Goal: Transaction & Acquisition: Purchase product/service

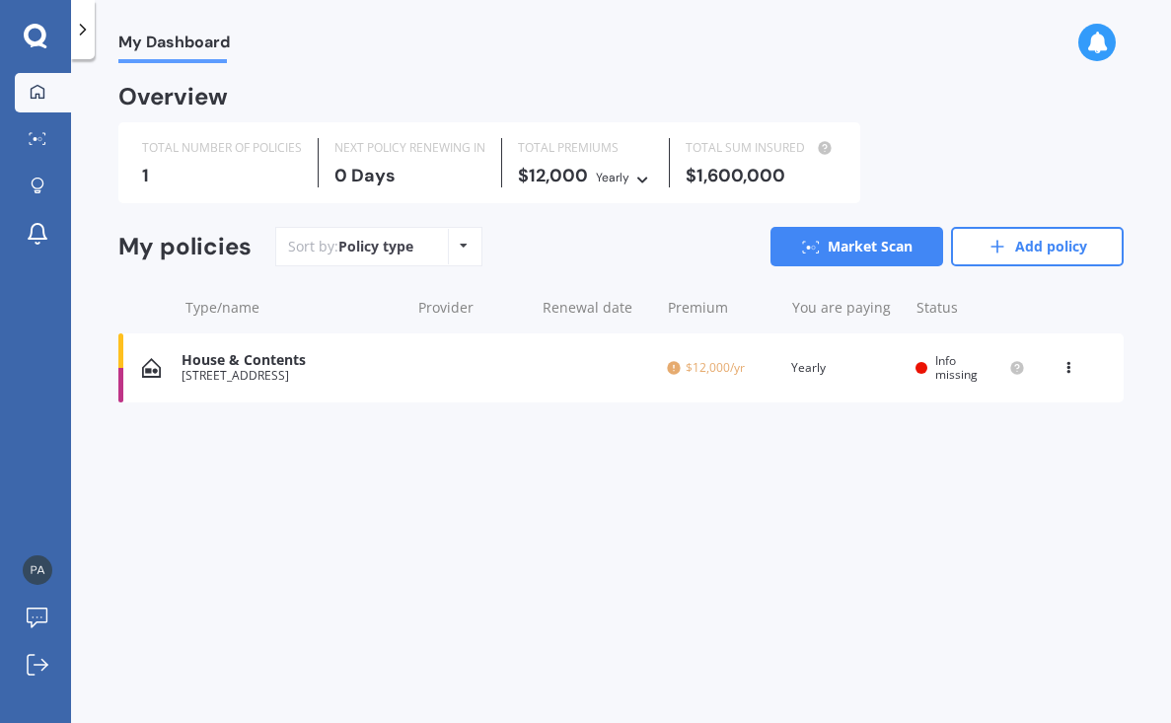
click at [721, 179] on div "$1,600,000" at bounding box center [761, 176] width 151 height 20
click at [860, 239] on link "Market Scan" at bounding box center [856, 246] width 173 height 39
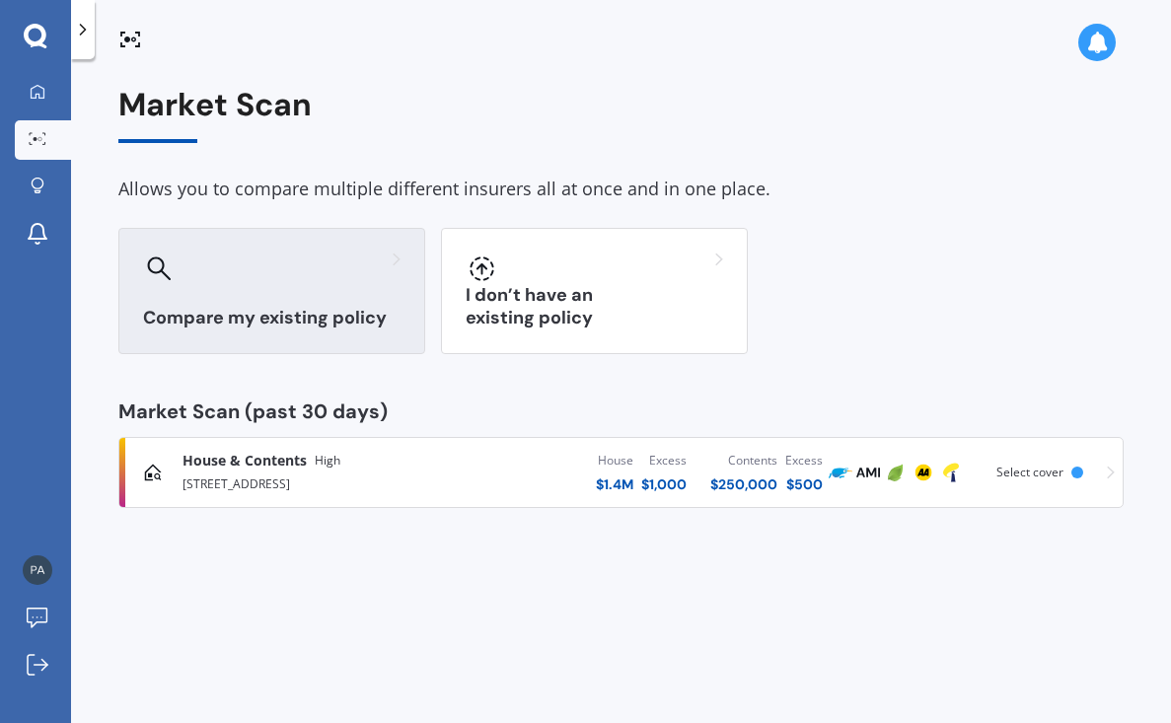
click at [245, 313] on h3 "Compare my existing policy" at bounding box center [271, 318] width 257 height 23
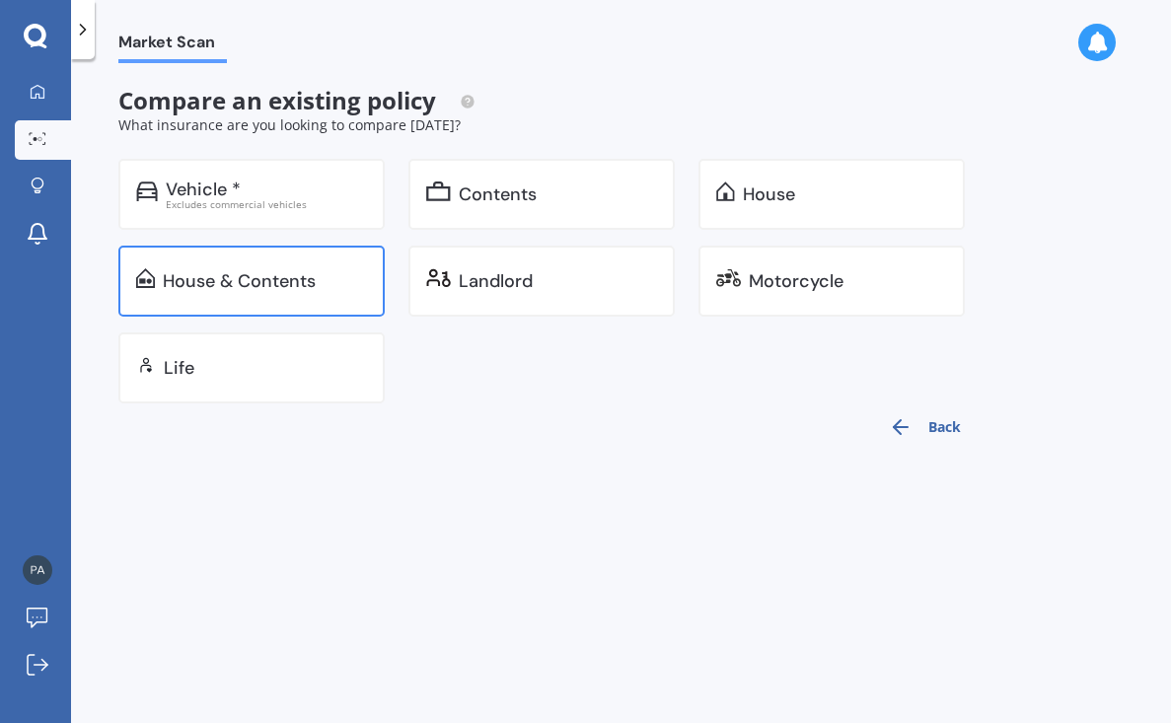
click at [248, 280] on div "House & Contents" at bounding box center [239, 281] width 153 height 20
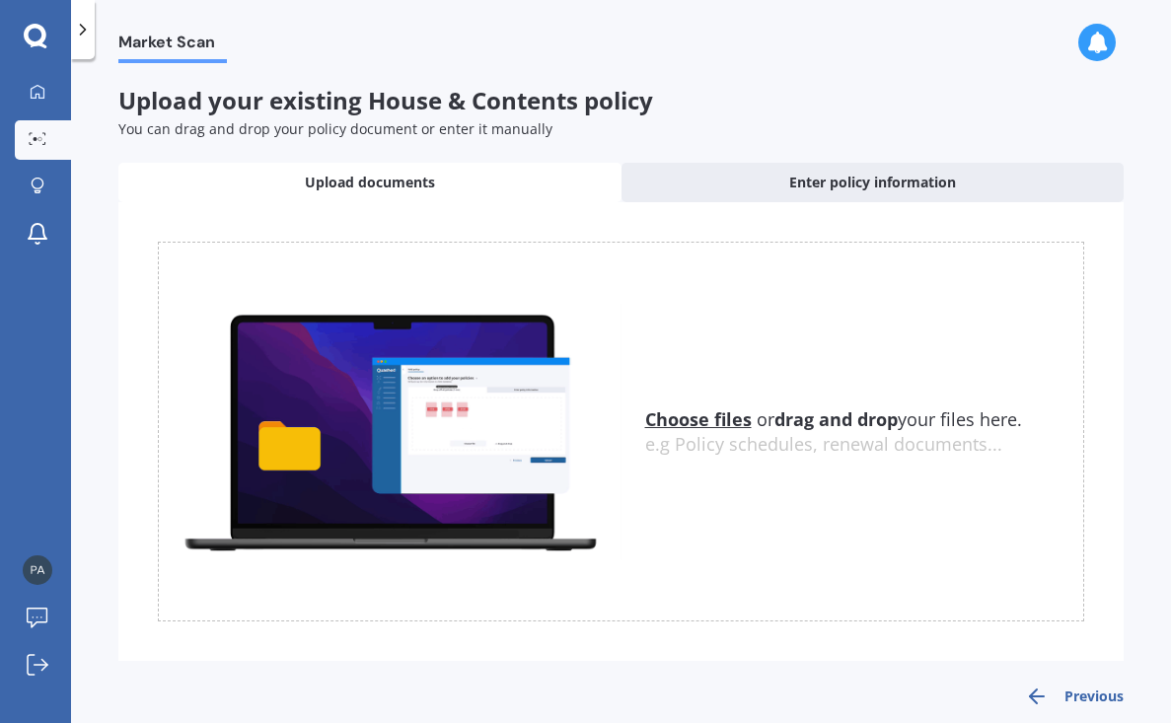
click at [696, 417] on u "Choose files" at bounding box center [698, 419] width 107 height 24
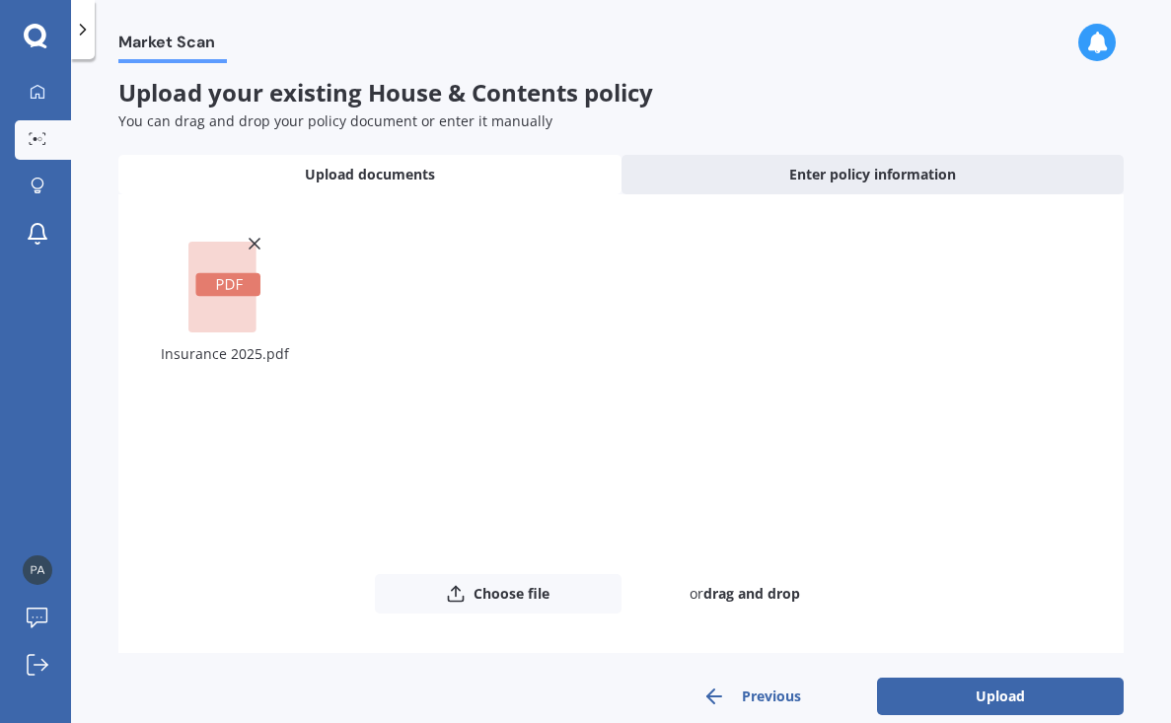
scroll to position [18, 0]
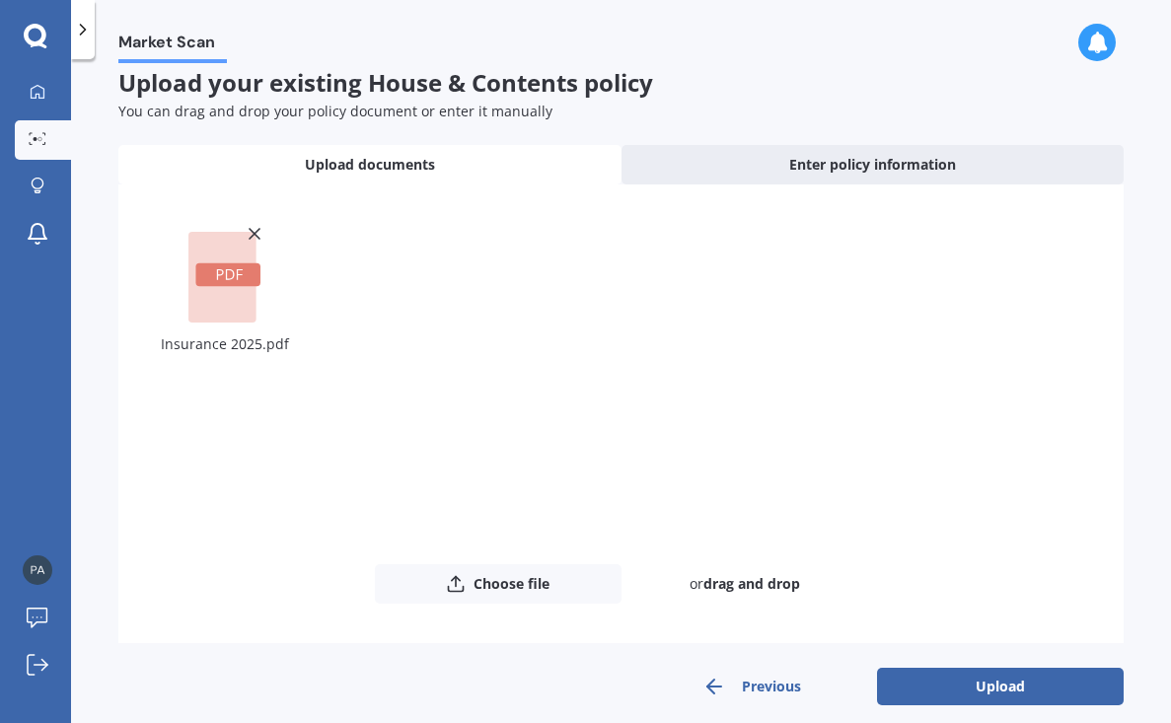
click at [221, 301] on rect at bounding box center [222, 277] width 68 height 91
click at [980, 682] on button "Upload" at bounding box center [1000, 686] width 247 height 37
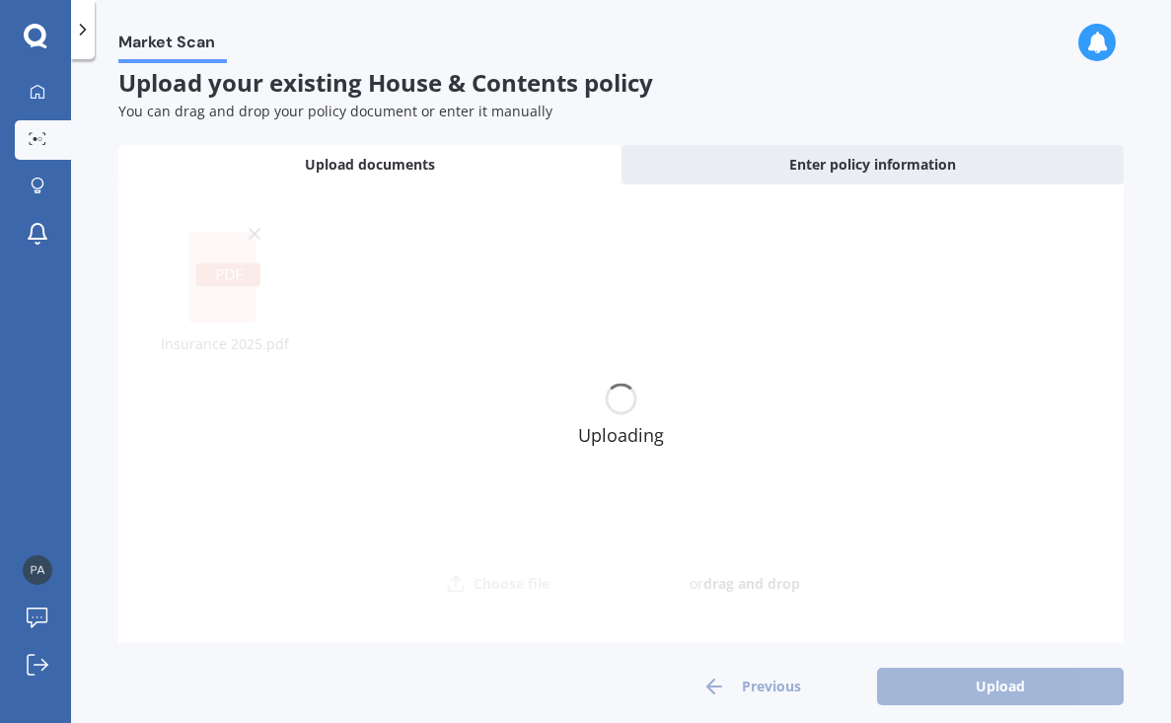
scroll to position [0, 0]
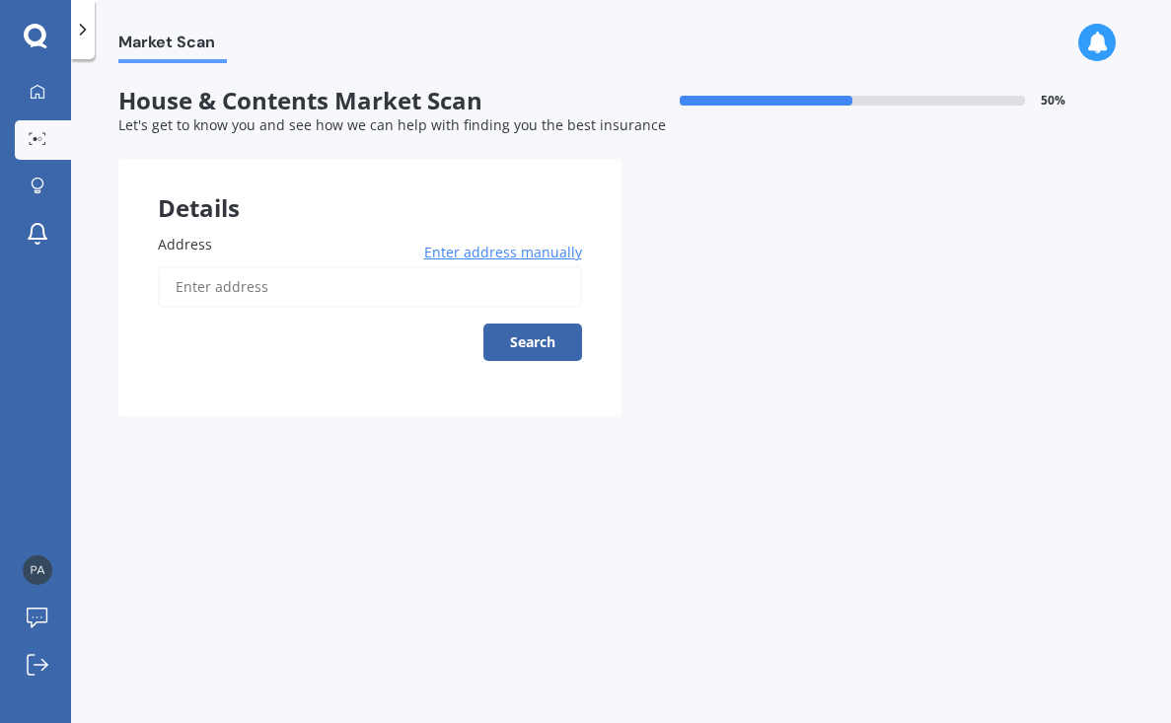
click at [468, 248] on span "Enter address manually" at bounding box center [503, 253] width 158 height 20
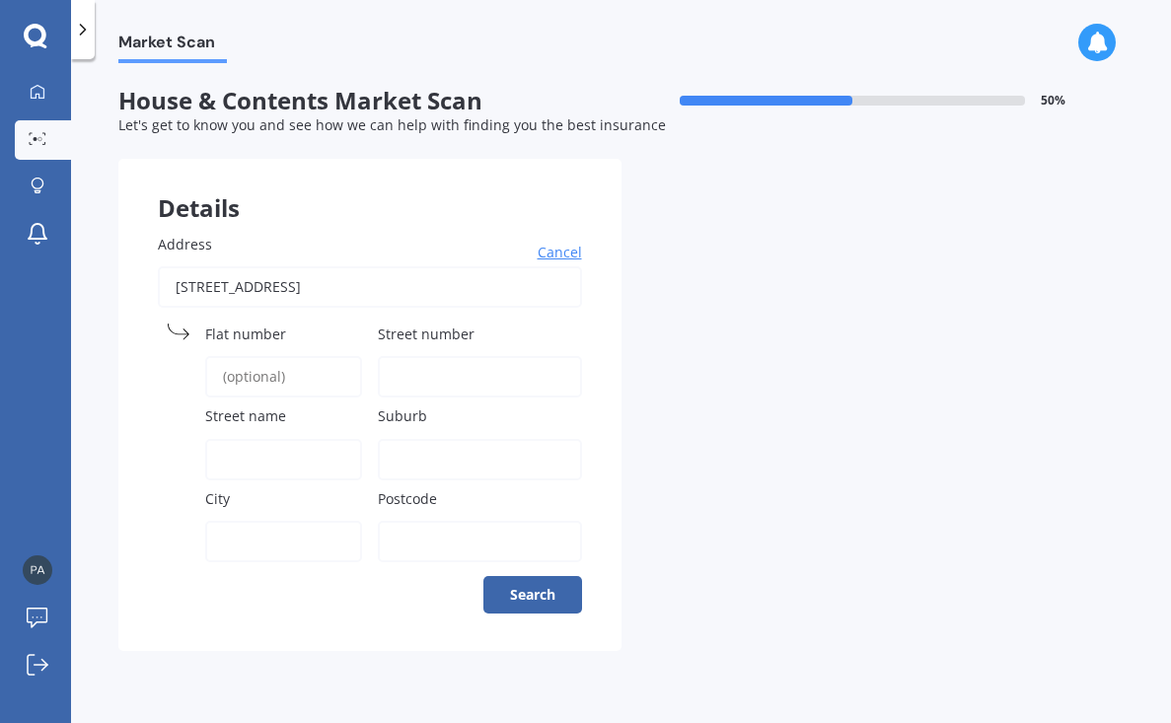
type input "58C Chatsworth Road, Silverstream, Upper Hutt 5019"
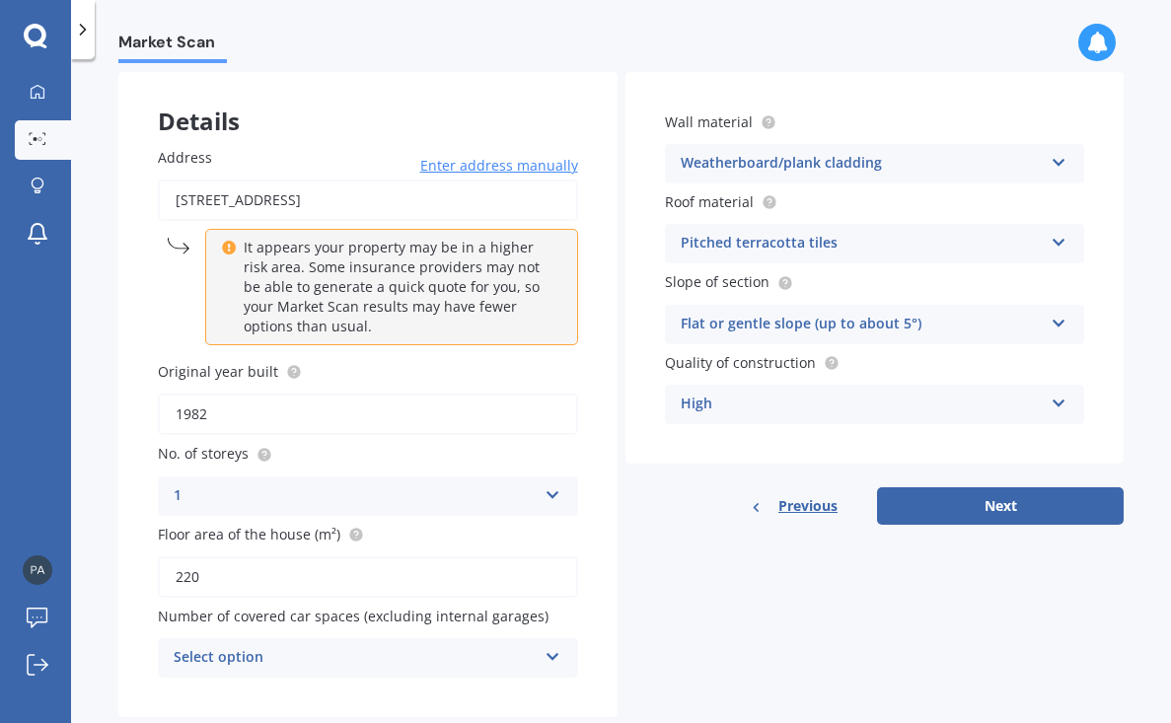
scroll to position [91, 0]
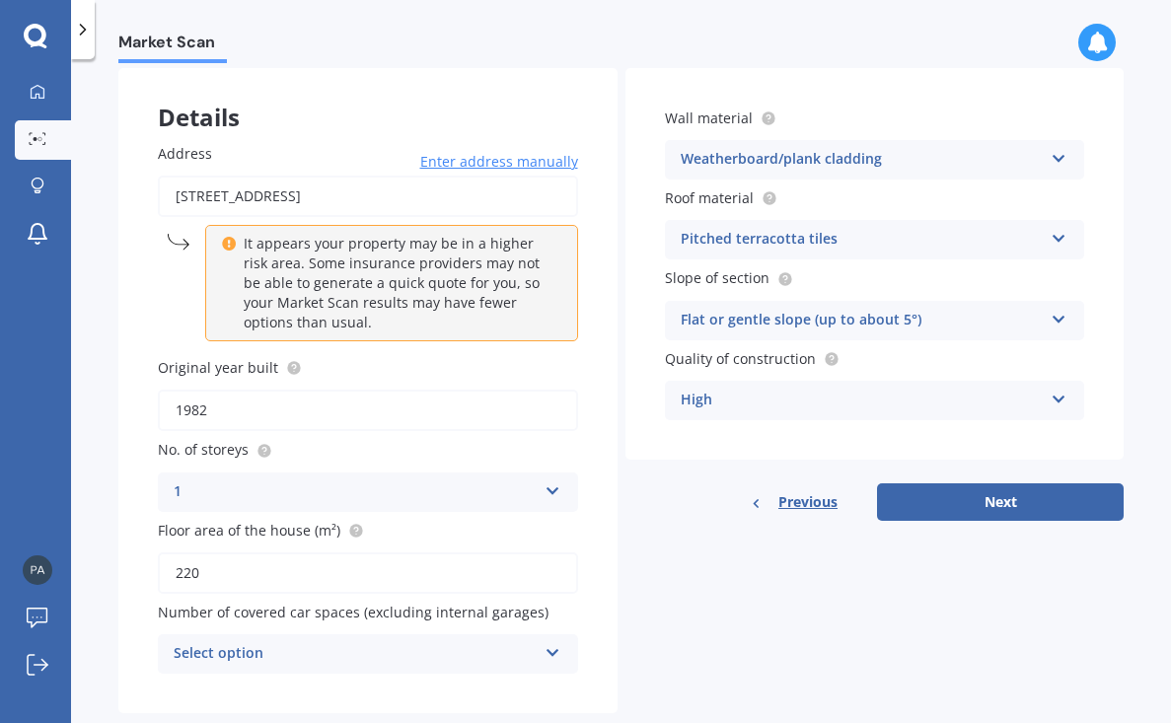
click at [1054, 234] on icon at bounding box center [1059, 235] width 17 height 14
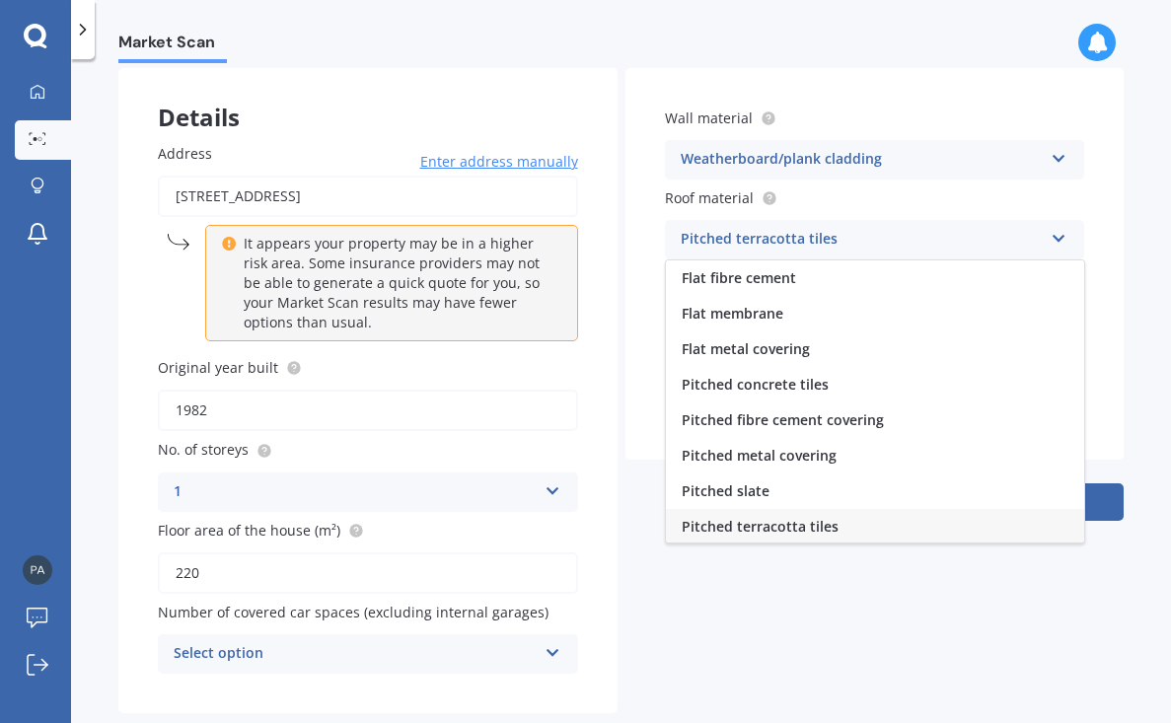
scroll to position [2, 0]
click at [864, 457] on div "Pitched metal covering" at bounding box center [875, 454] width 418 height 36
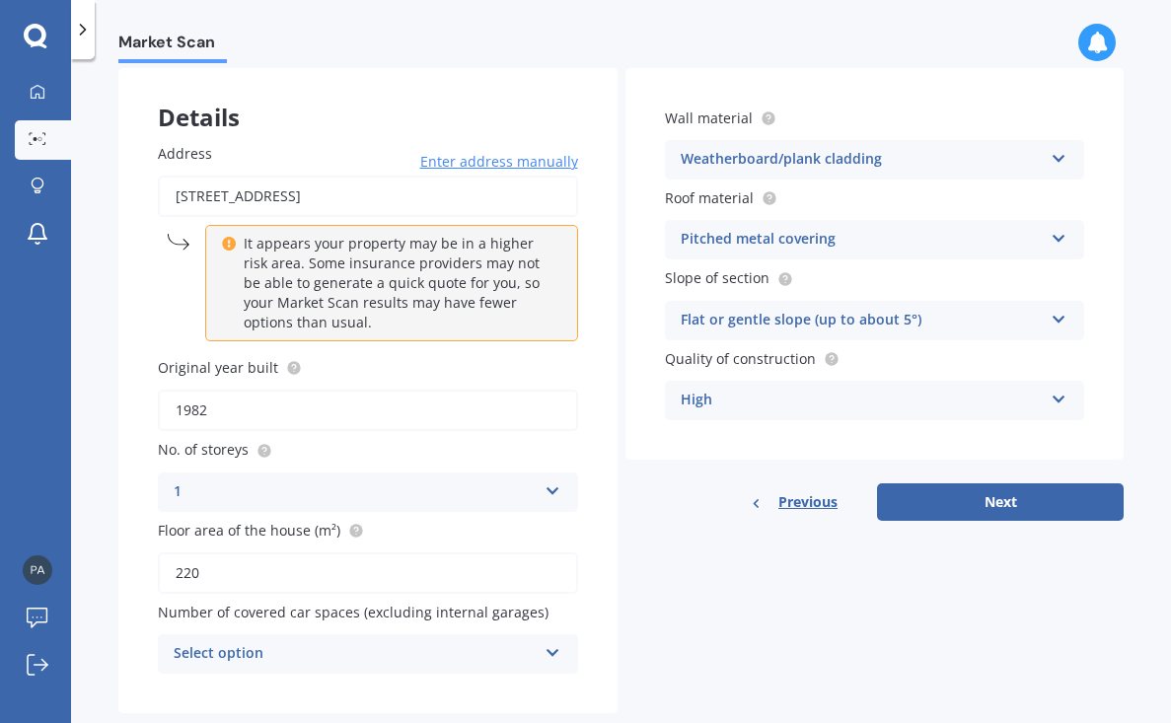
click at [1051, 316] on icon at bounding box center [1059, 316] width 17 height 14
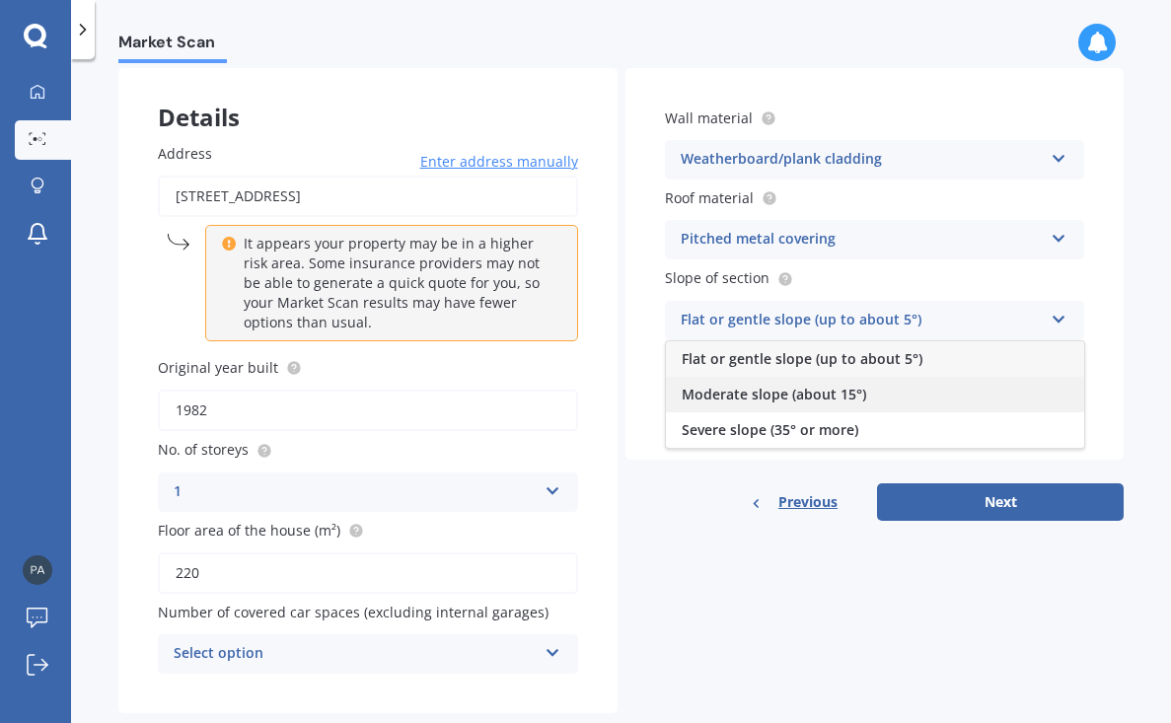
click at [971, 389] on div "Moderate slope (about 15°)" at bounding box center [875, 395] width 418 height 36
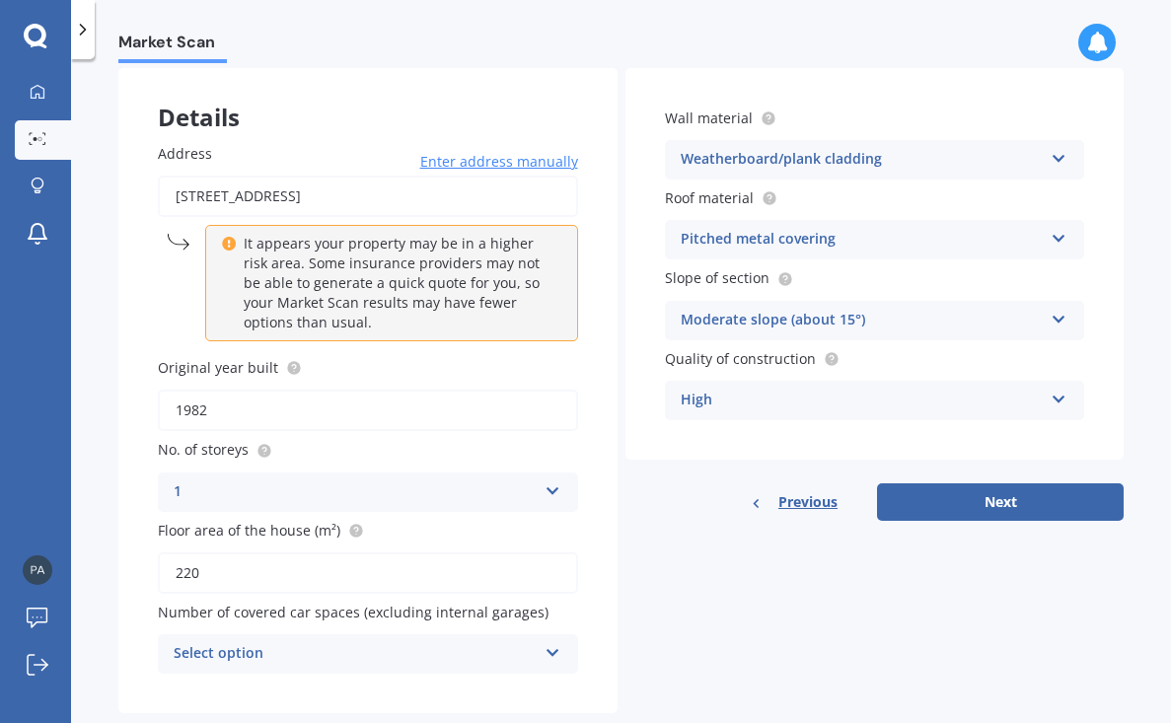
click at [546, 481] on icon at bounding box center [553, 487] width 17 height 14
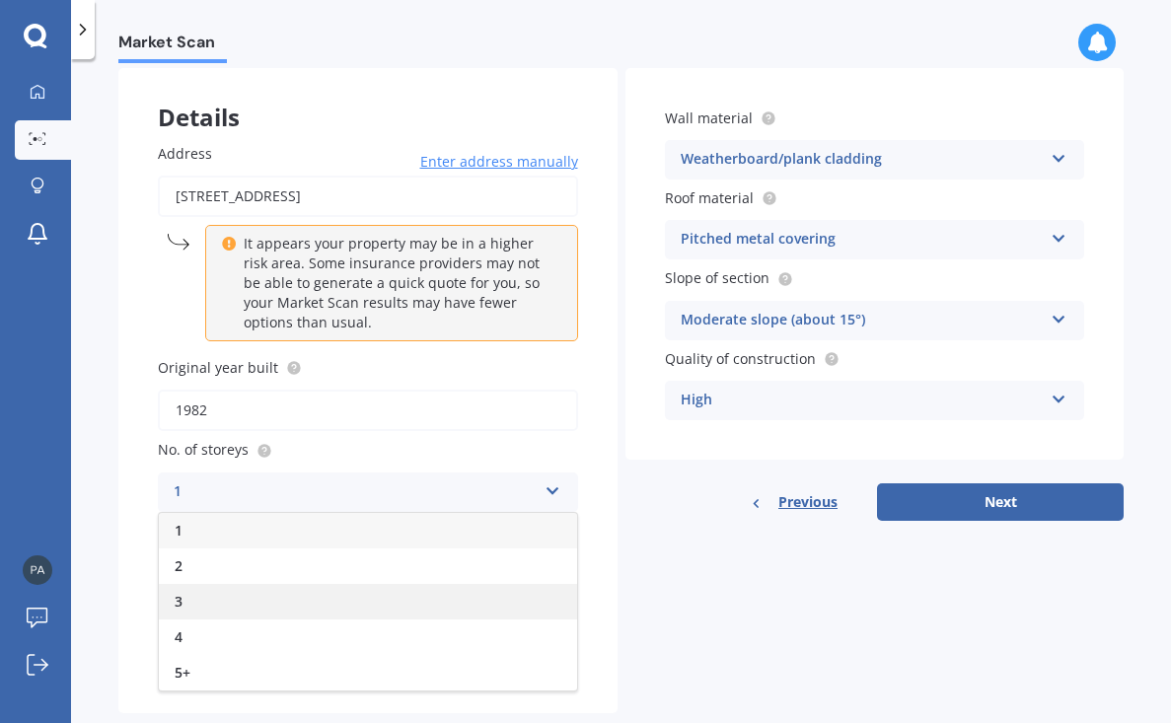
click at [429, 590] on div "3" at bounding box center [368, 602] width 418 height 36
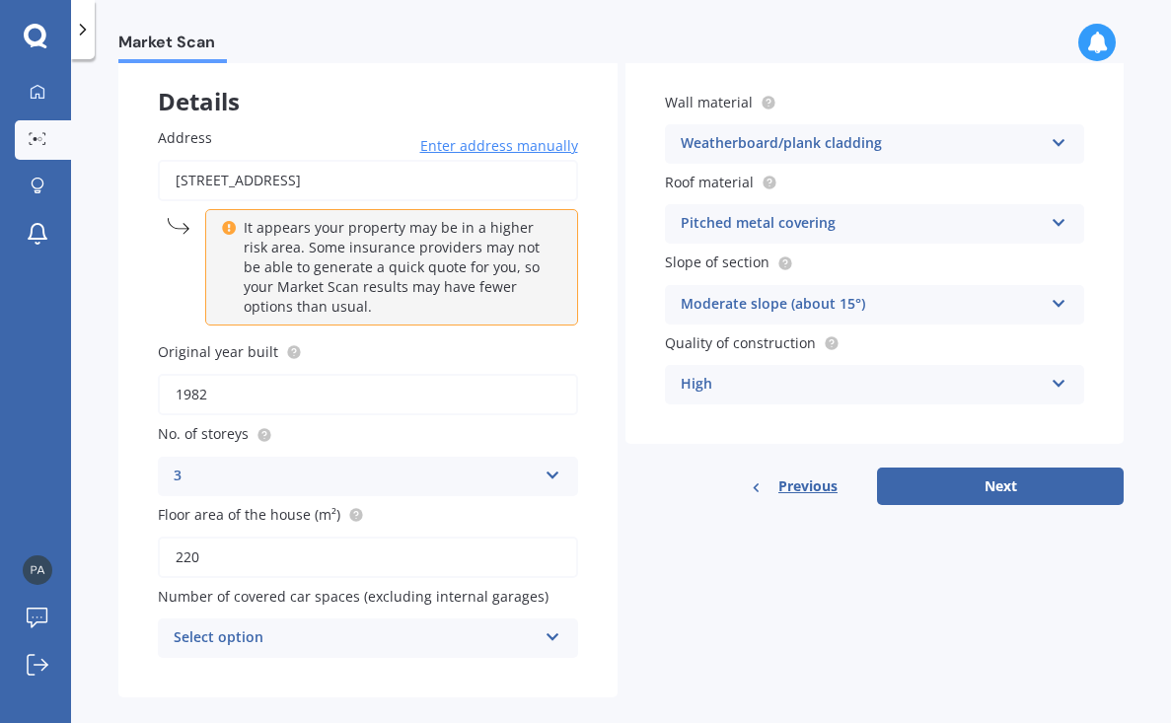
scroll to position [122, 0]
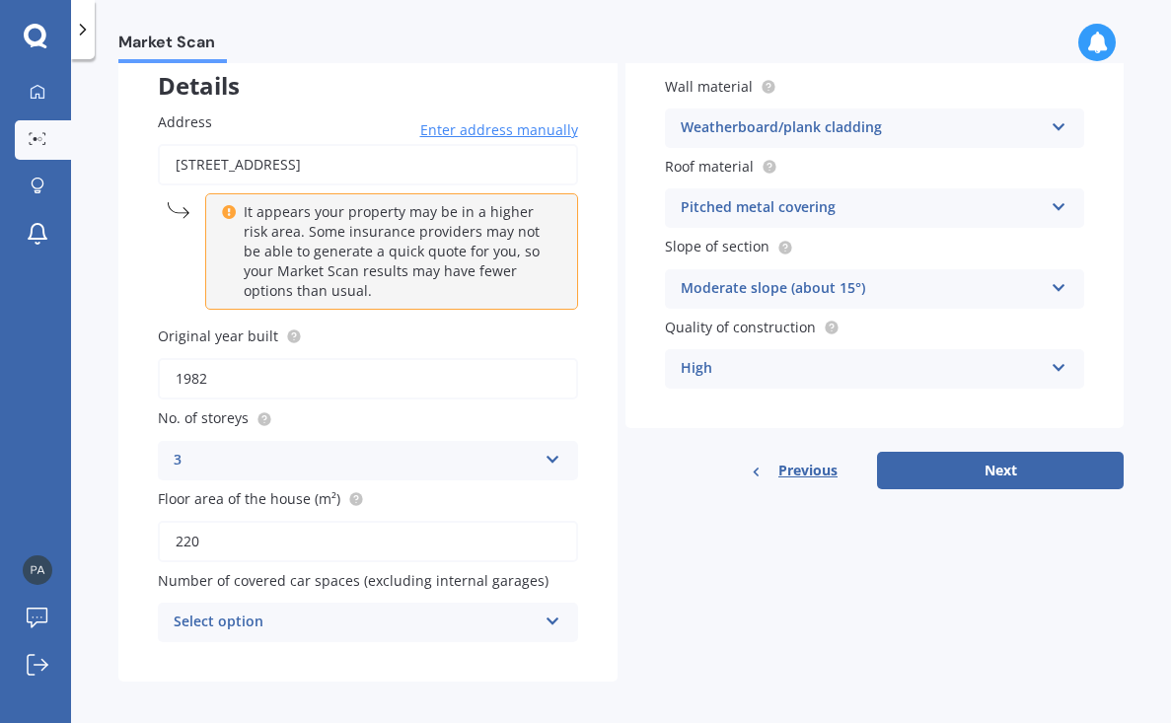
click at [545, 614] on icon at bounding box center [553, 618] width 17 height 14
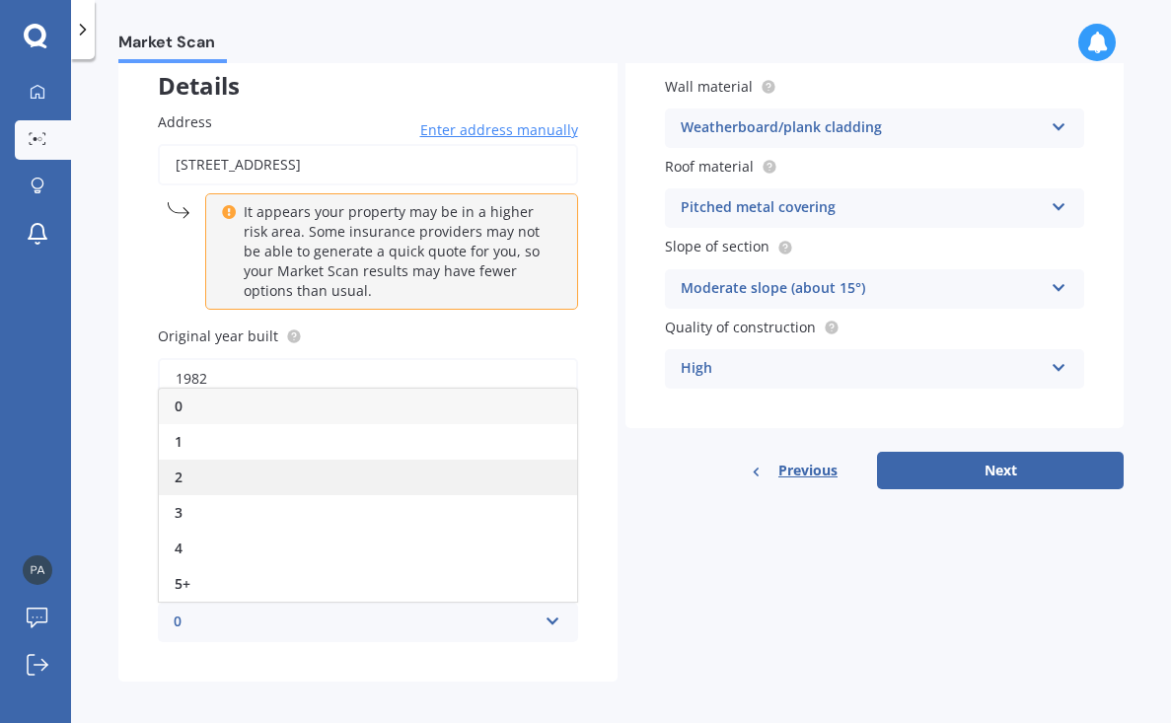
click at [446, 460] on div "2" at bounding box center [368, 478] width 418 height 36
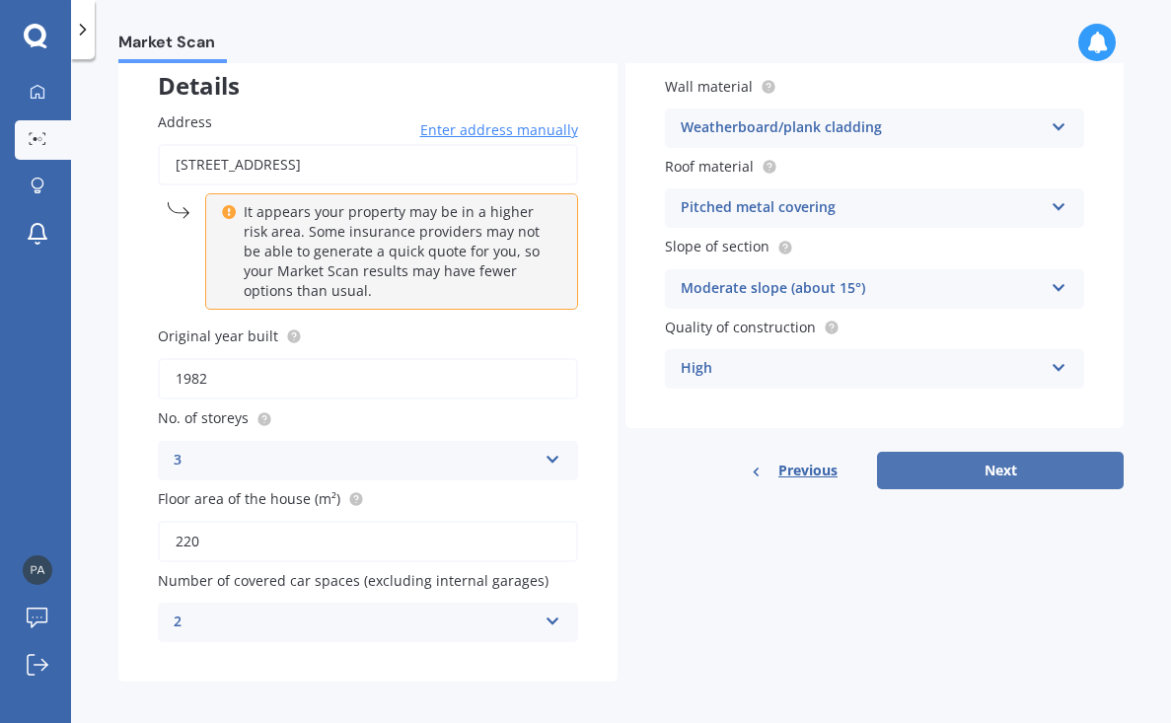
click at [1001, 468] on button "Next" at bounding box center [1000, 470] width 247 height 37
select select "22"
select select "04"
select select "1957"
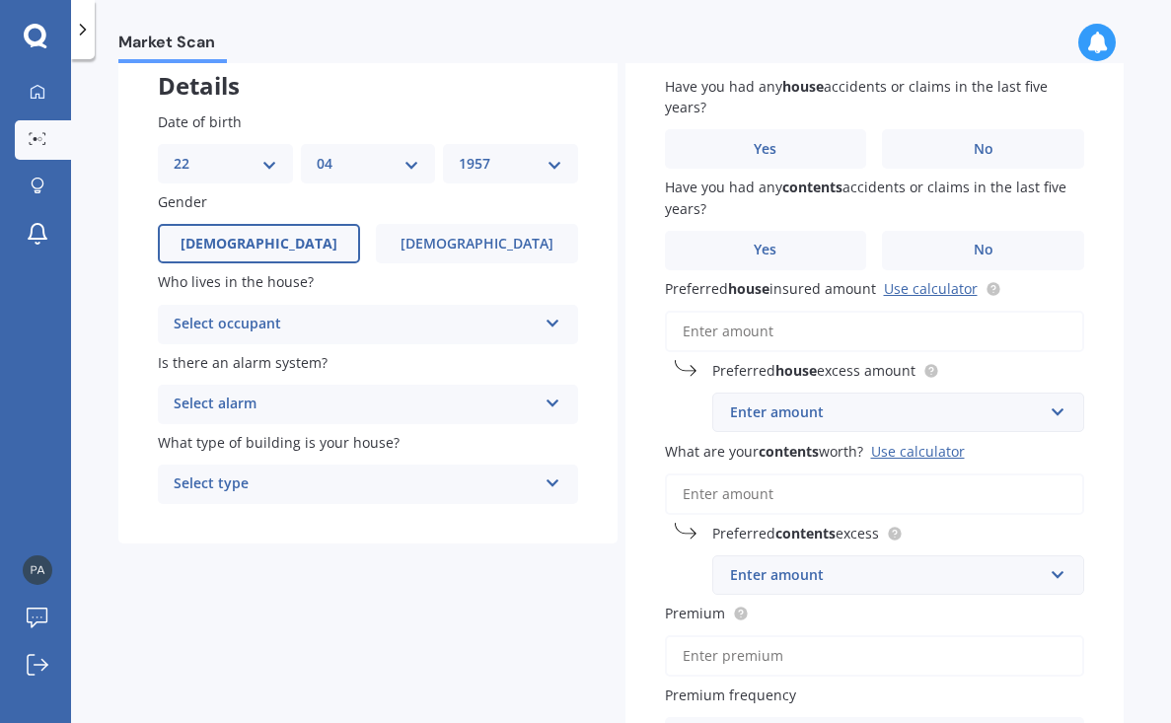
scroll to position [0, 0]
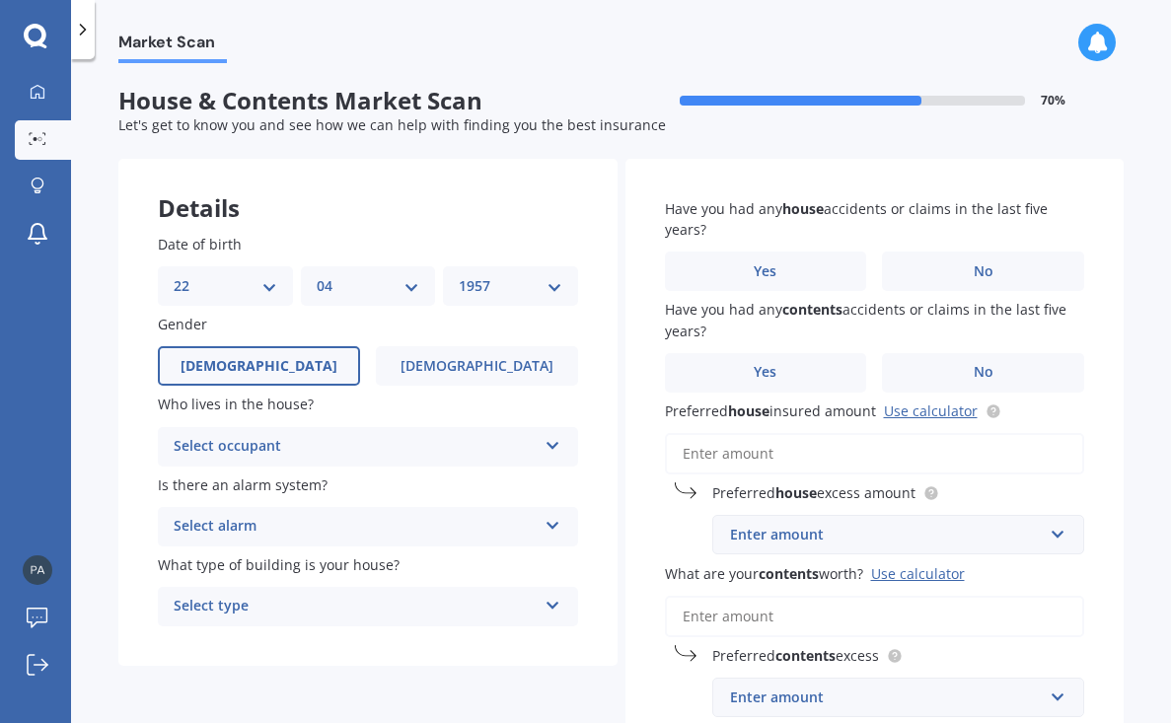
click at [551, 437] on icon at bounding box center [553, 442] width 17 height 14
click at [494, 480] on div "Owner" at bounding box center [368, 486] width 418 height 36
click at [545, 521] on icon at bounding box center [553, 522] width 17 height 14
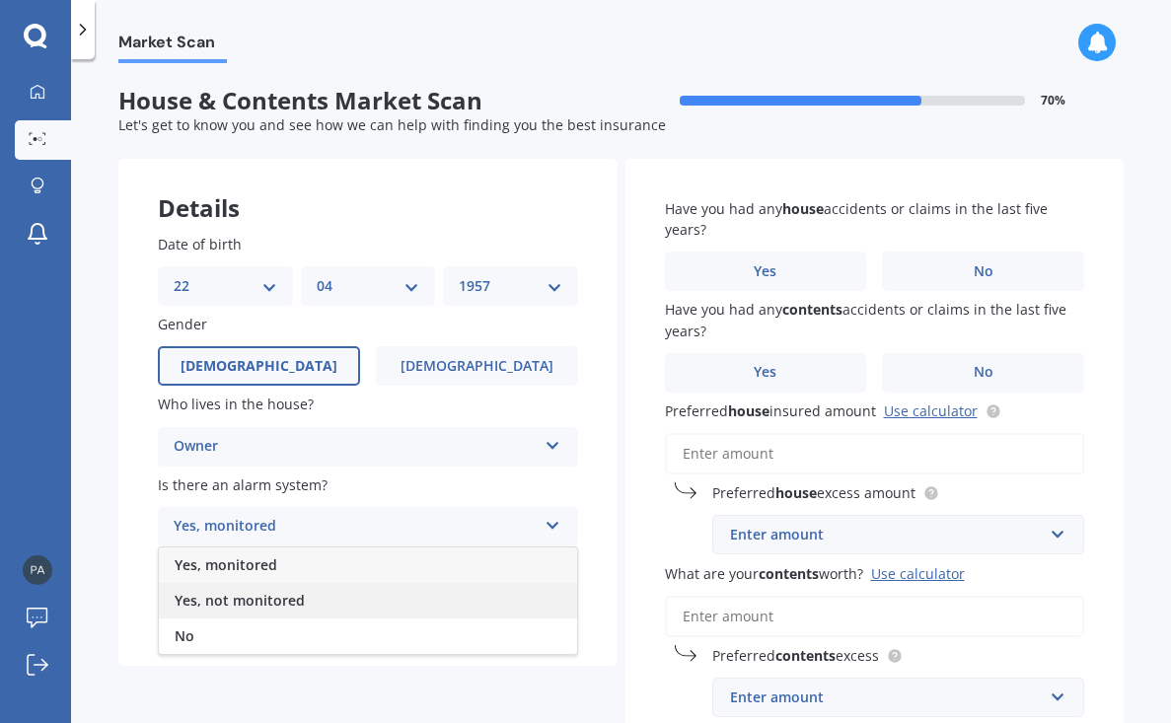
click at [503, 592] on div "Yes, not monitored" at bounding box center [368, 601] width 418 height 36
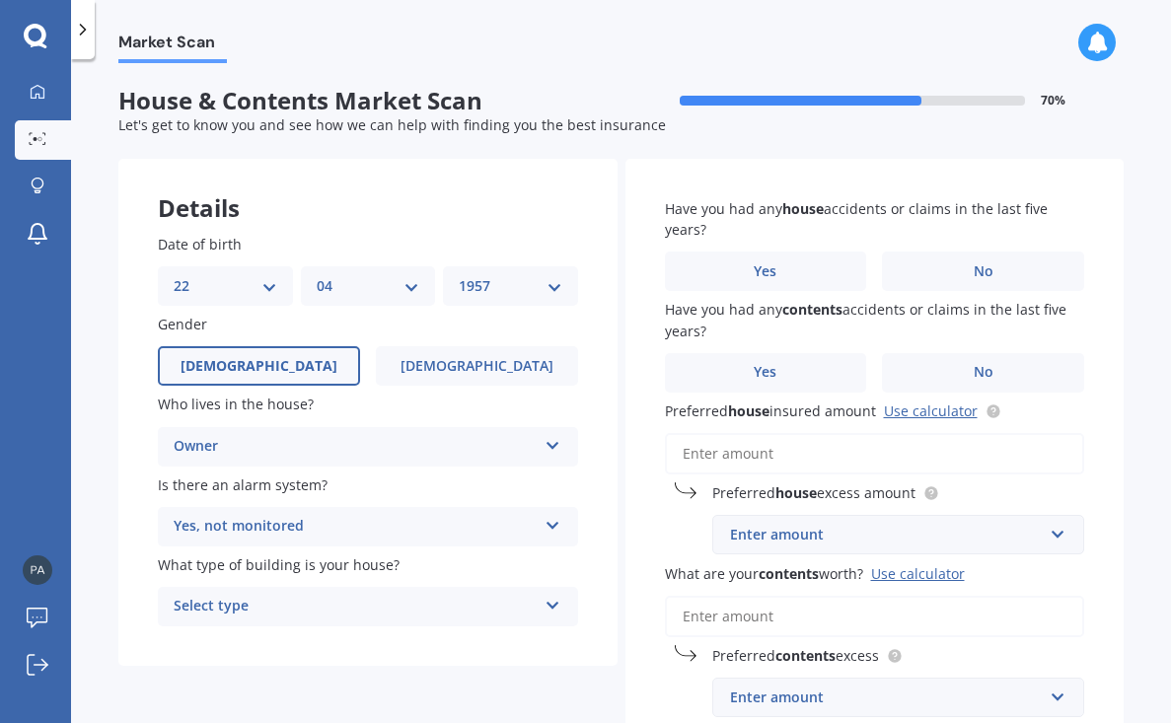
click at [548, 599] on icon at bounding box center [553, 602] width 17 height 14
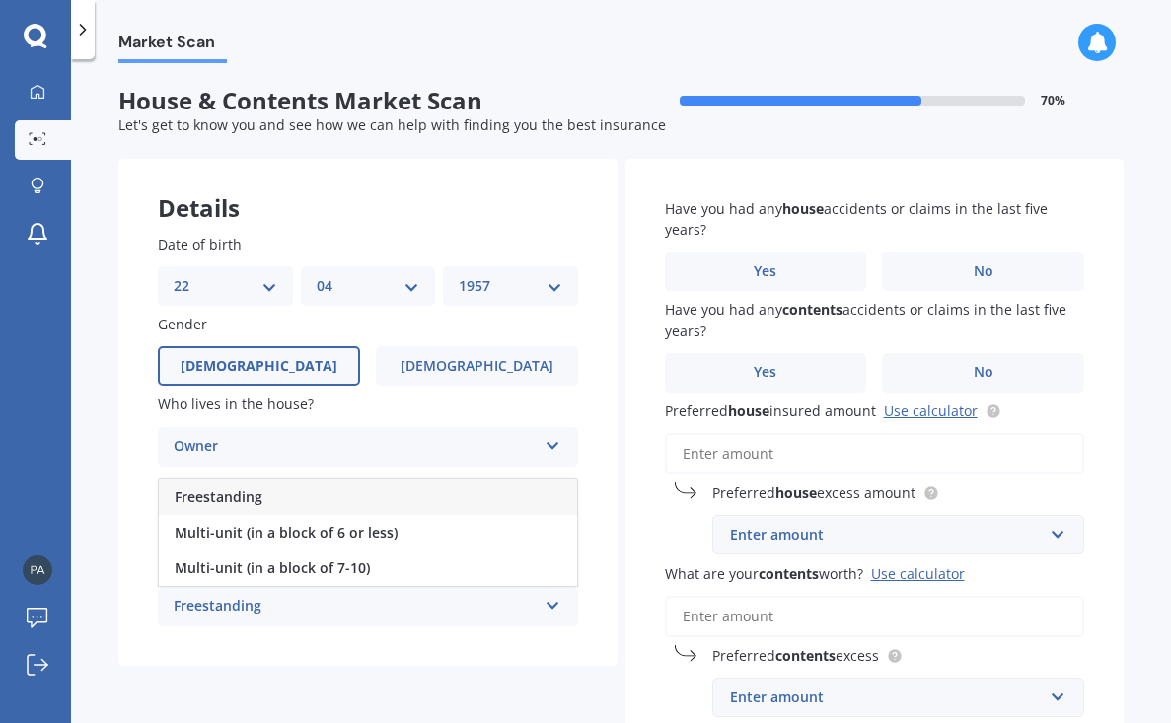
click at [501, 484] on div "Freestanding" at bounding box center [368, 497] width 418 height 36
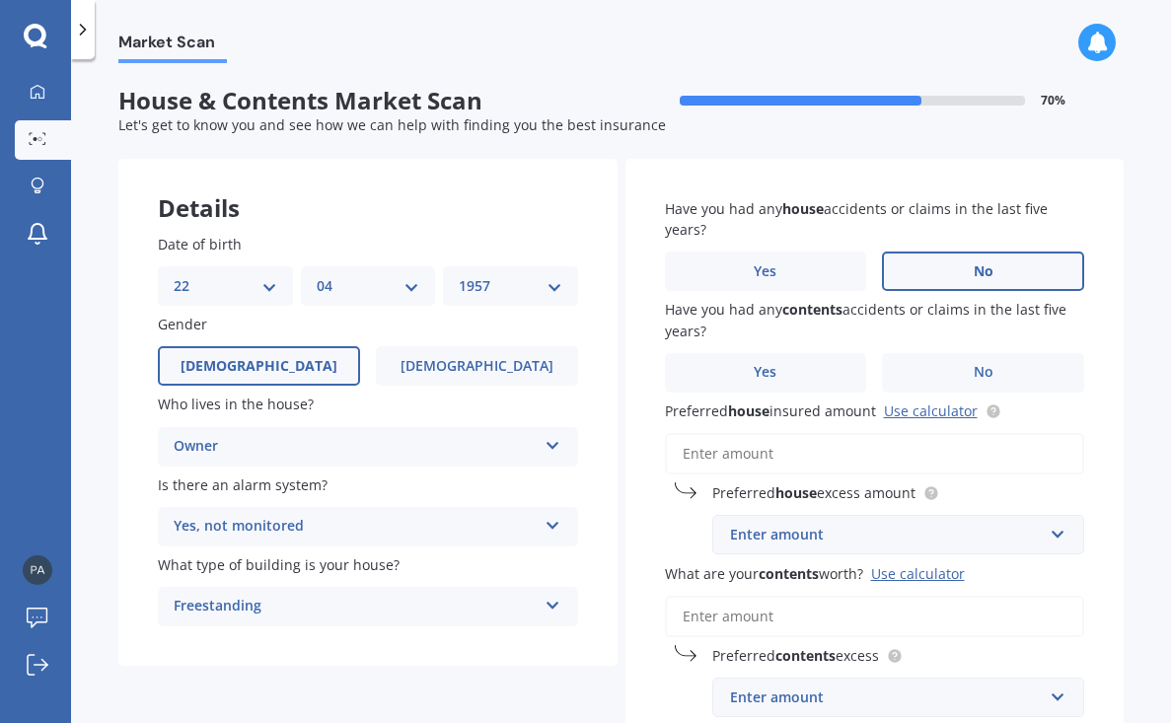
click at [928, 270] on label "No" at bounding box center [983, 271] width 202 height 39
click at [0, 0] on input "No" at bounding box center [0, 0] width 0 height 0
click at [944, 362] on label "No" at bounding box center [983, 372] width 202 height 39
click at [0, 0] on input "No" at bounding box center [0, 0] width 0 height 0
click at [803, 456] on input "Preferred house insured amount Use calculator" at bounding box center [875, 453] width 420 height 41
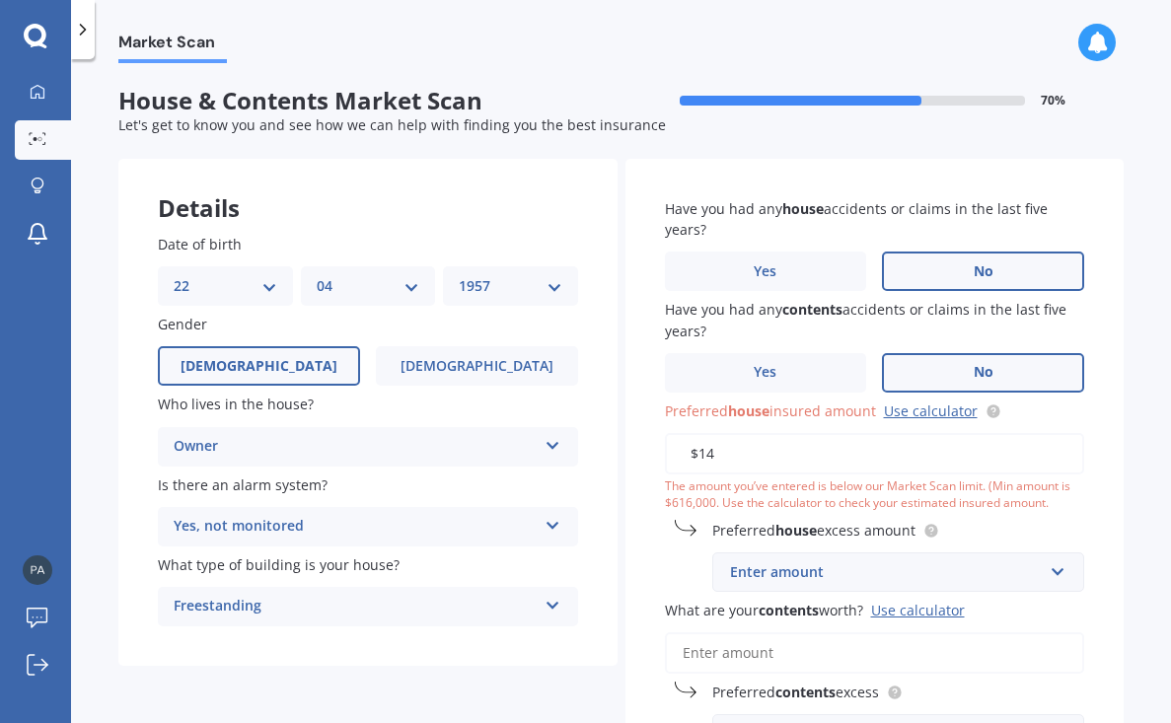
type input "$1"
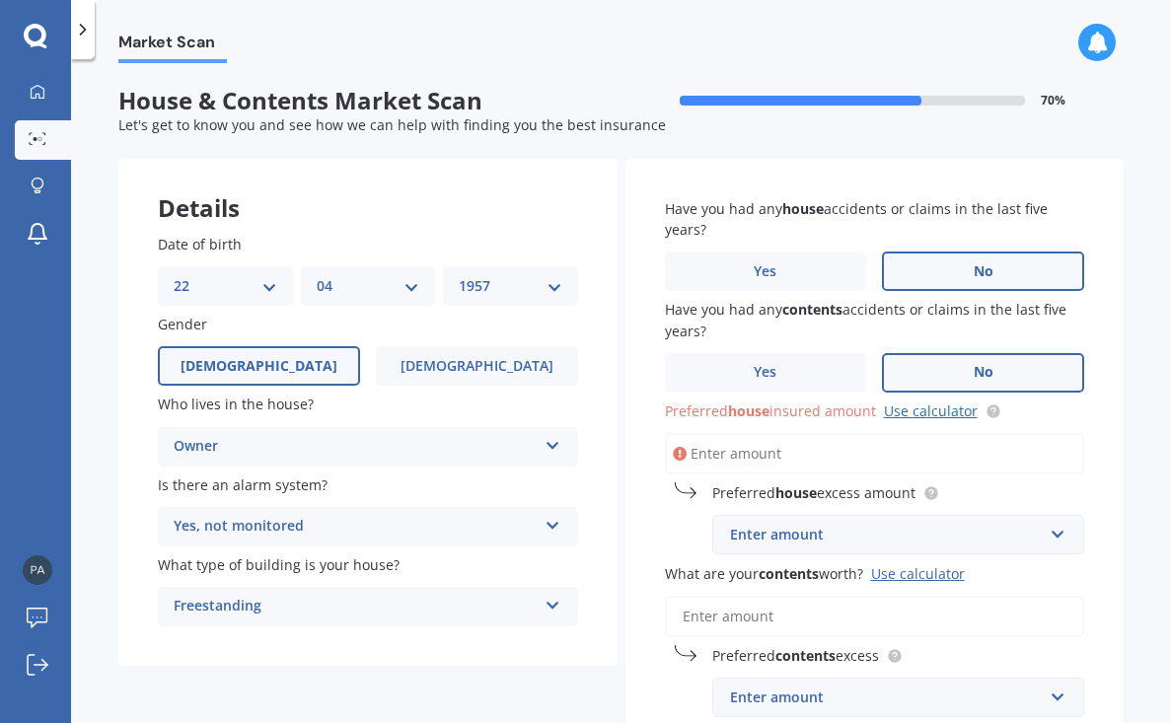
click at [930, 406] on link "Use calculator" at bounding box center [931, 410] width 94 height 19
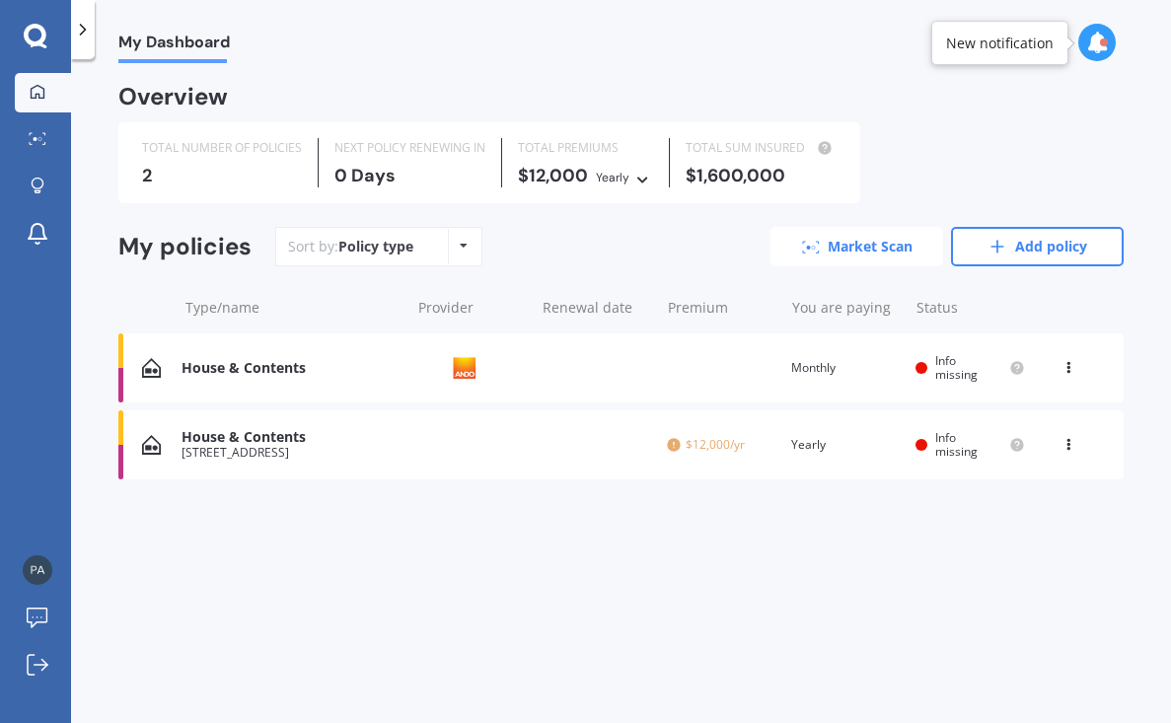
click at [847, 244] on link "Market Scan" at bounding box center [856, 246] width 173 height 39
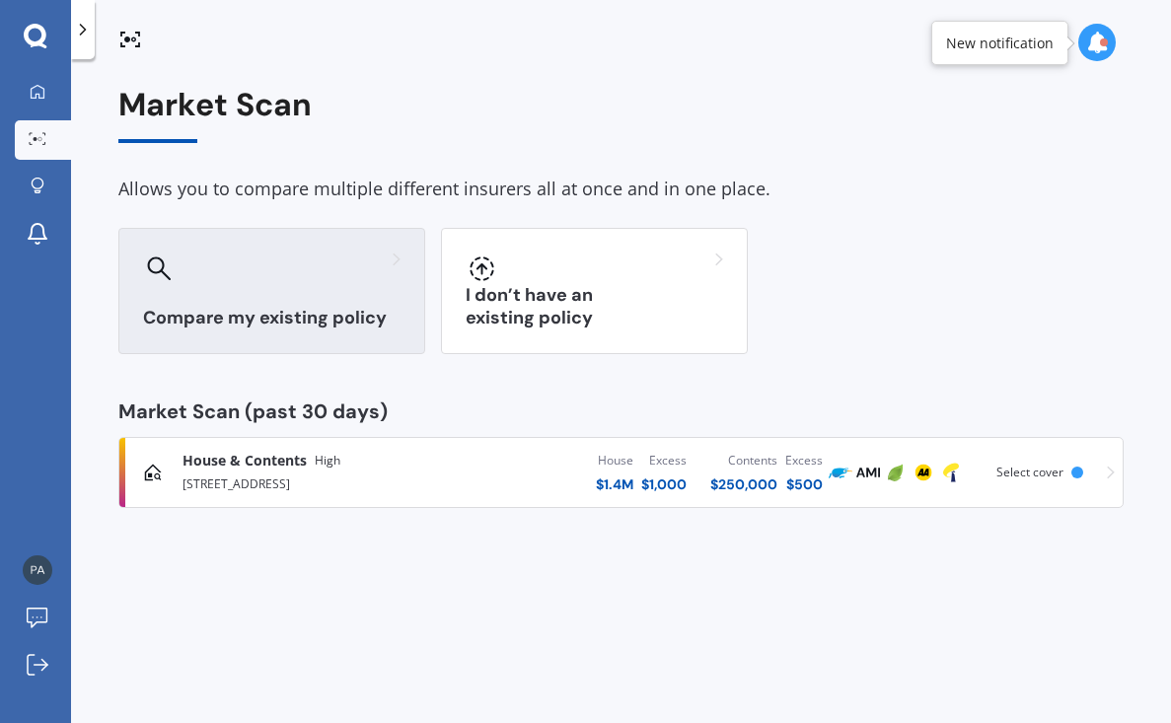
click at [301, 308] on h3 "Compare my existing policy" at bounding box center [271, 318] width 257 height 23
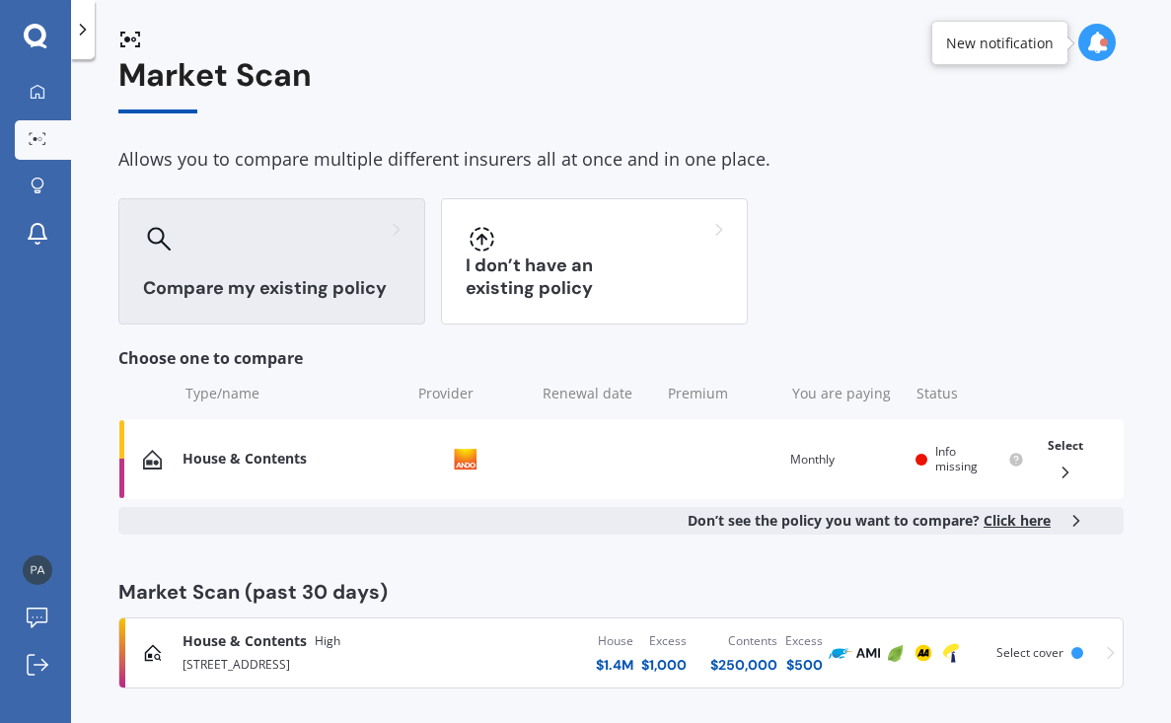
scroll to position [35, 0]
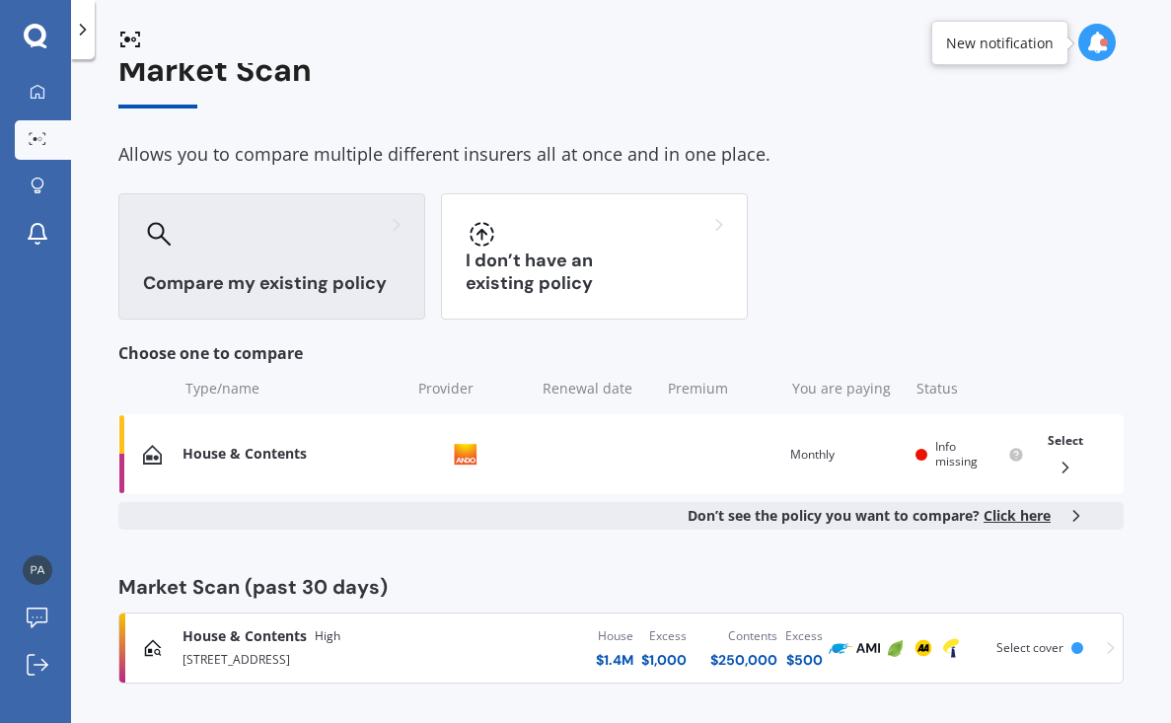
click at [310, 249] on div "Compare my existing policy" at bounding box center [271, 256] width 307 height 126
click at [412, 452] on div "House & Contents Provider Renewal date Premium You are paying Monthly Status In…" at bounding box center [620, 454] width 1005 height 80
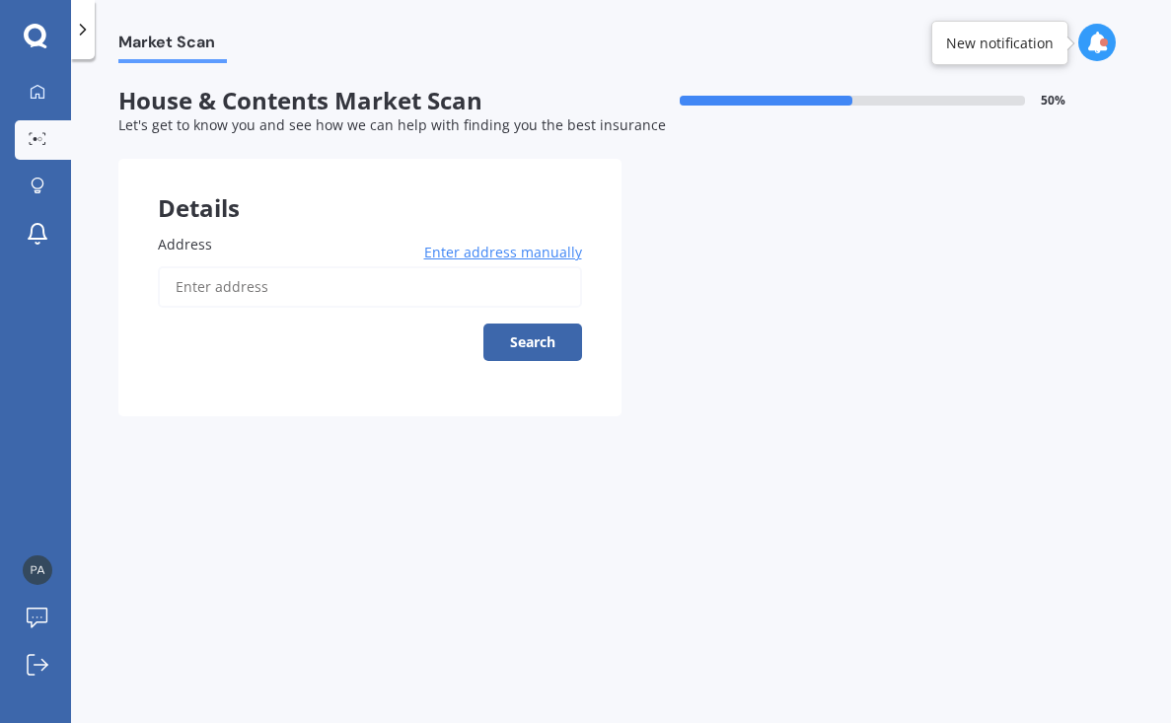
click at [238, 243] on label "Address" at bounding box center [366, 244] width 416 height 21
click at [238, 266] on input "Address" at bounding box center [370, 286] width 424 height 41
type input "[STREET_ADDRESS]"
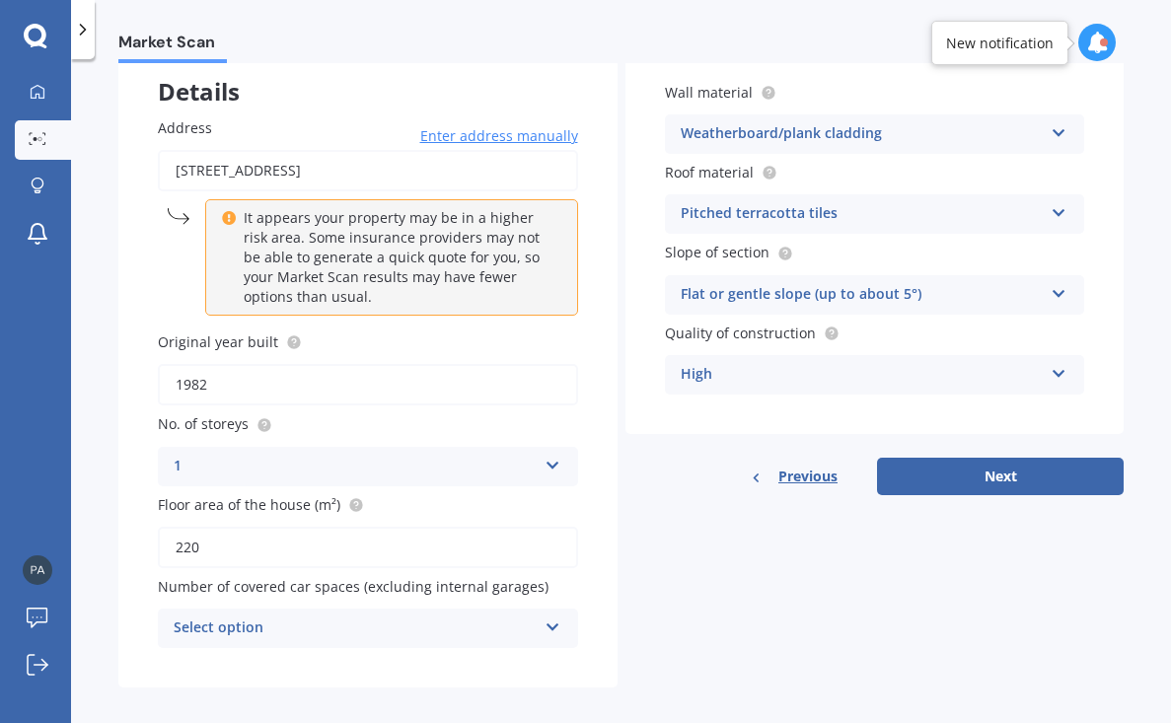
scroll to position [120, 0]
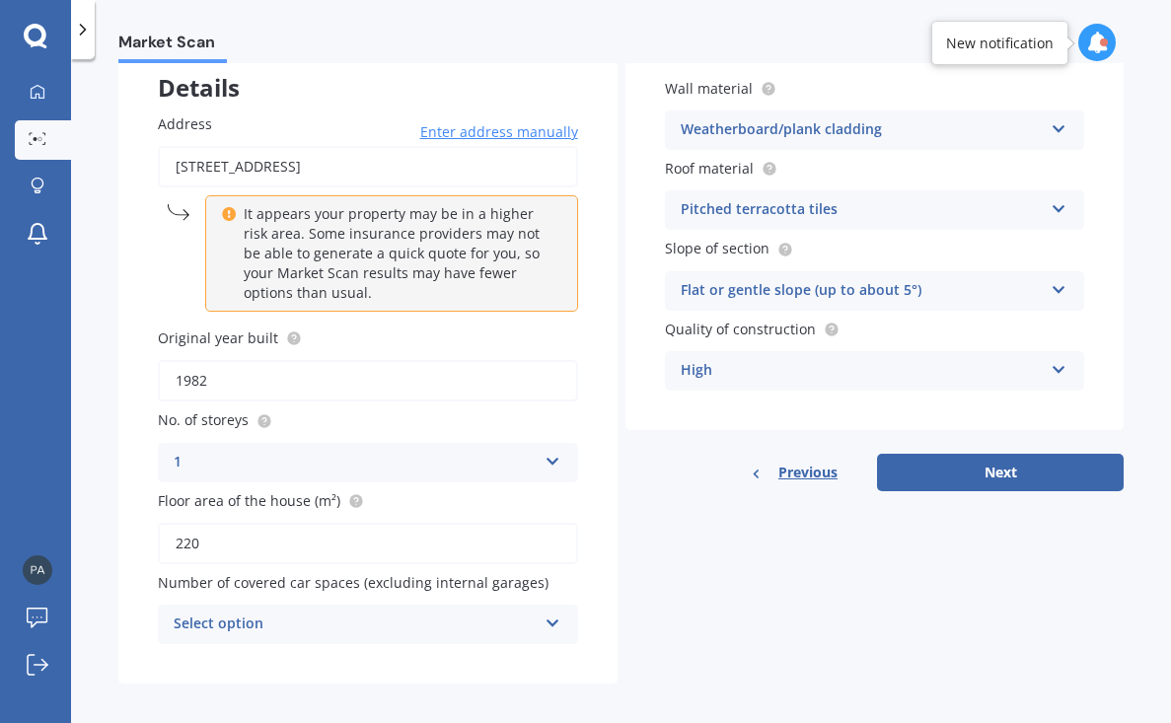
click at [1056, 201] on icon at bounding box center [1059, 205] width 17 height 14
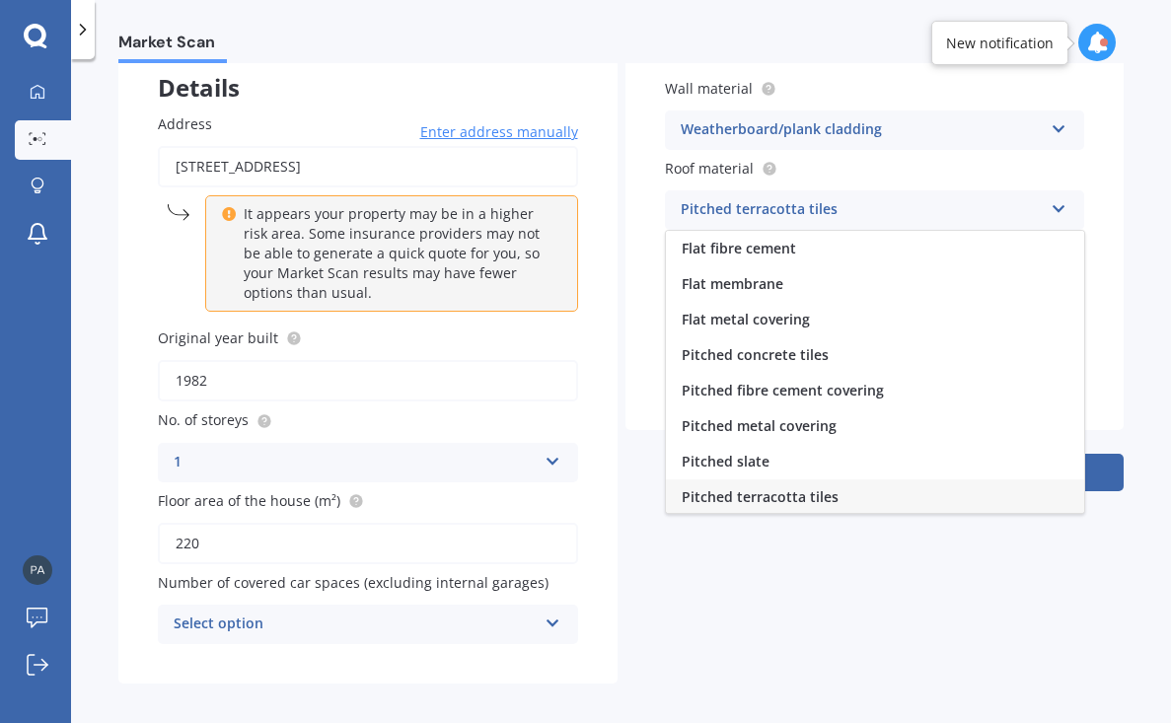
scroll to position [2, 0]
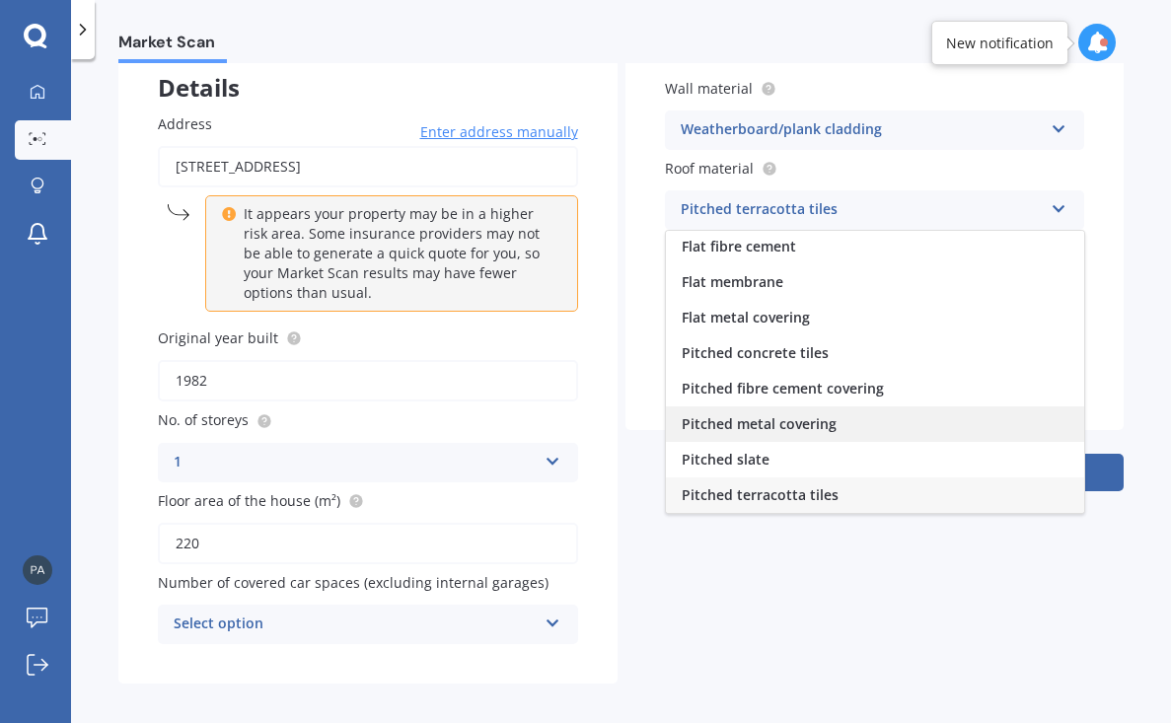
click at [868, 419] on div "Pitched metal covering" at bounding box center [875, 424] width 418 height 36
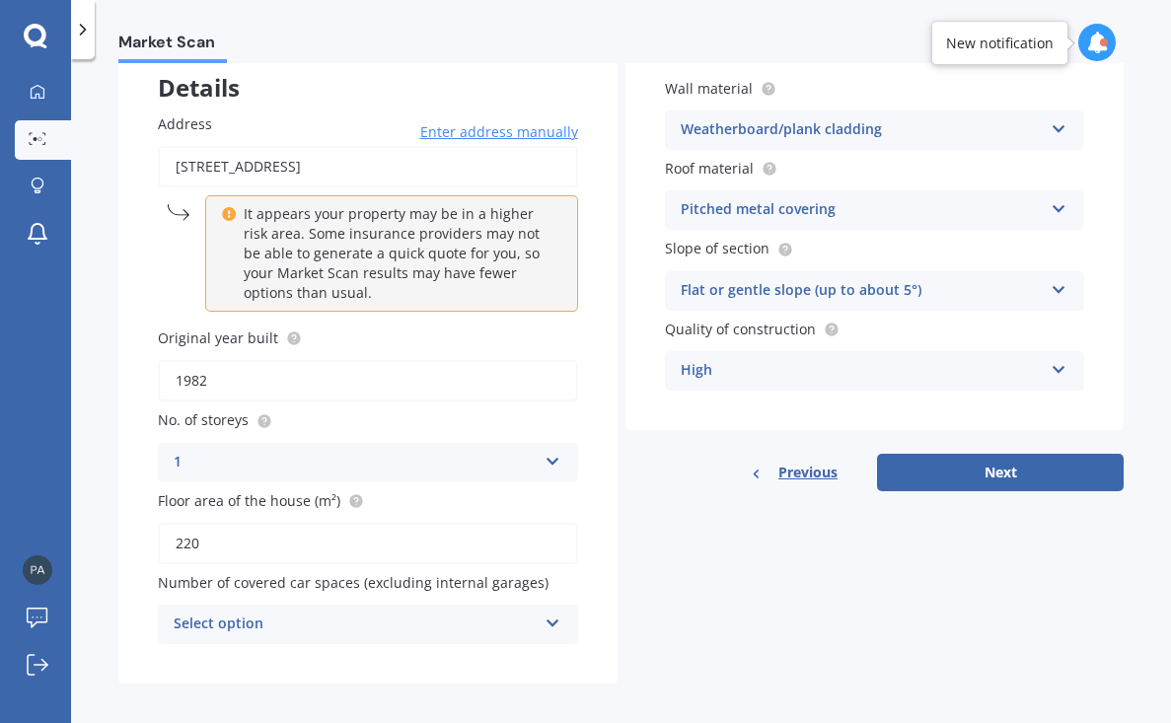
scroll to position [122, 0]
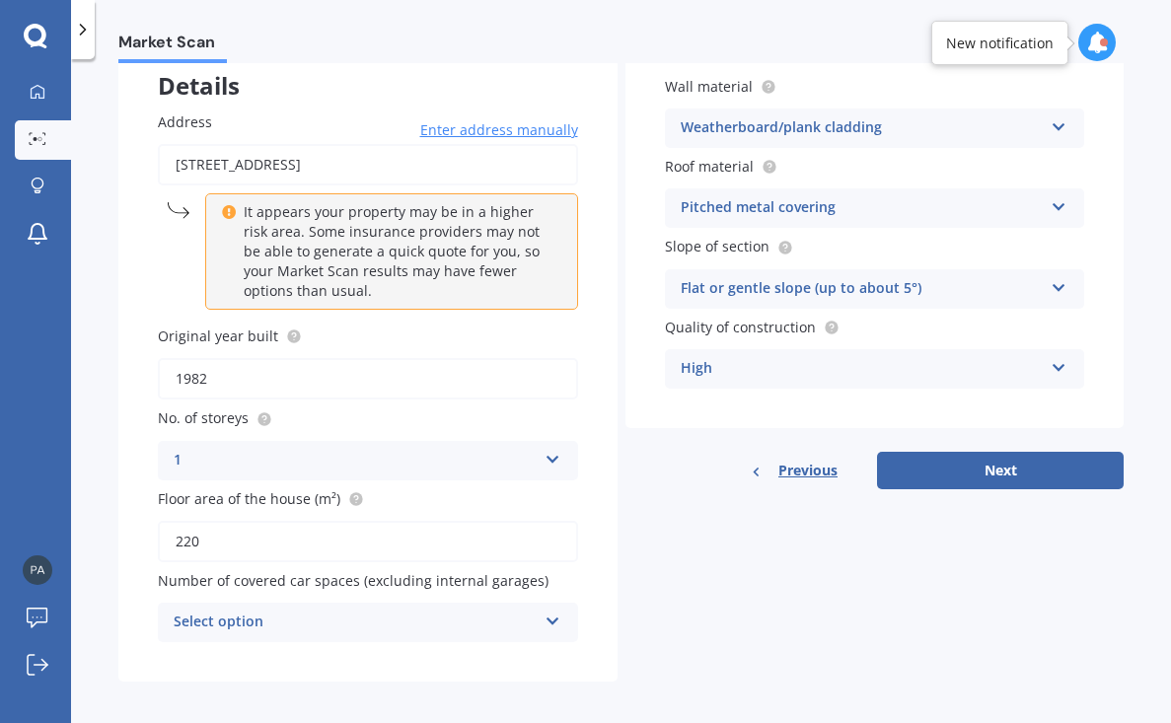
click at [546, 449] on icon at bounding box center [553, 456] width 17 height 14
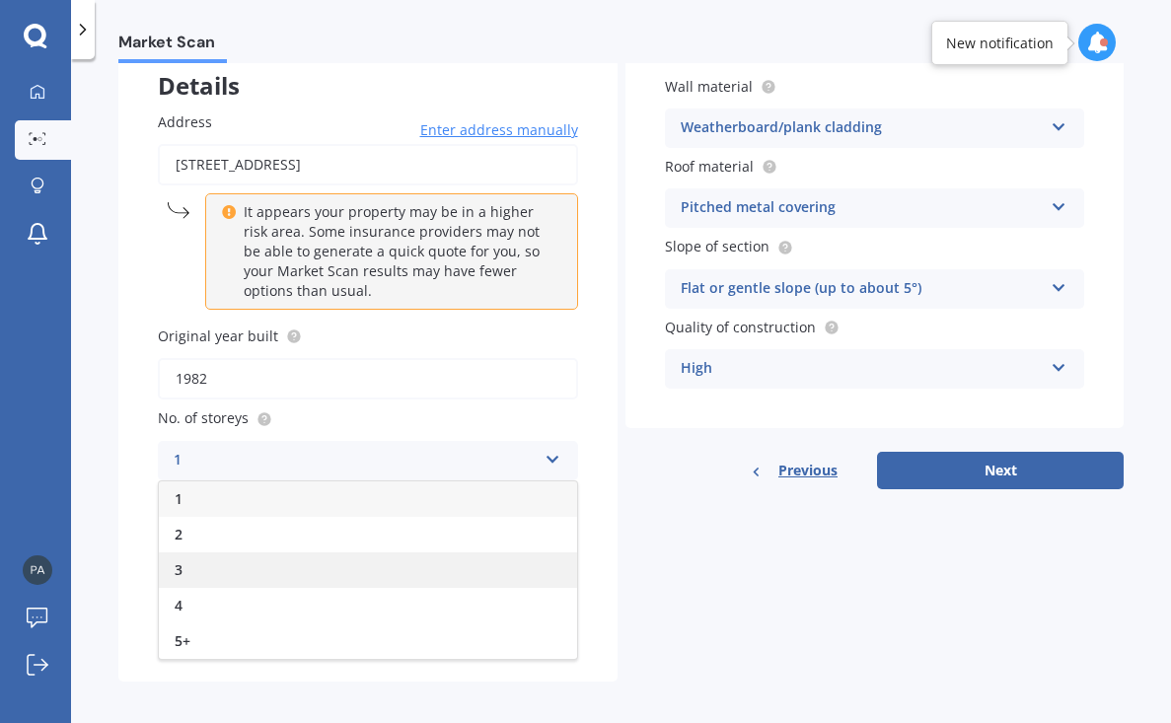
click at [464, 552] on div "3" at bounding box center [368, 570] width 418 height 36
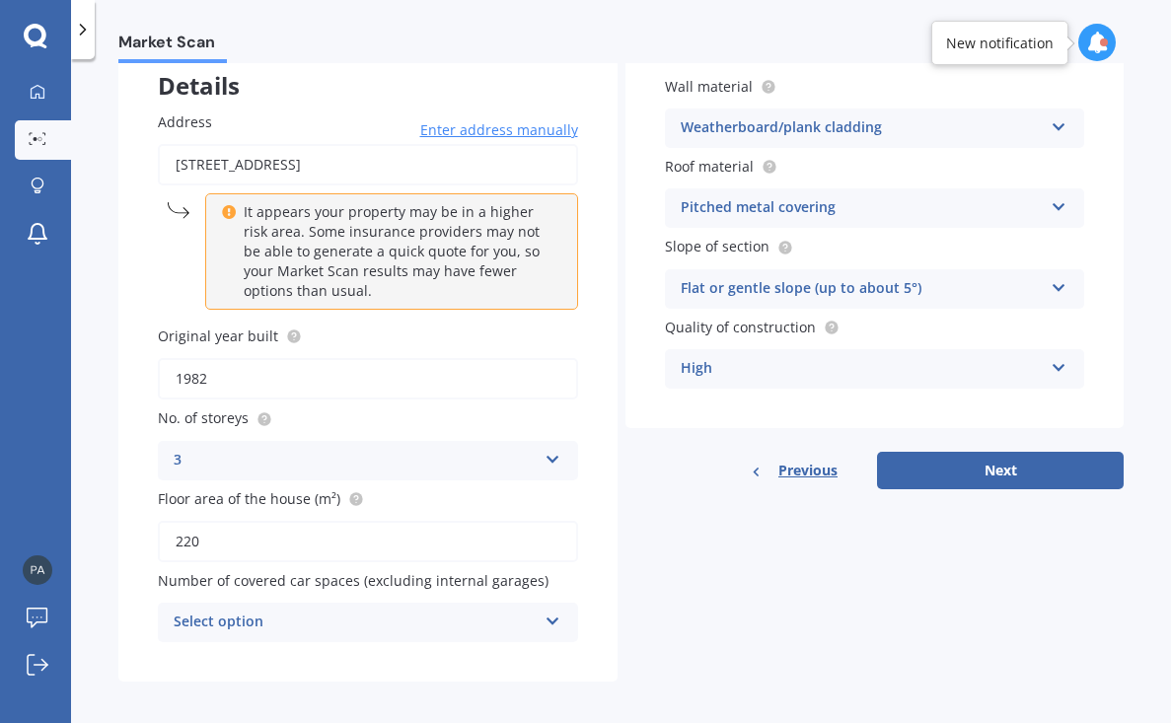
click at [546, 611] on icon at bounding box center [553, 618] width 17 height 14
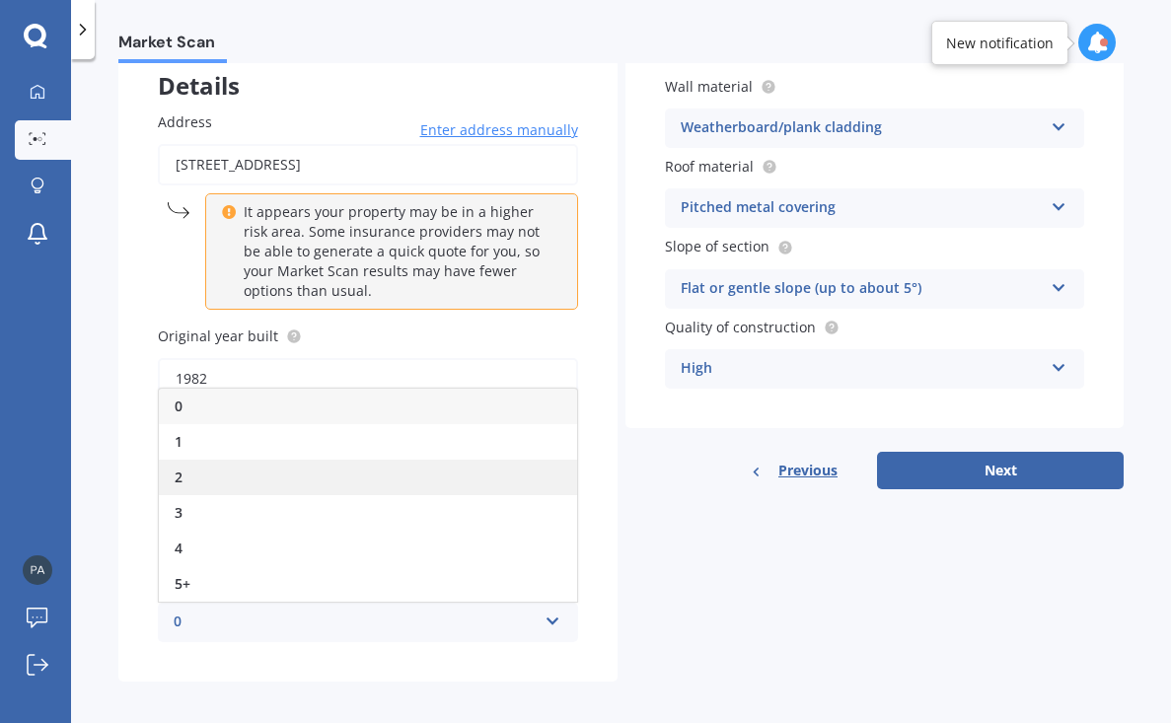
click at [402, 468] on div "2" at bounding box center [368, 478] width 418 height 36
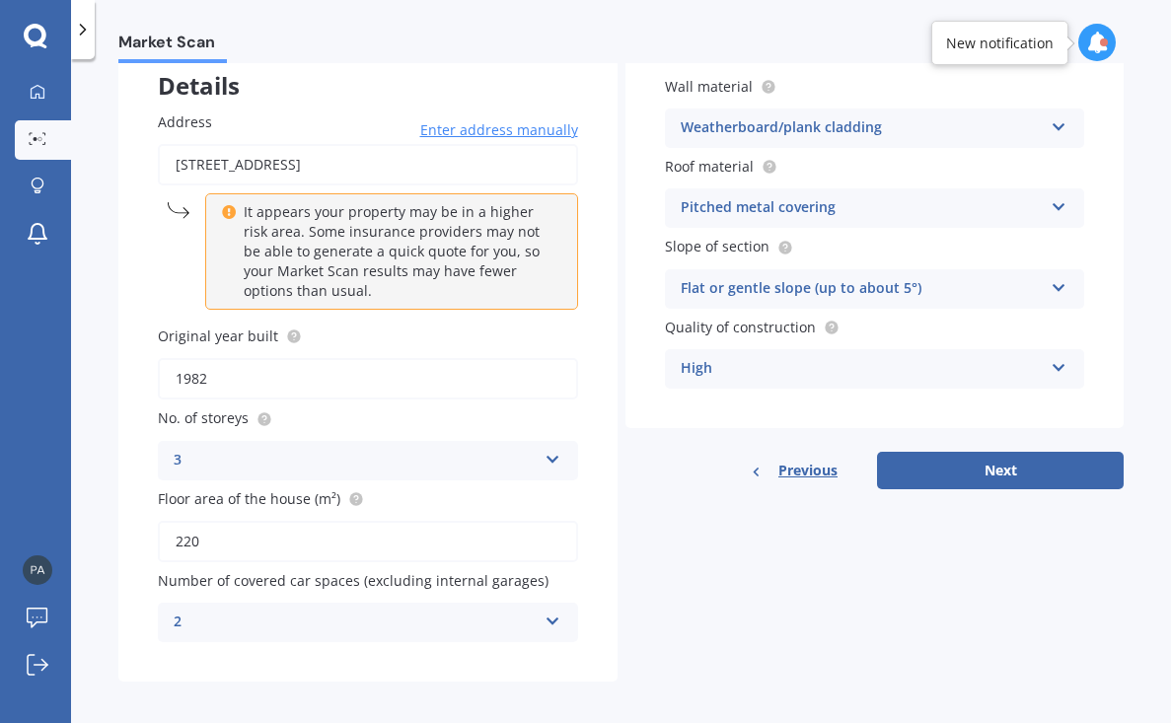
click at [235, 537] on input "220" at bounding box center [368, 541] width 420 height 41
drag, startPoint x: 193, startPoint y: 528, endPoint x: 141, endPoint y: 526, distance: 52.3
click at [141, 525] on div "Address [STREET_ADDRESS] Enter address manually It appears your property may be…" at bounding box center [367, 377] width 499 height 610
type input "300"
click at [915, 465] on button "Next" at bounding box center [1000, 470] width 247 height 37
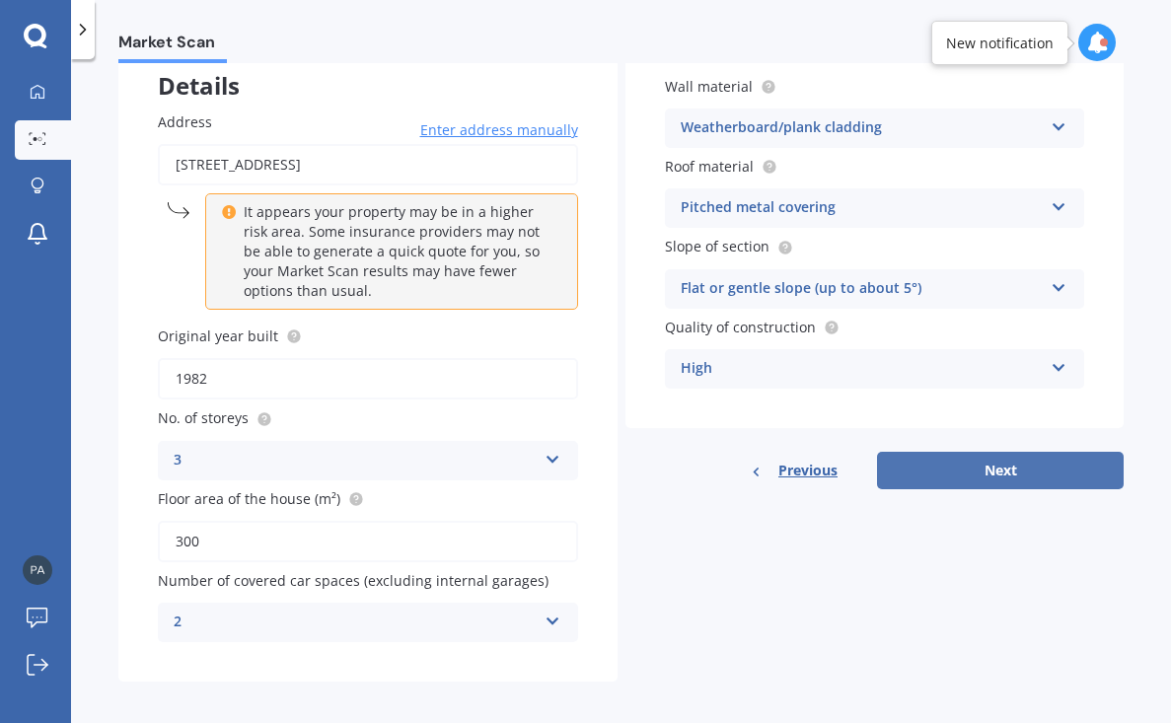
select select "22"
select select "04"
select select "1957"
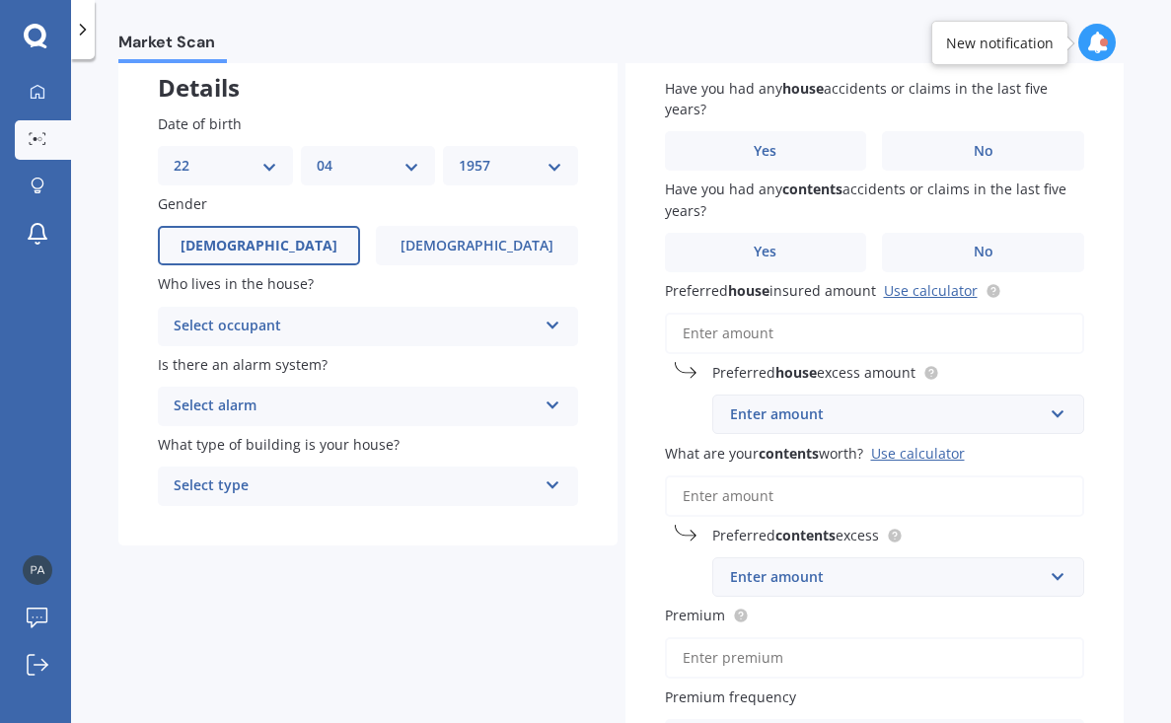
scroll to position [124, 0]
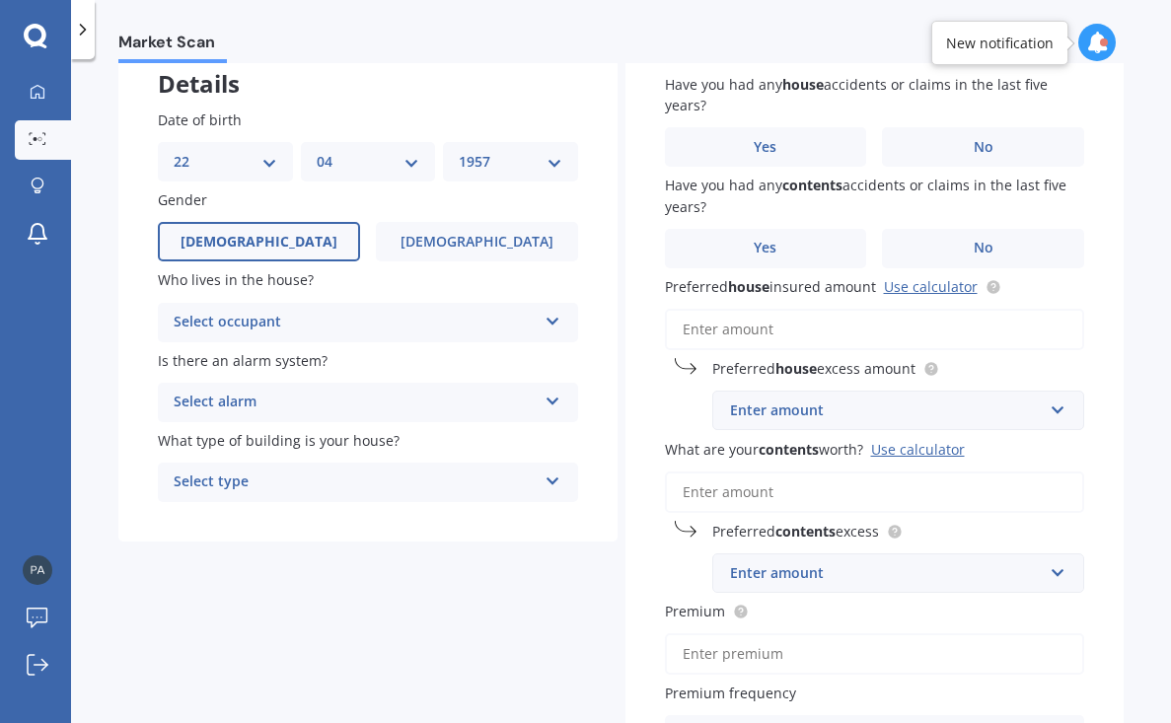
click at [546, 316] on icon at bounding box center [553, 318] width 17 height 14
click at [496, 357] on div "Owner" at bounding box center [368, 361] width 418 height 36
click at [545, 396] on icon at bounding box center [553, 398] width 17 height 14
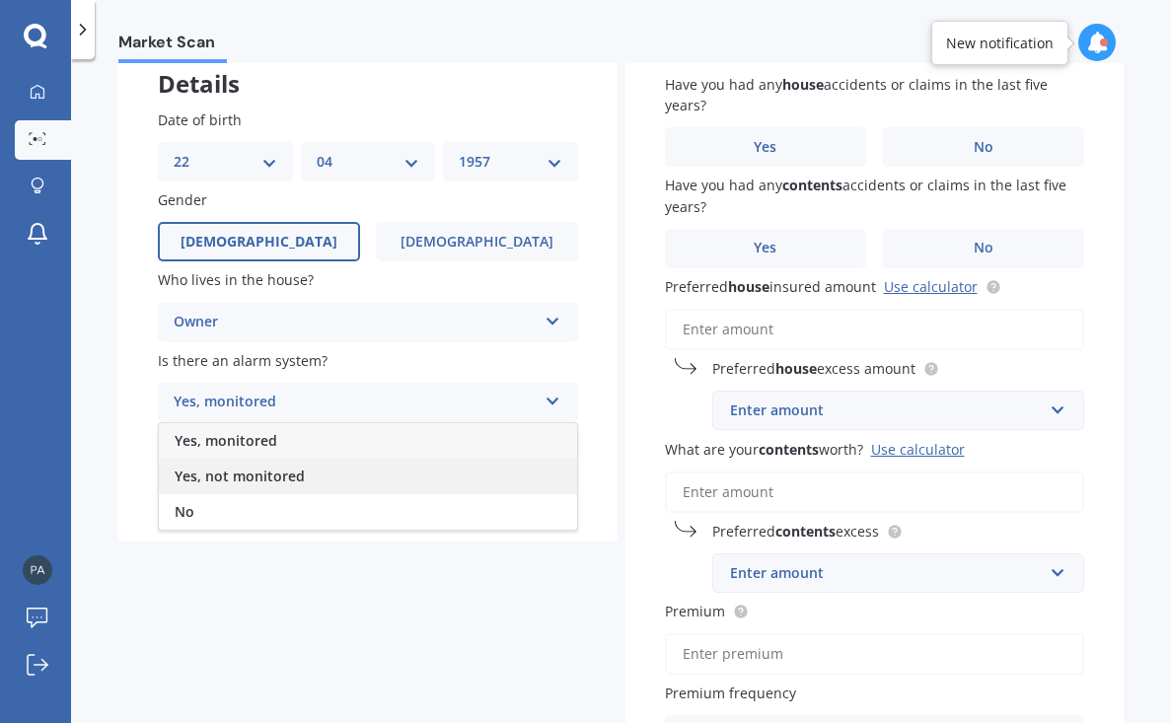
click at [486, 476] on div "Yes, not monitored" at bounding box center [368, 477] width 418 height 36
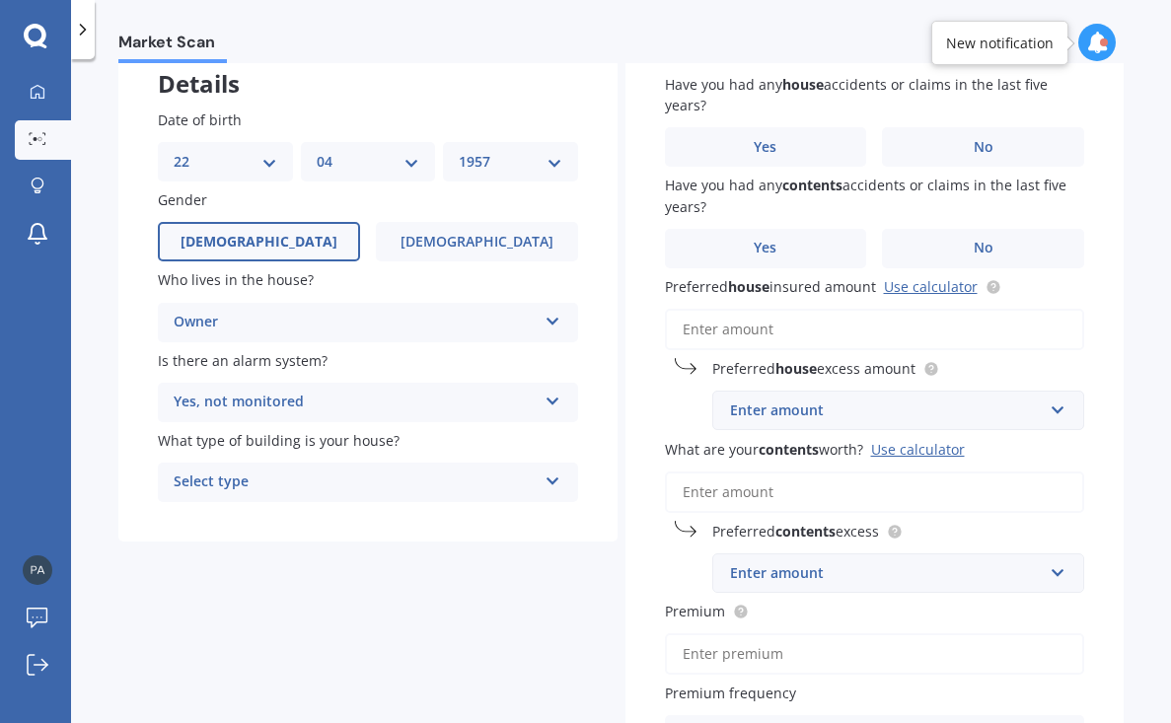
click at [545, 472] on icon at bounding box center [553, 478] width 17 height 14
click at [482, 513] on div "Freestanding" at bounding box center [368, 521] width 418 height 36
click at [935, 141] on label "No" at bounding box center [983, 146] width 202 height 39
click at [0, 0] on input "No" at bounding box center [0, 0] width 0 height 0
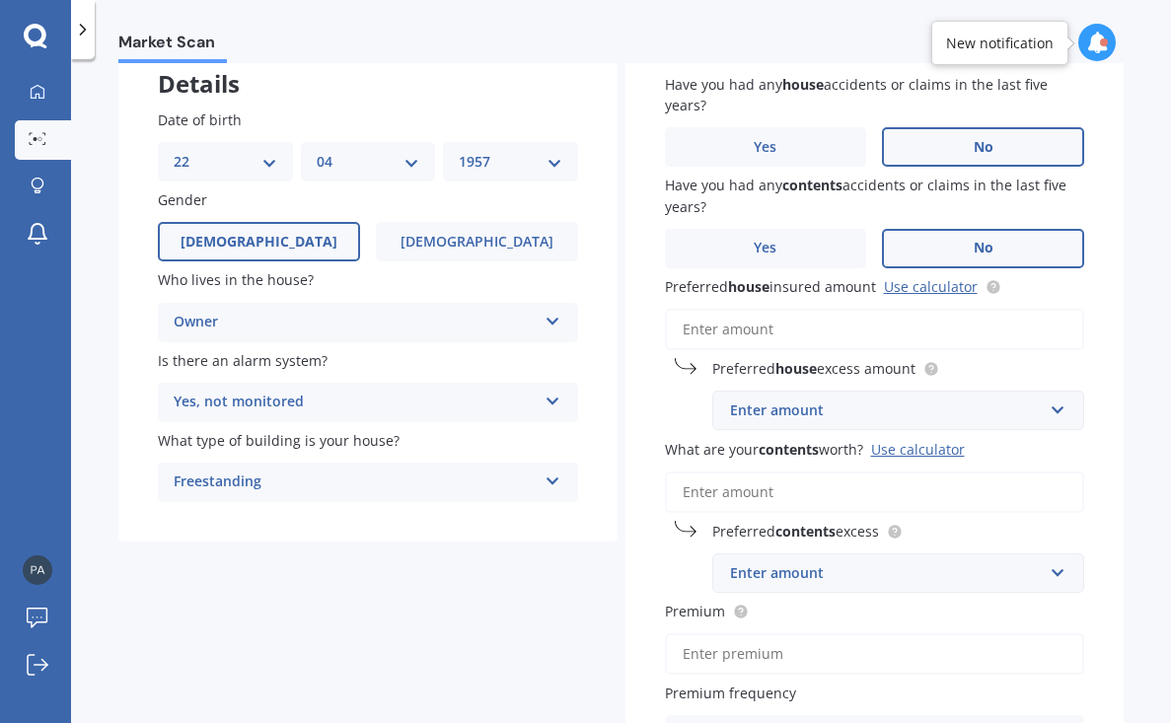
click at [947, 254] on label "No" at bounding box center [983, 248] width 202 height 39
click at [0, 0] on input "No" at bounding box center [0, 0] width 0 height 0
click at [774, 409] on div "Enter amount" at bounding box center [887, 411] width 314 height 22
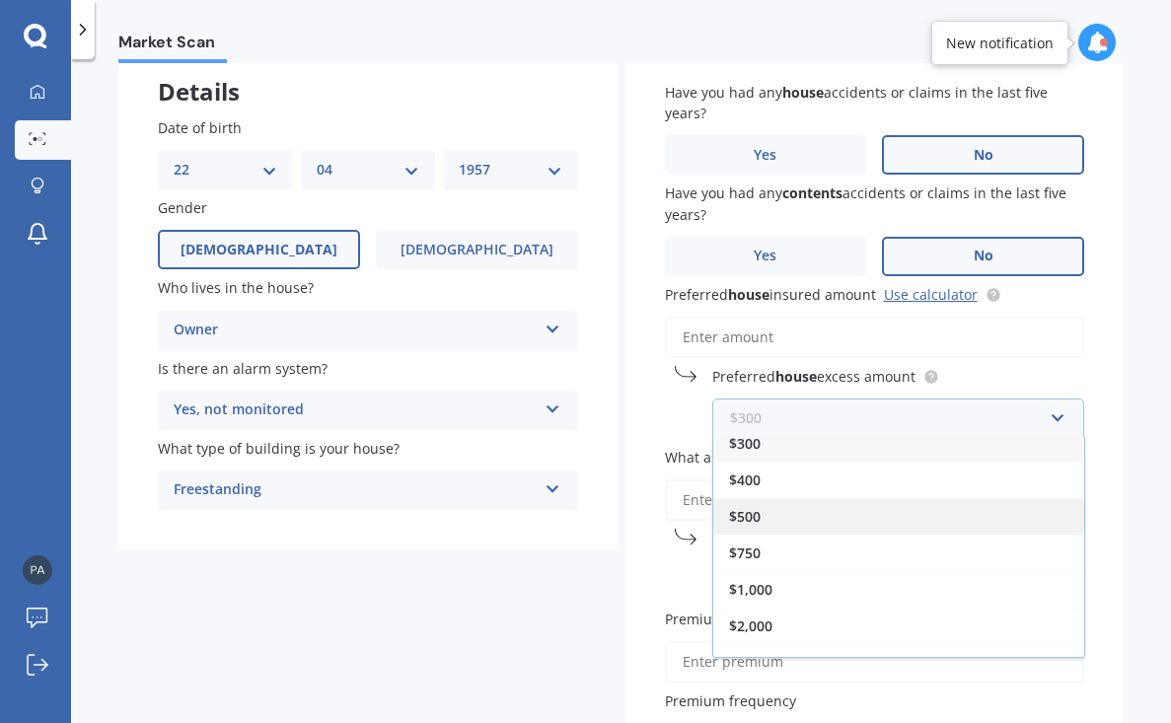
scroll to position [16, 0]
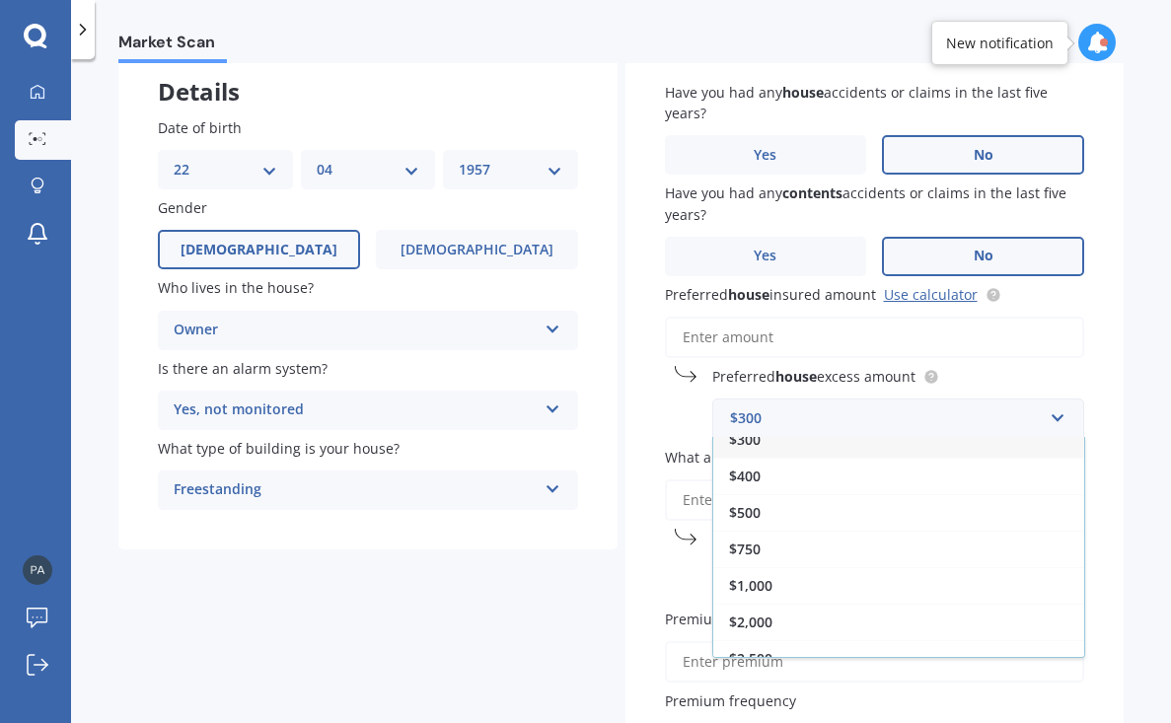
click at [831, 320] on input "Preferred house insured amount Use calculator" at bounding box center [875, 337] width 420 height 41
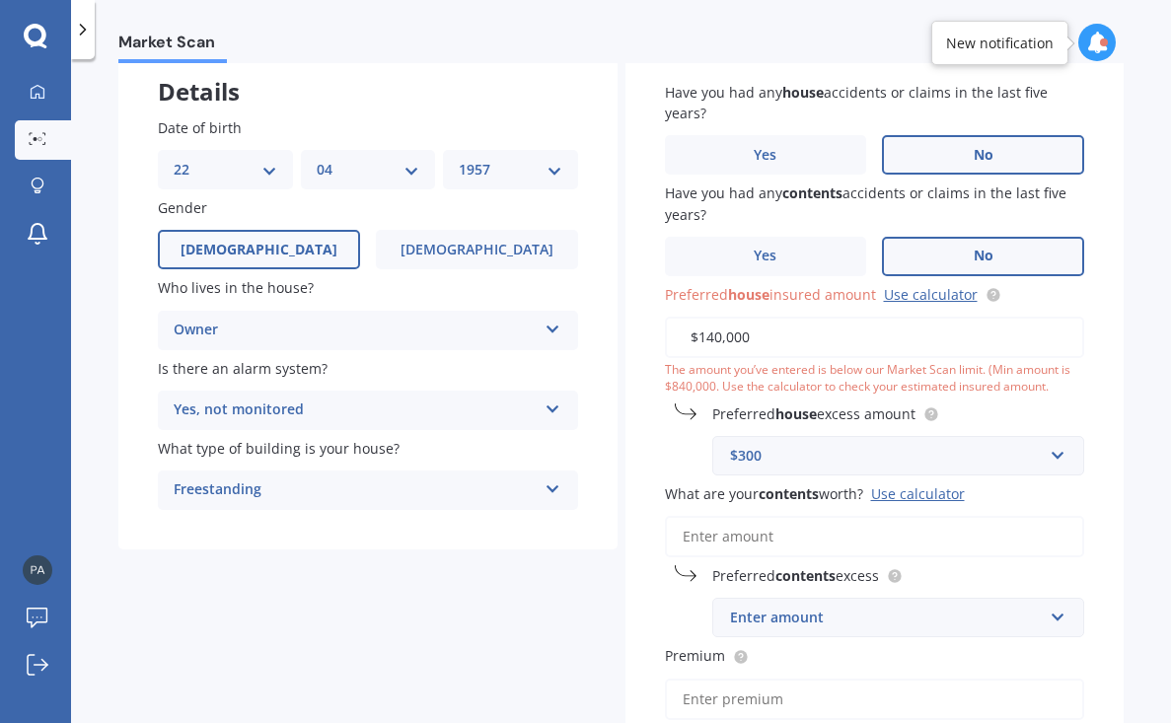
type input "$1,400,000"
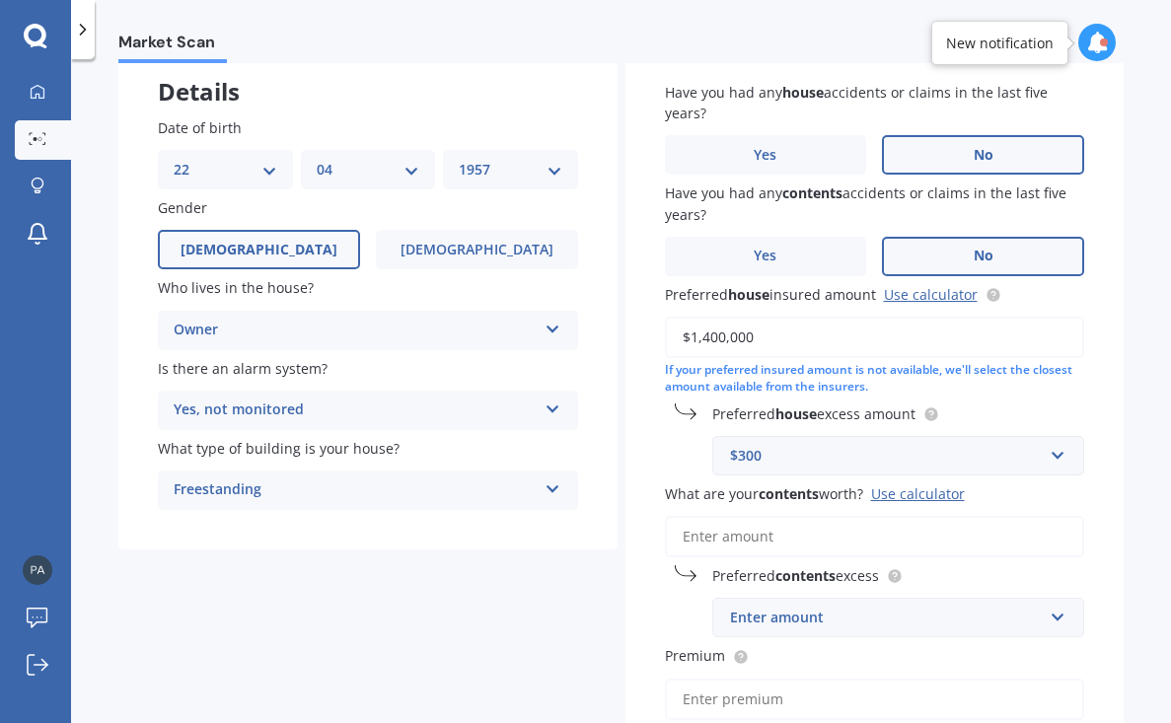
click at [777, 454] on div "$300" at bounding box center [887, 456] width 314 height 22
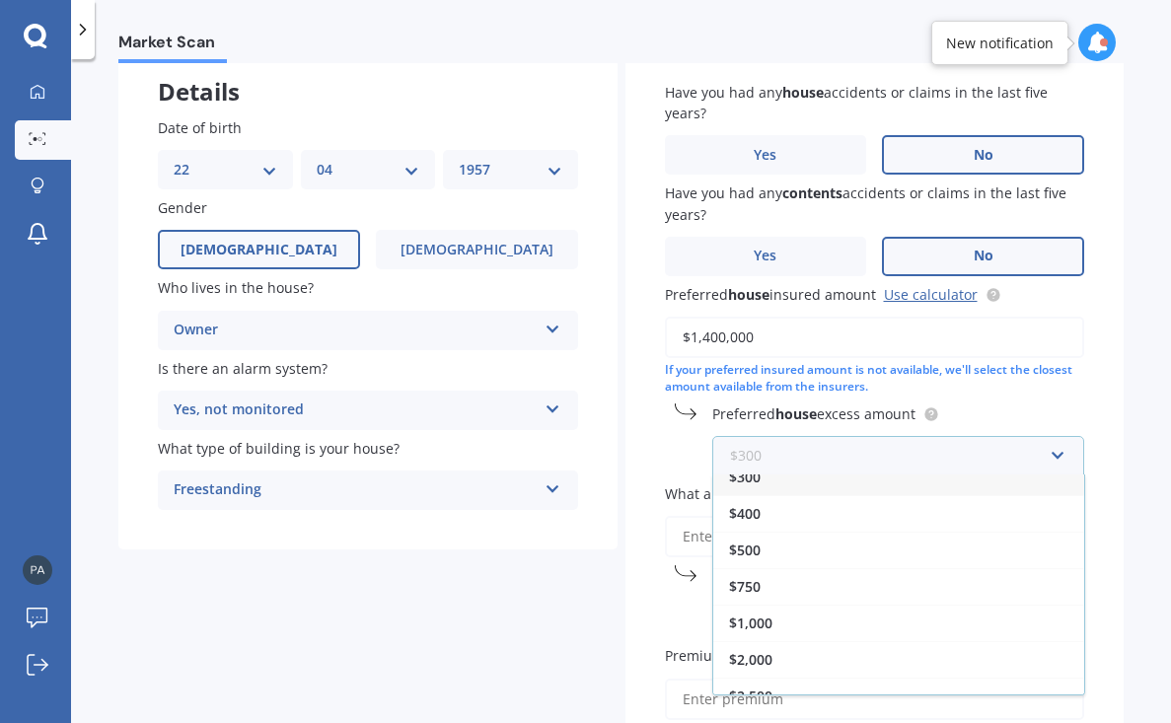
scroll to position [0, 0]
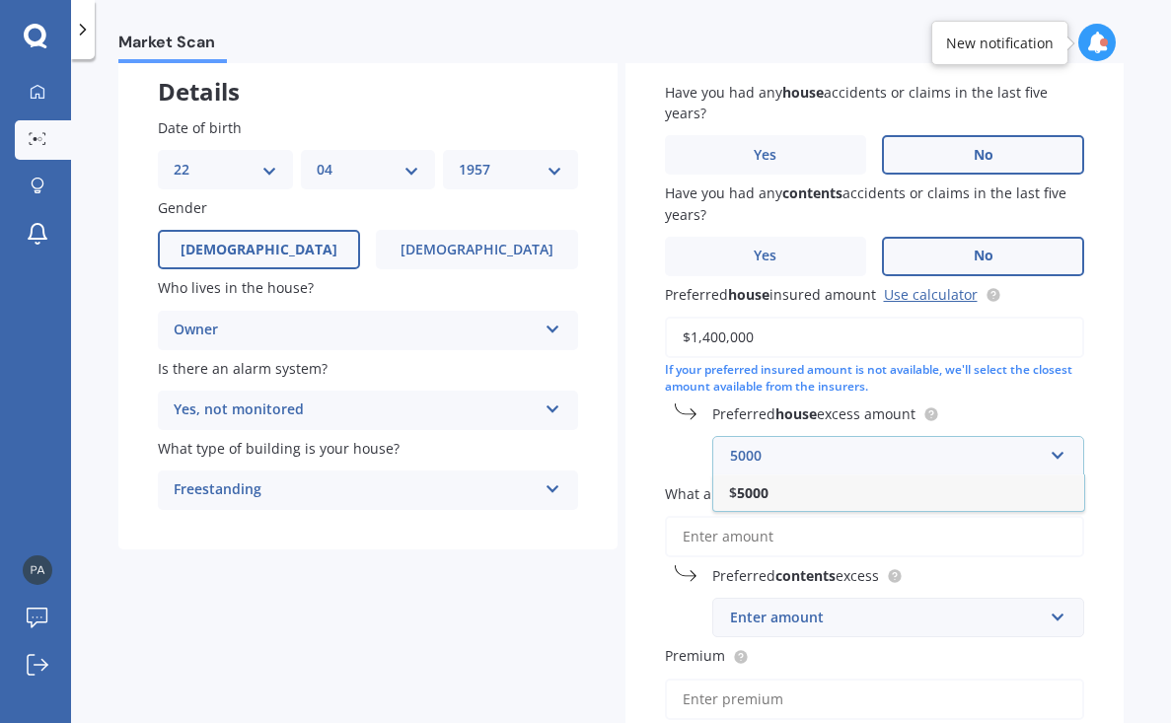
type input "5000"
click at [752, 489] on b "5000" at bounding box center [753, 492] width 32 height 19
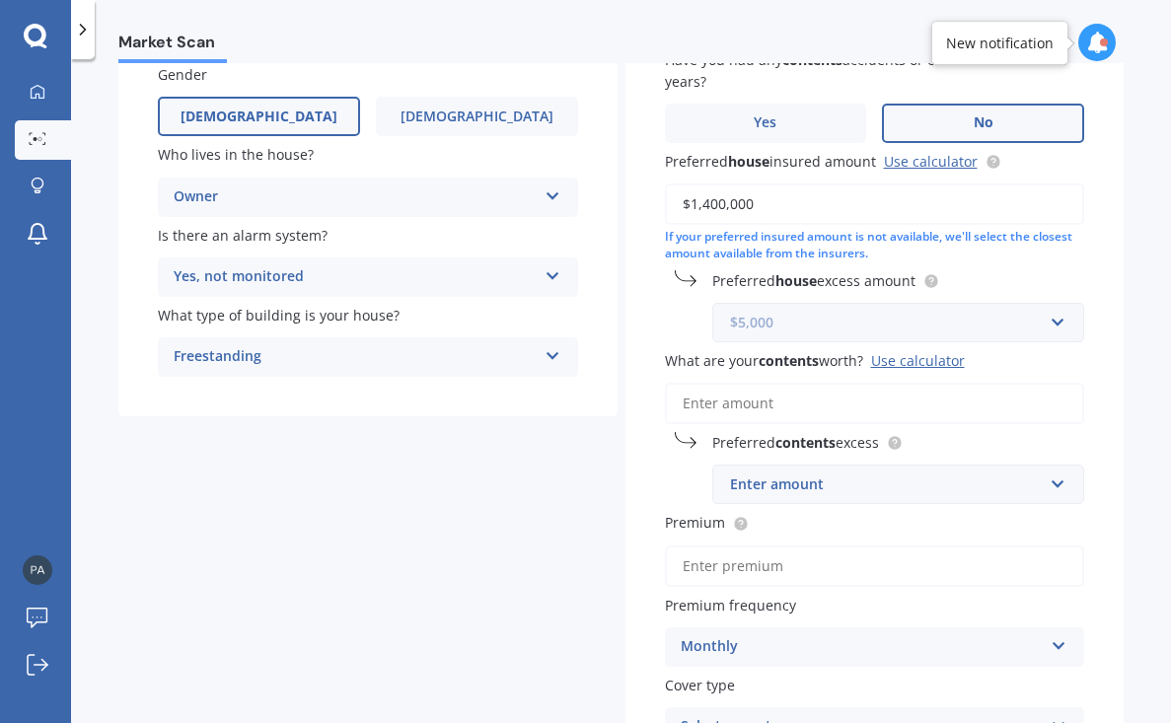
scroll to position [293, 0]
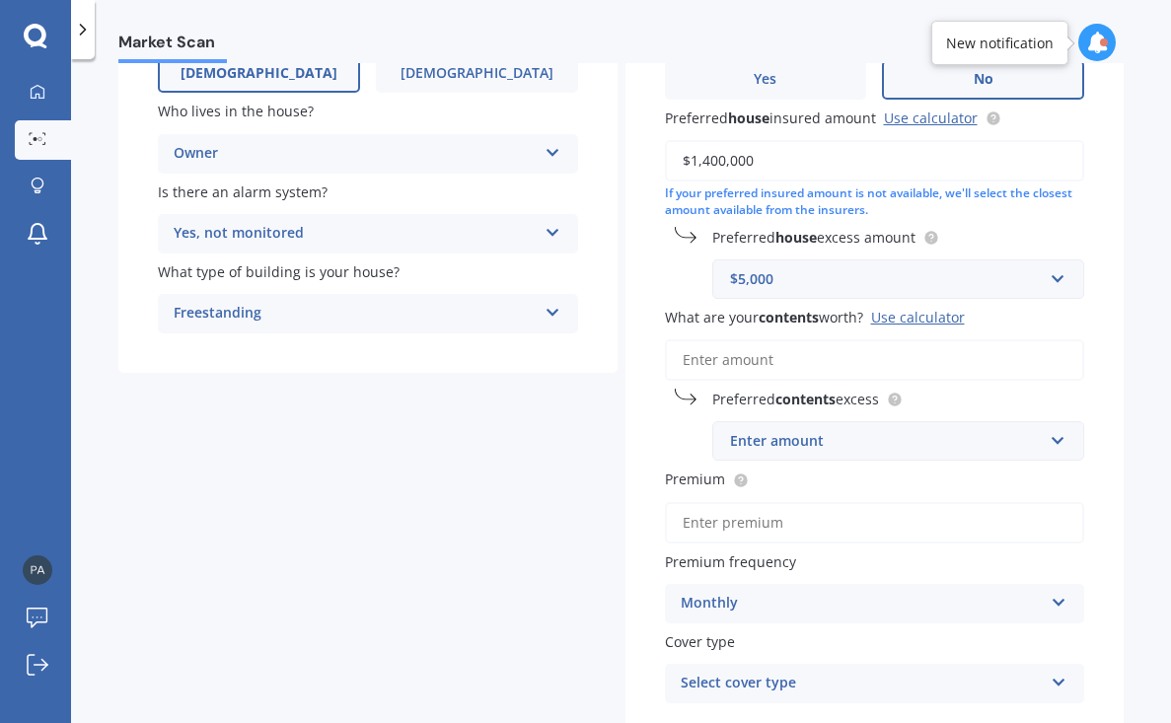
click at [757, 356] on input "What are your contents worth? Use calculator" at bounding box center [875, 359] width 420 height 41
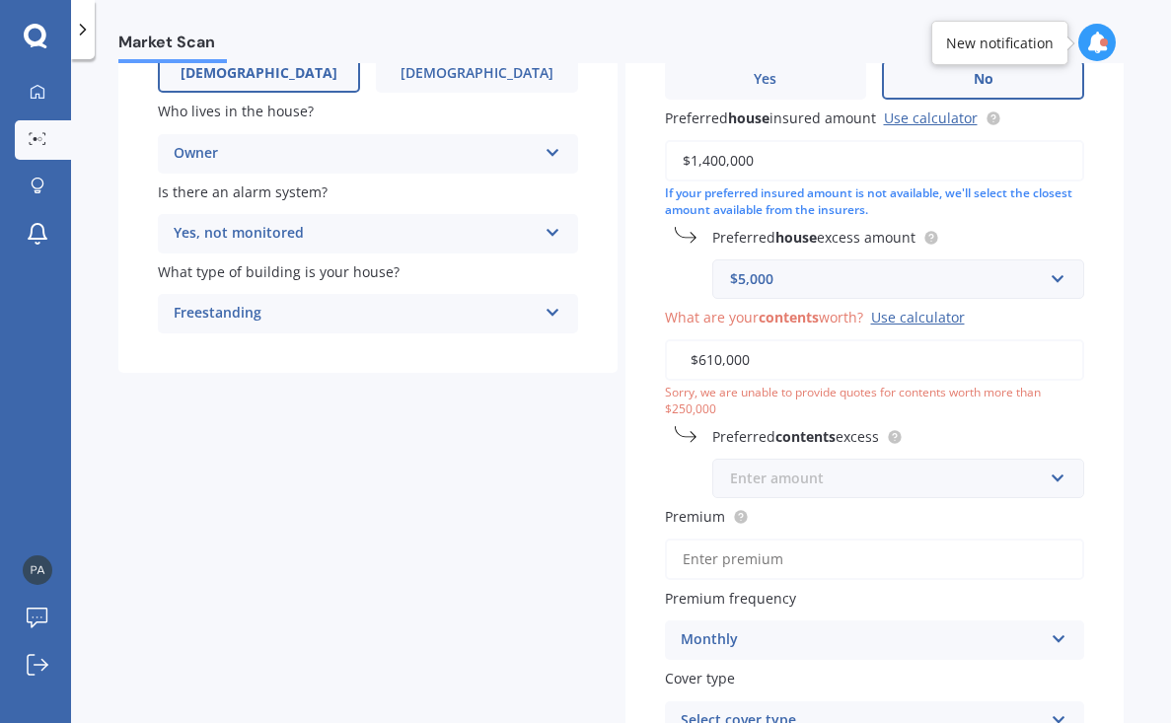
click at [756, 482] on input "text" at bounding box center [891, 478] width 355 height 37
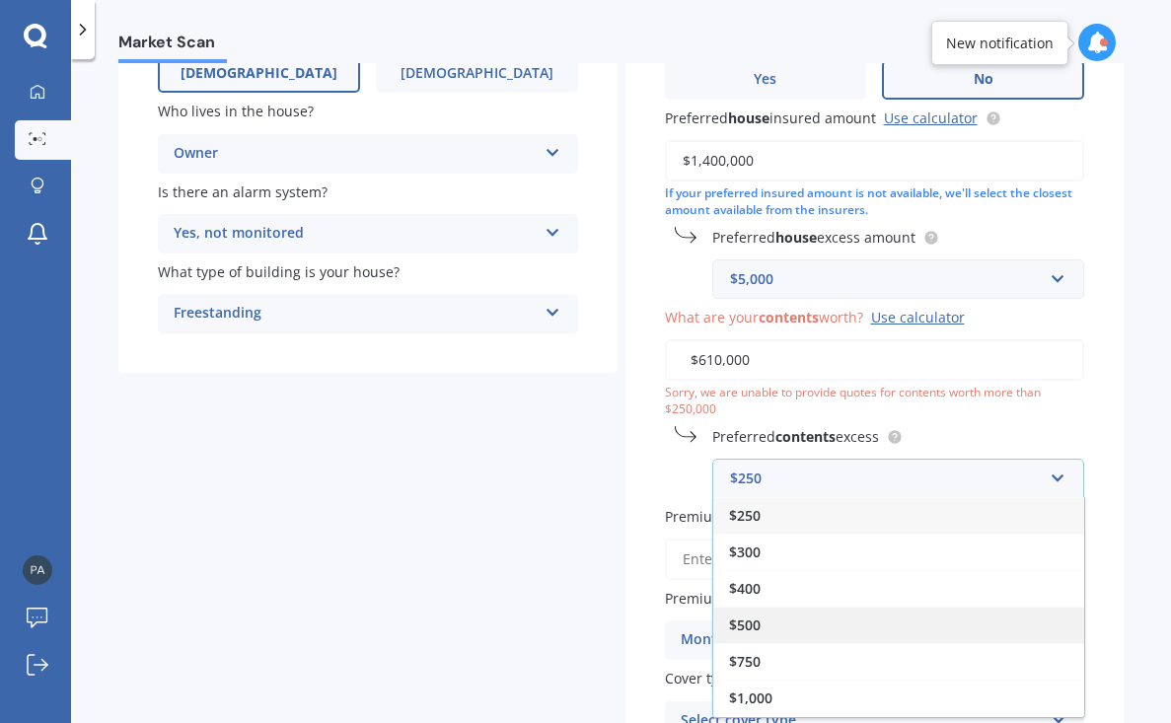
click at [736, 618] on span "$500" at bounding box center [745, 625] width 32 height 19
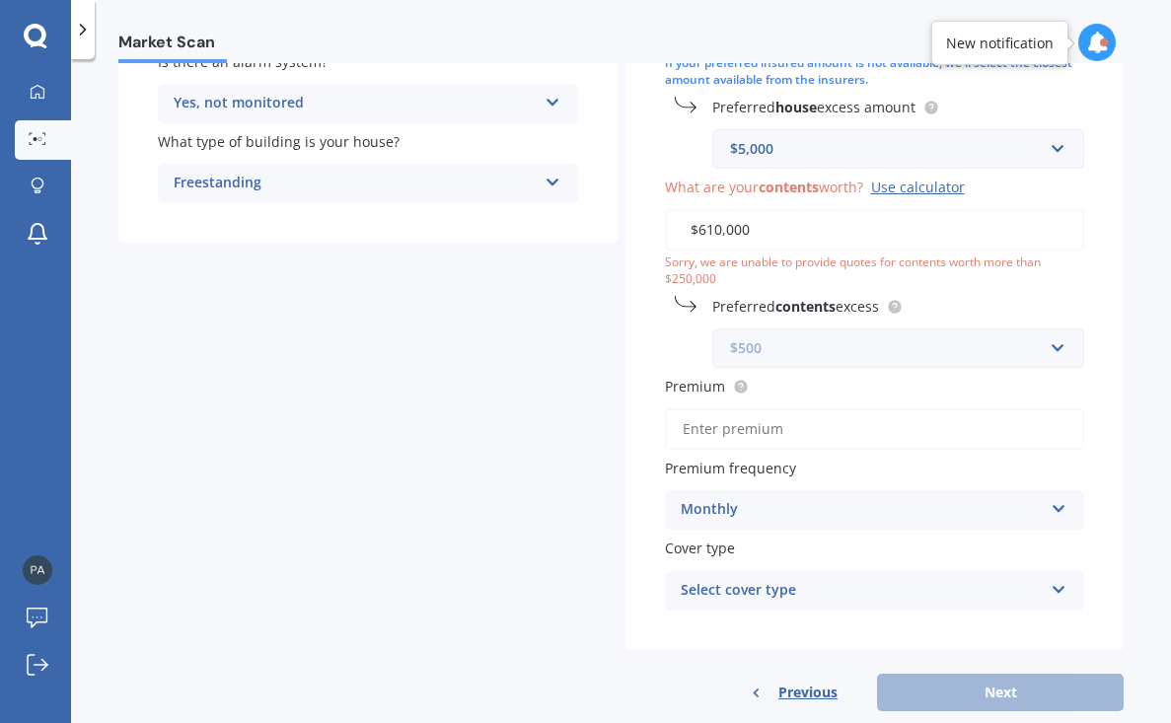
scroll to position [452, 0]
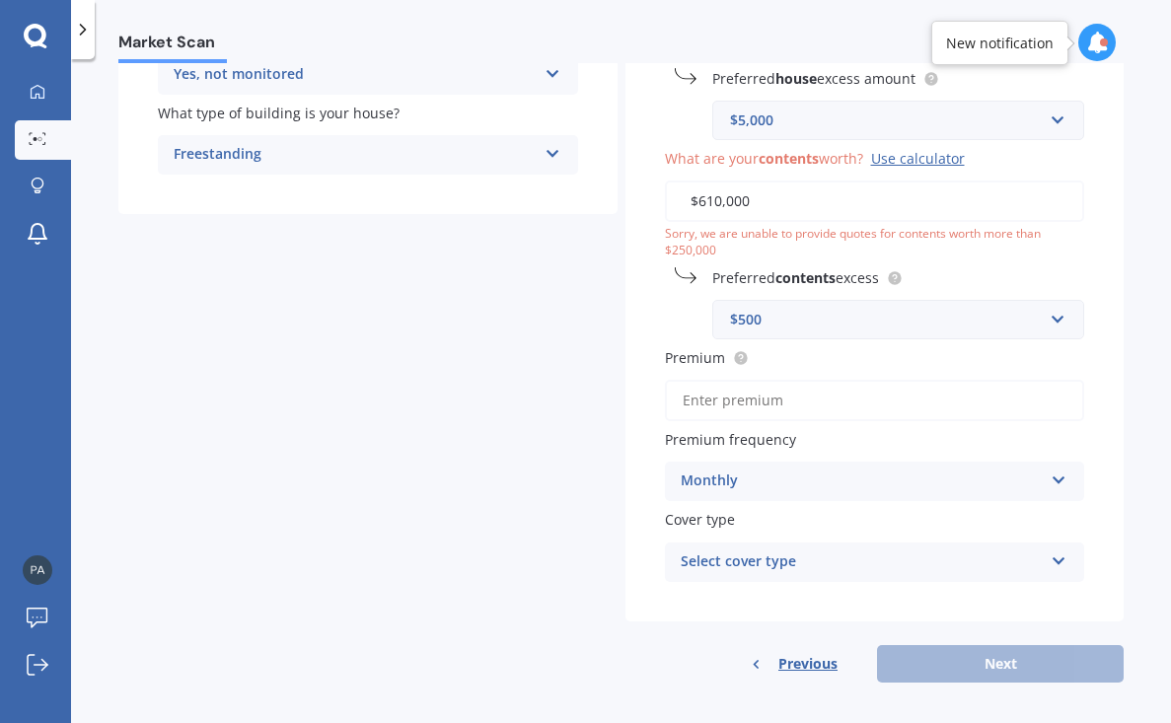
click at [1051, 470] on icon at bounding box center [1059, 477] width 17 height 14
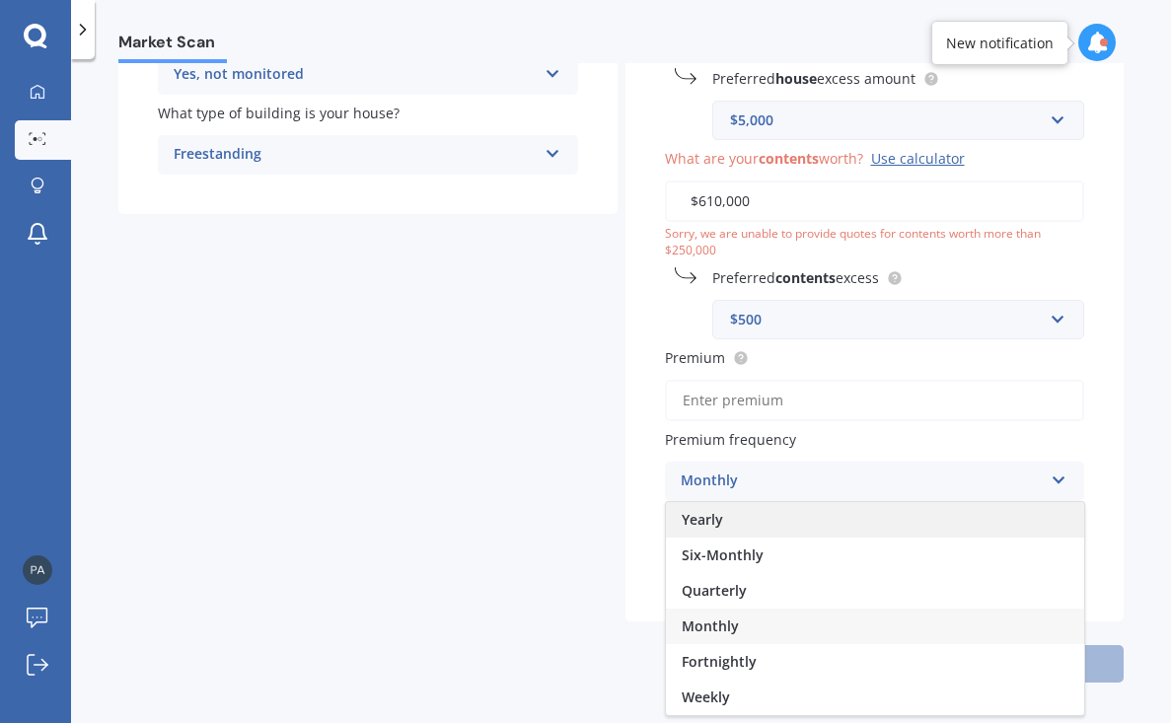
click at [915, 517] on div "Yearly" at bounding box center [875, 520] width 418 height 36
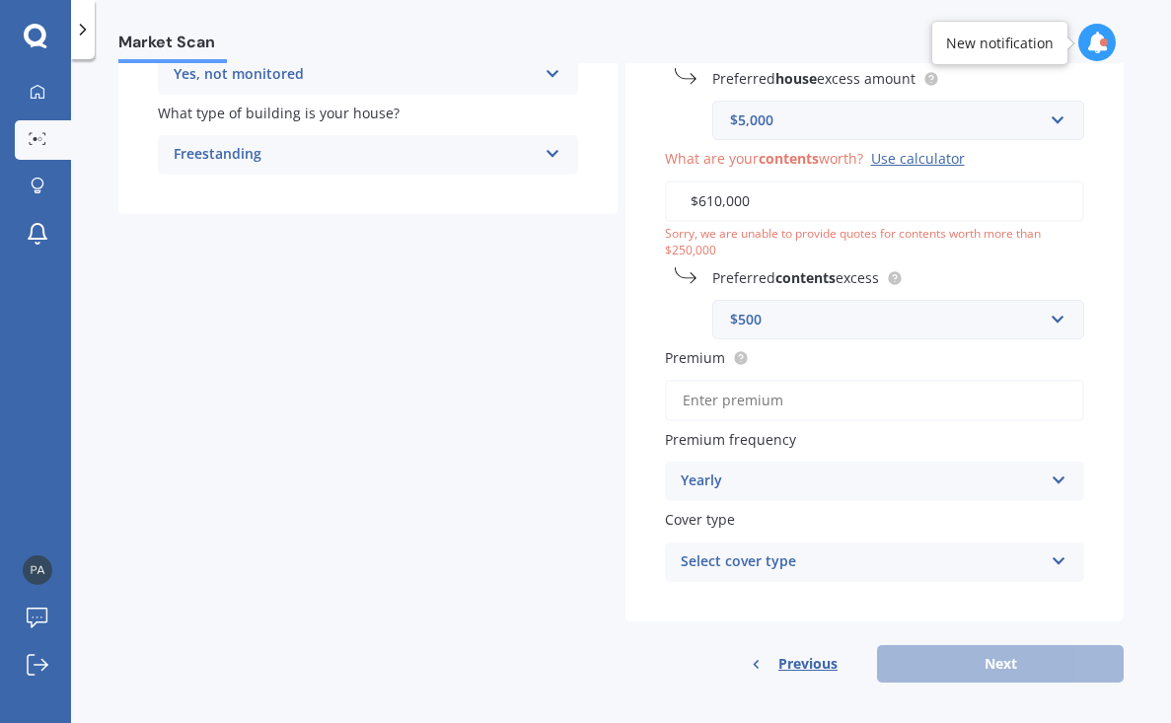
click at [1054, 550] on icon at bounding box center [1059, 557] width 17 height 14
click at [986, 594] on div "House & Contents" at bounding box center [875, 601] width 418 height 36
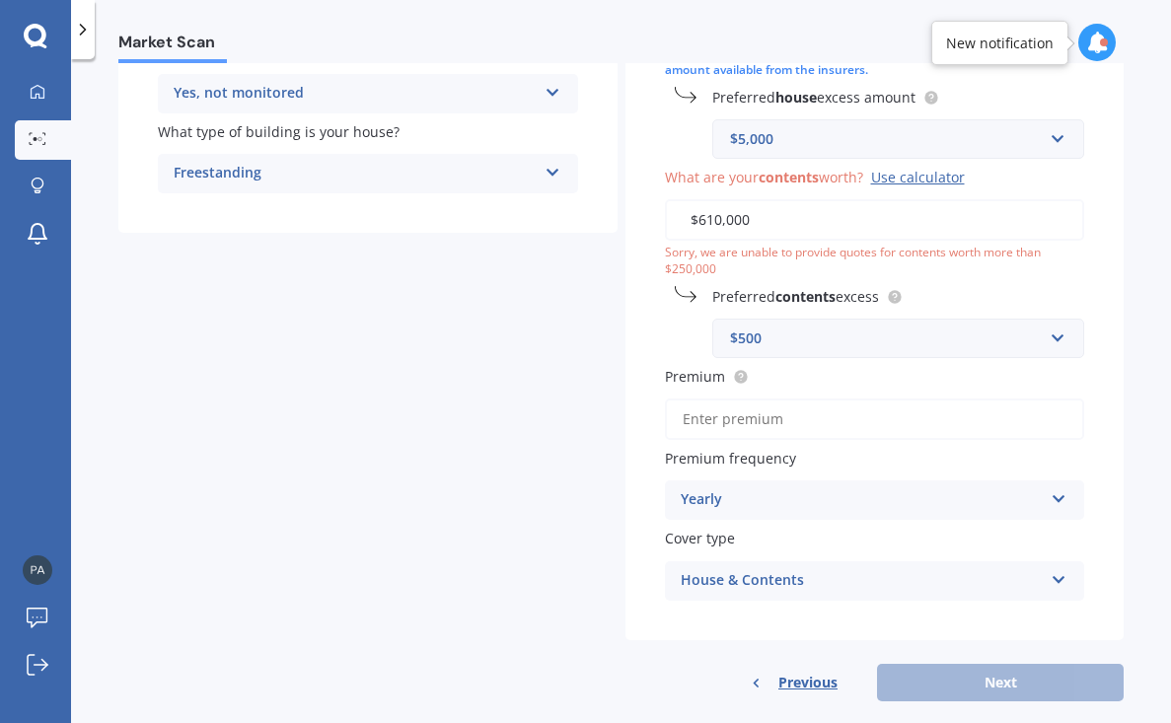
scroll to position [393, 0]
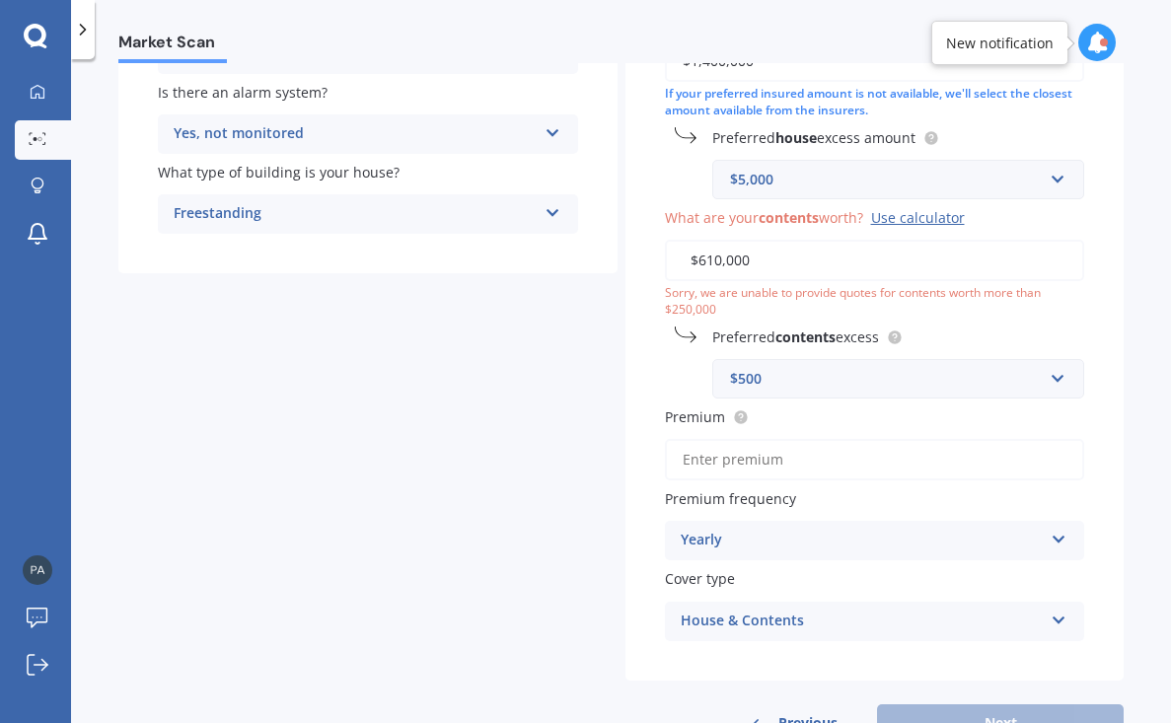
drag, startPoint x: 746, startPoint y: 256, endPoint x: 689, endPoint y: 264, distance: 57.8
click at [689, 263] on input "$610,000" at bounding box center [875, 260] width 420 height 41
drag, startPoint x: 745, startPoint y: 256, endPoint x: 705, endPoint y: 292, distance: 53.1
click at [682, 266] on input "$610,000" at bounding box center [875, 260] width 420 height 41
type input "$6"
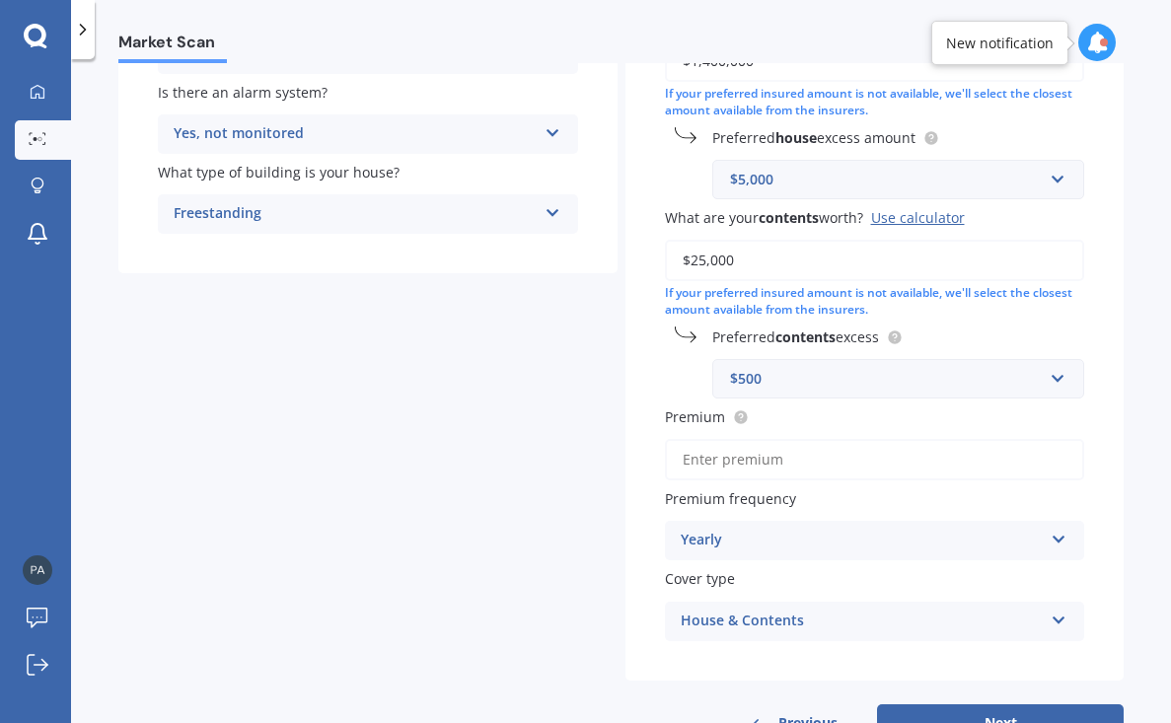
type input "$250,000"
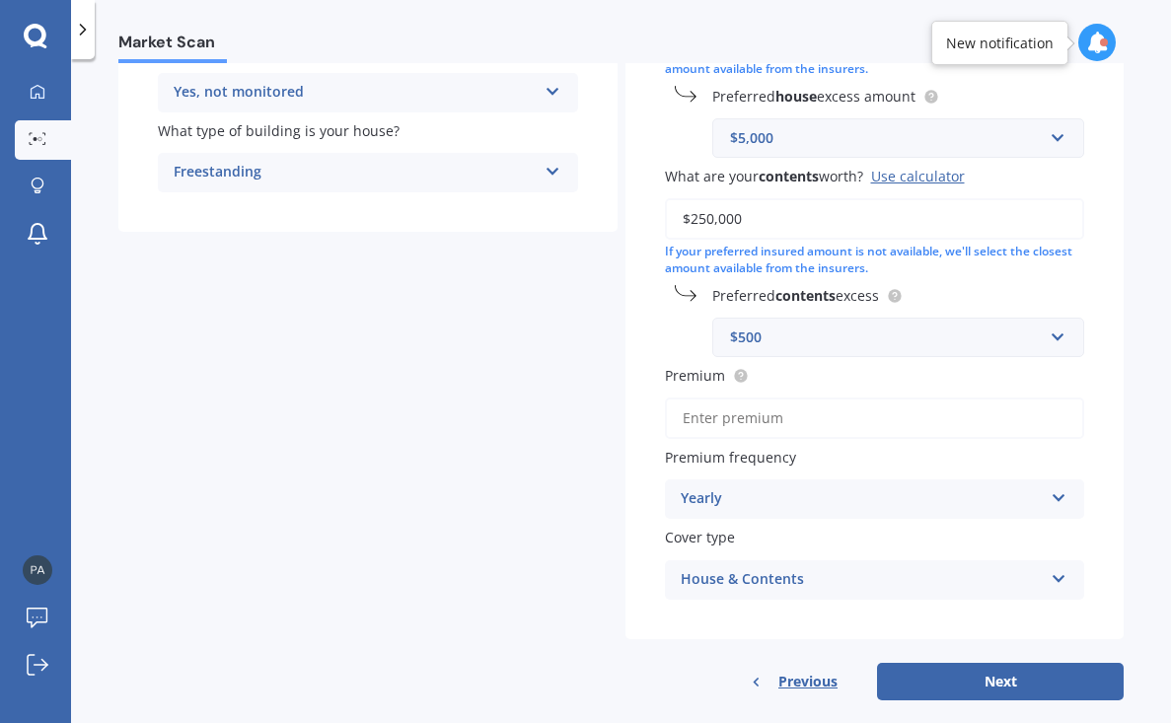
scroll to position [452, 0]
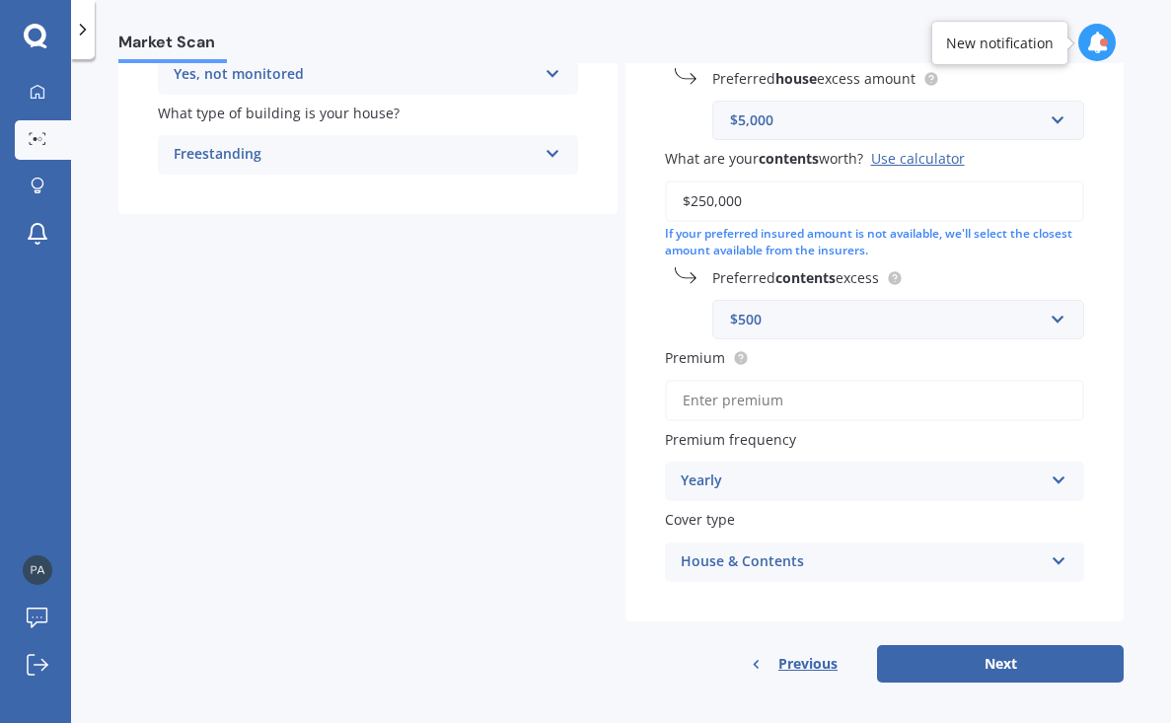
click at [705, 395] on input "Premium" at bounding box center [875, 400] width 420 height 41
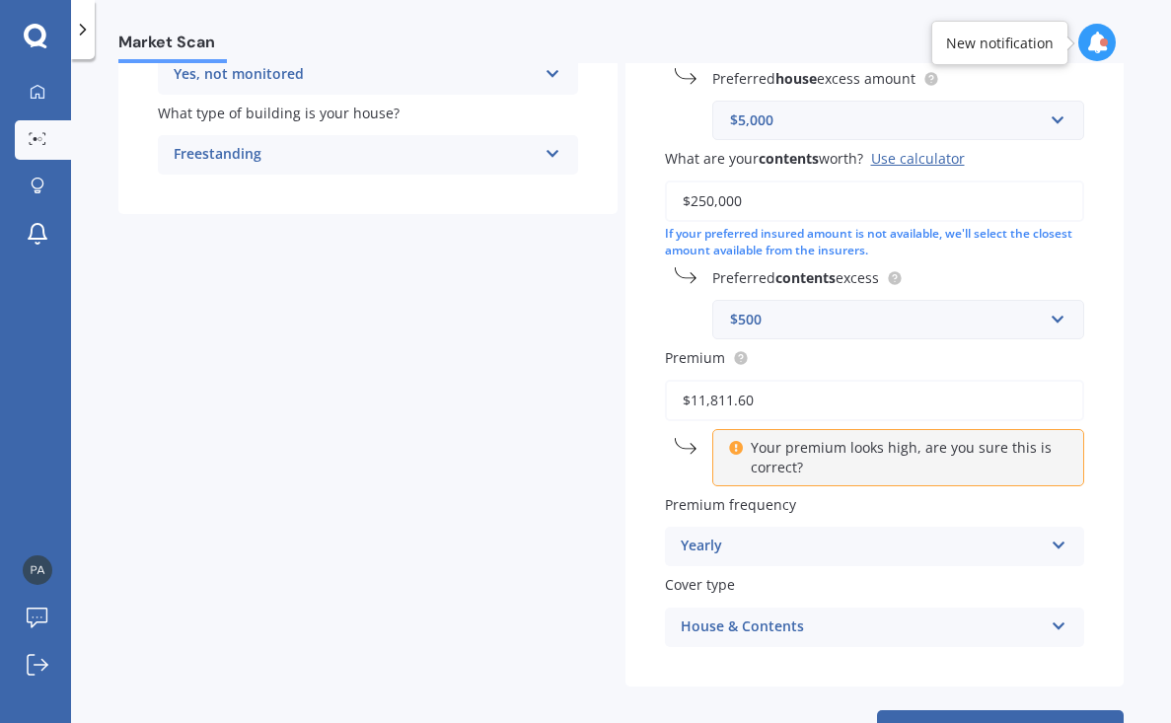
type input "$11,811.65"
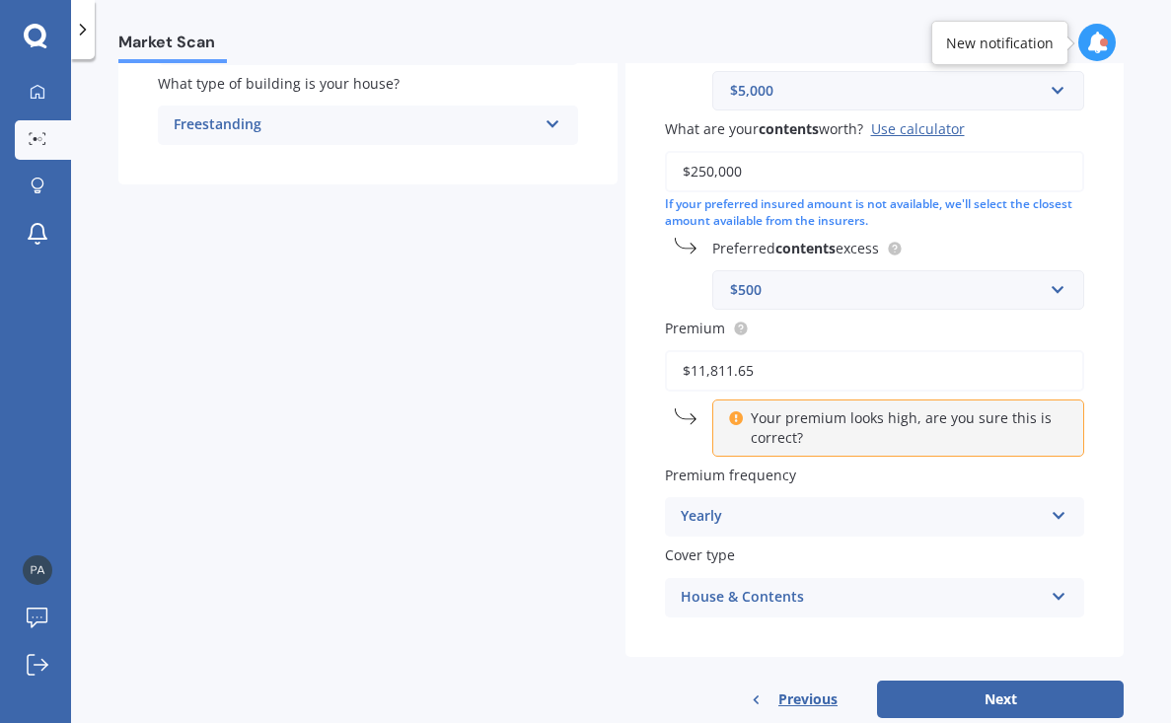
scroll to position [515, 0]
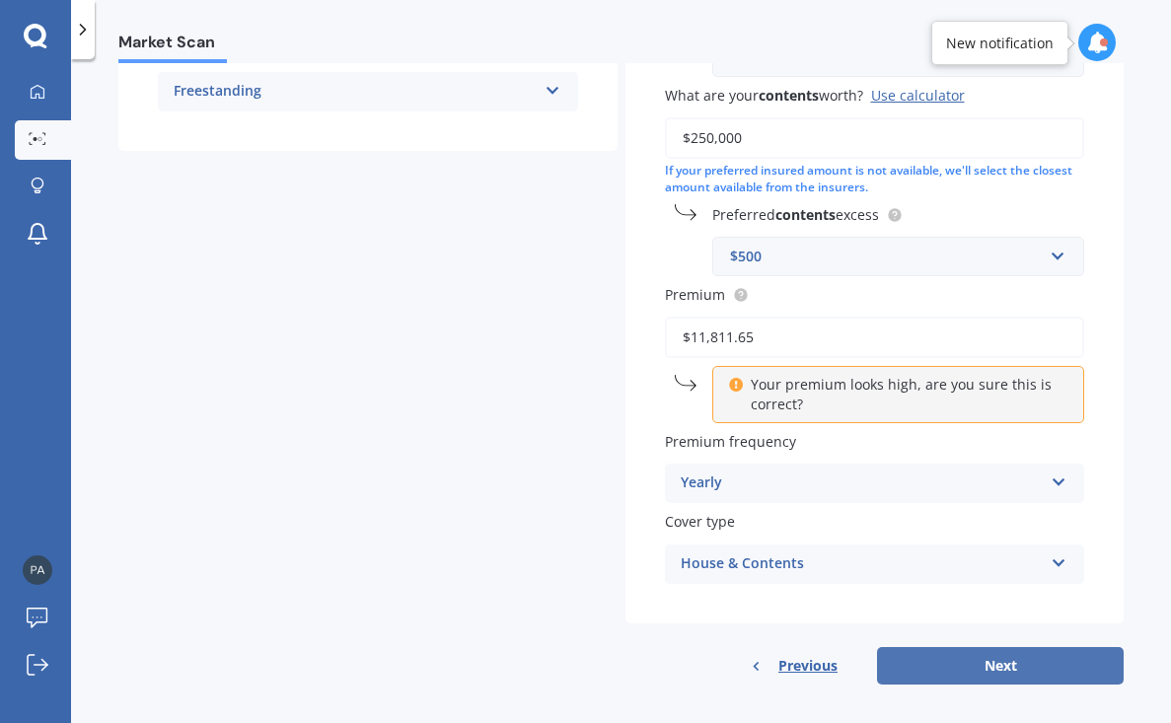
click at [948, 649] on button "Next" at bounding box center [1000, 665] width 247 height 37
select select "22"
select select "04"
select select "1957"
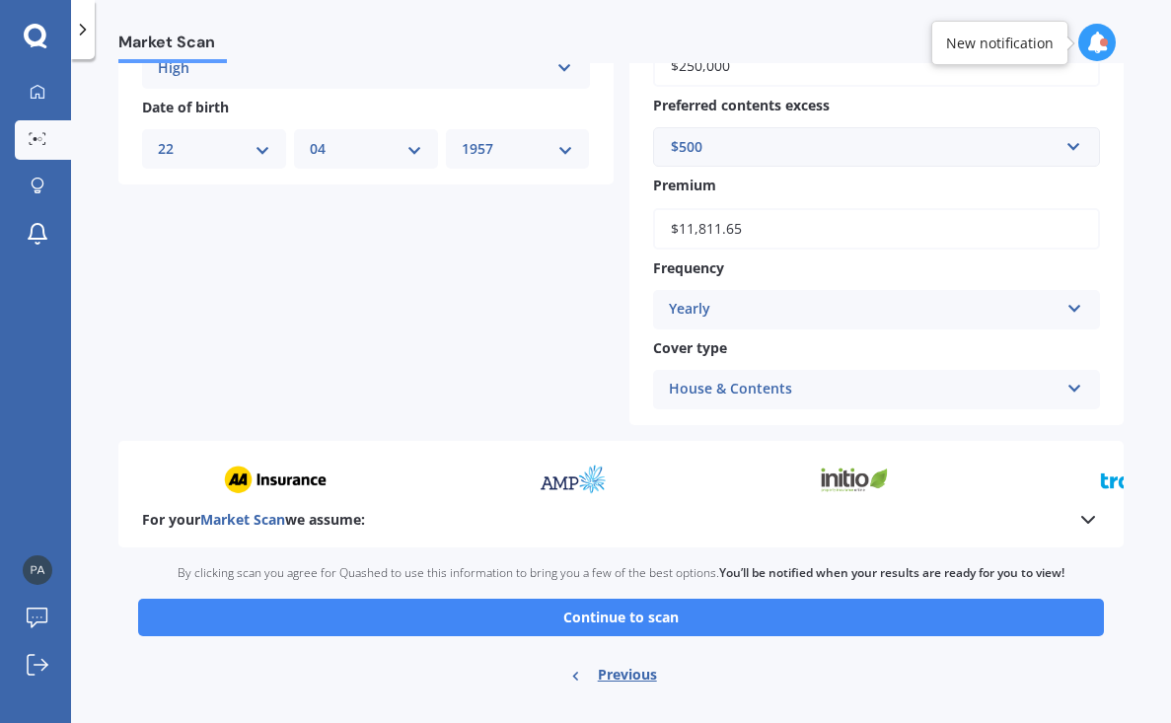
scroll to position [829, 0]
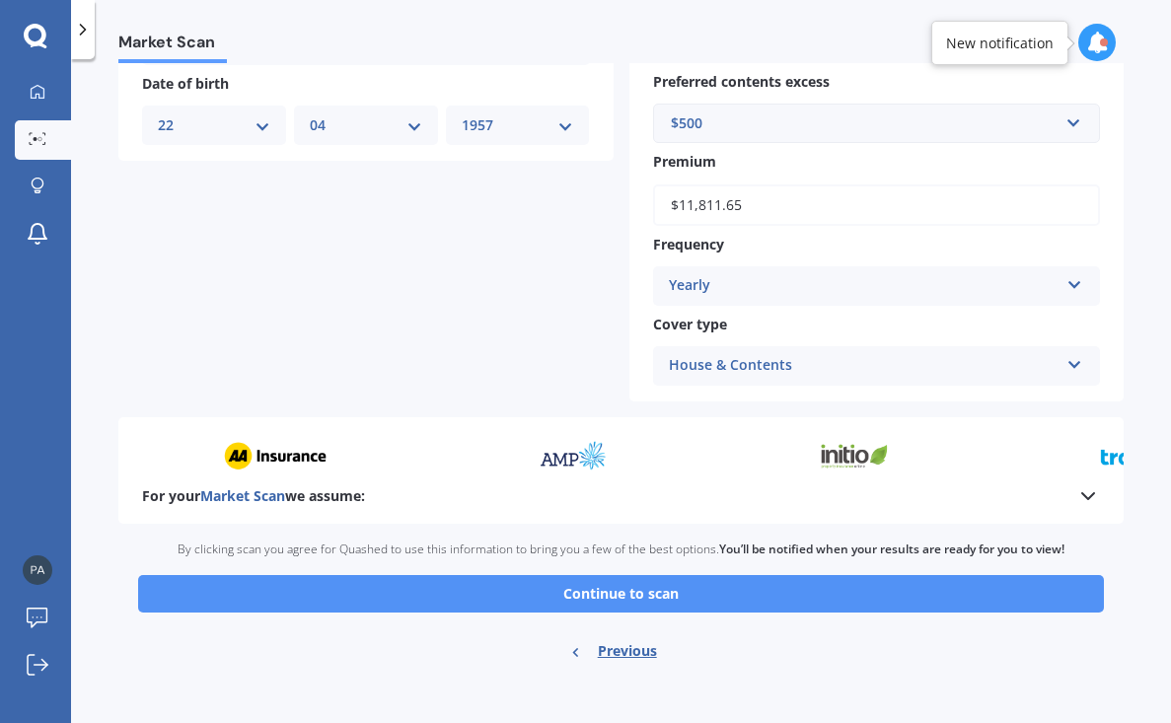
click at [579, 589] on button "Continue to scan" at bounding box center [621, 593] width 966 height 37
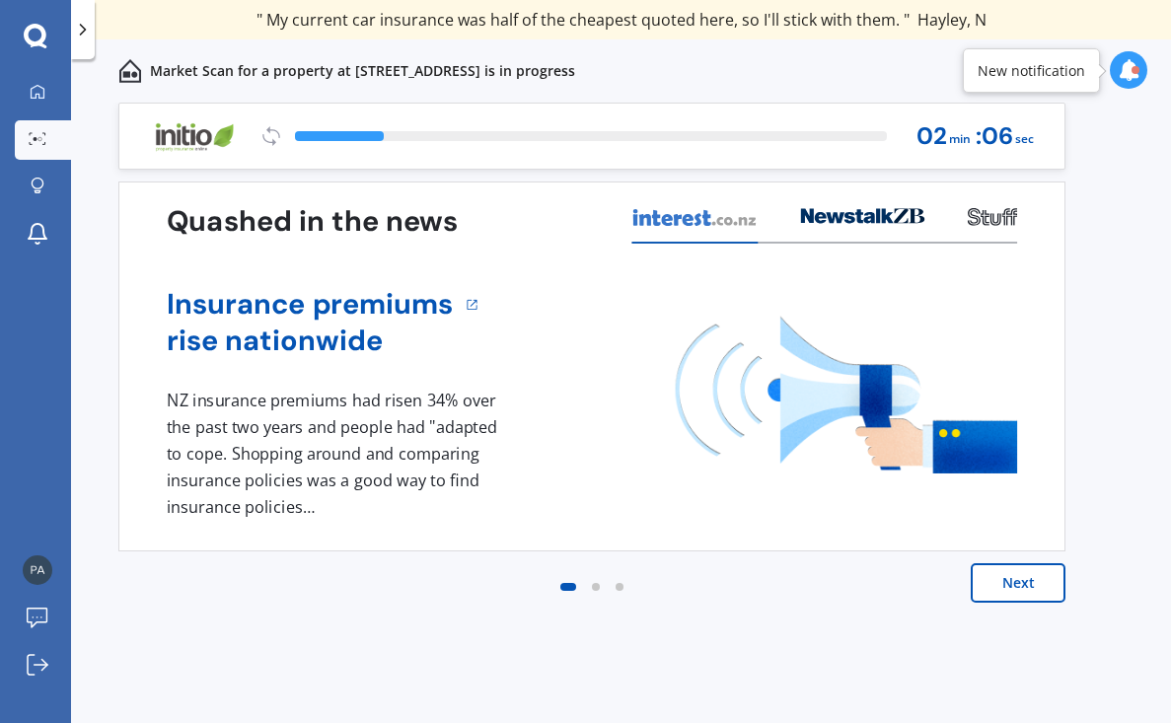
click at [1014, 588] on button "Next" at bounding box center [1018, 582] width 95 height 39
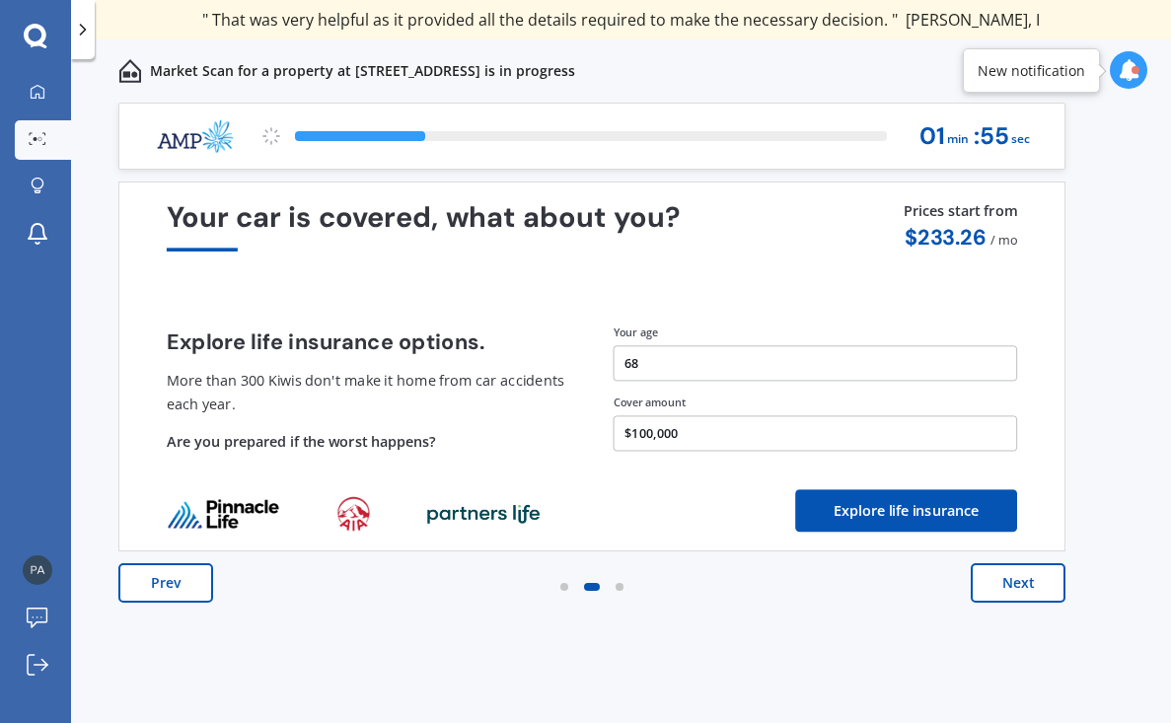
click at [1014, 588] on button "Next" at bounding box center [1018, 582] width 95 height 39
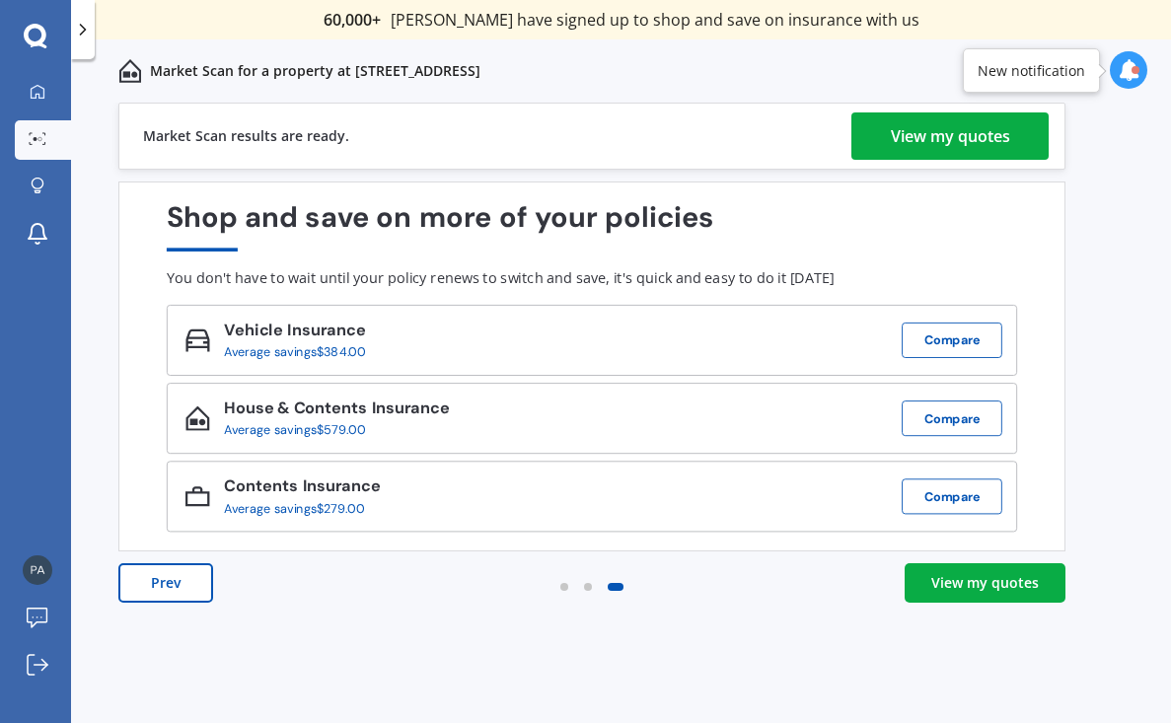
click at [916, 130] on div "View my quotes" at bounding box center [950, 135] width 119 height 47
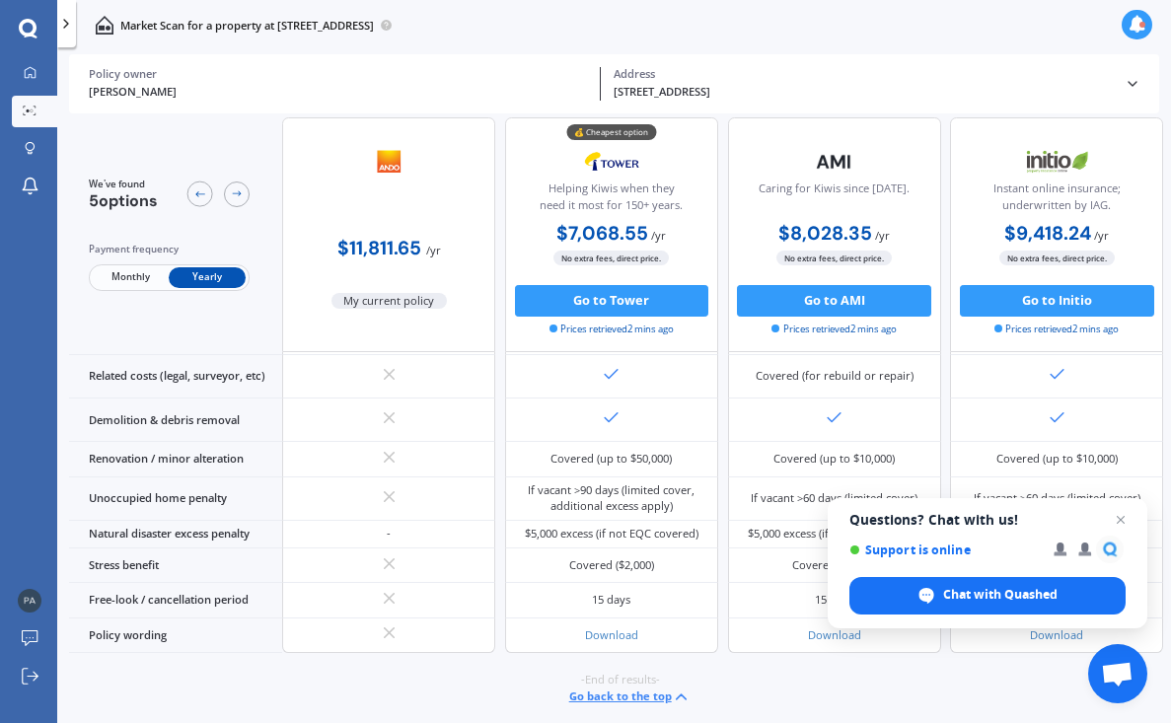
scroll to position [1018, 0]
click at [795, 665] on div "-End of results- Go back to the top" at bounding box center [620, 689] width 1102 height 73
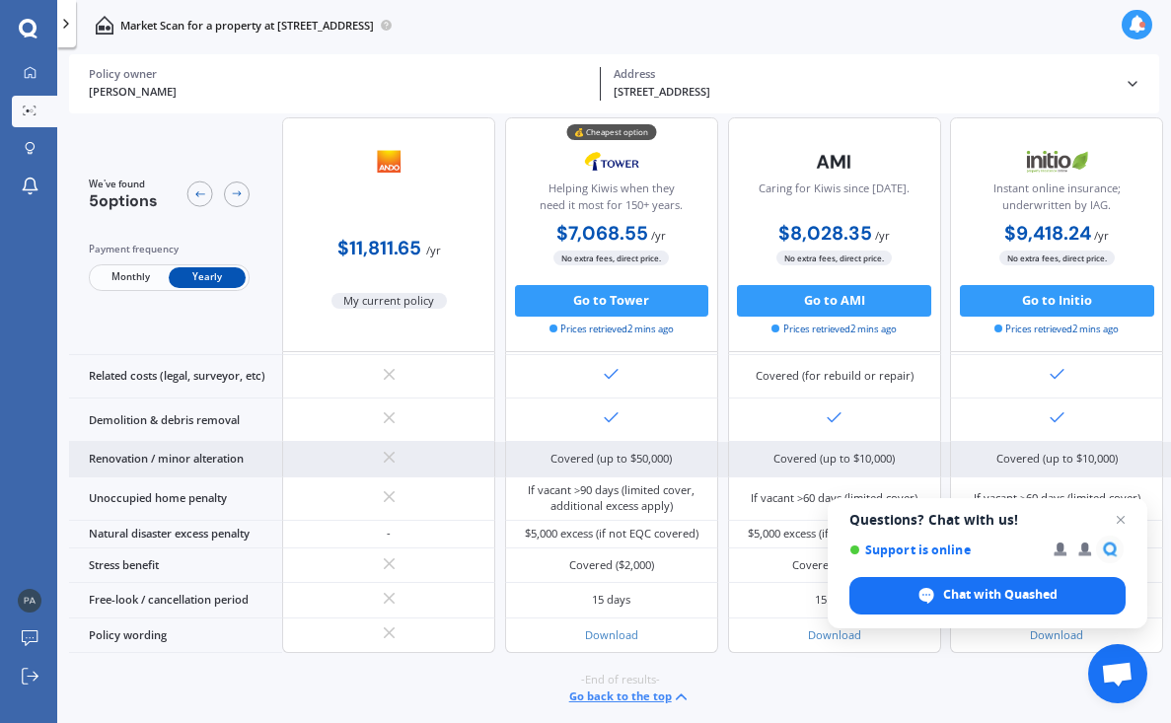
scroll to position [1023, 0]
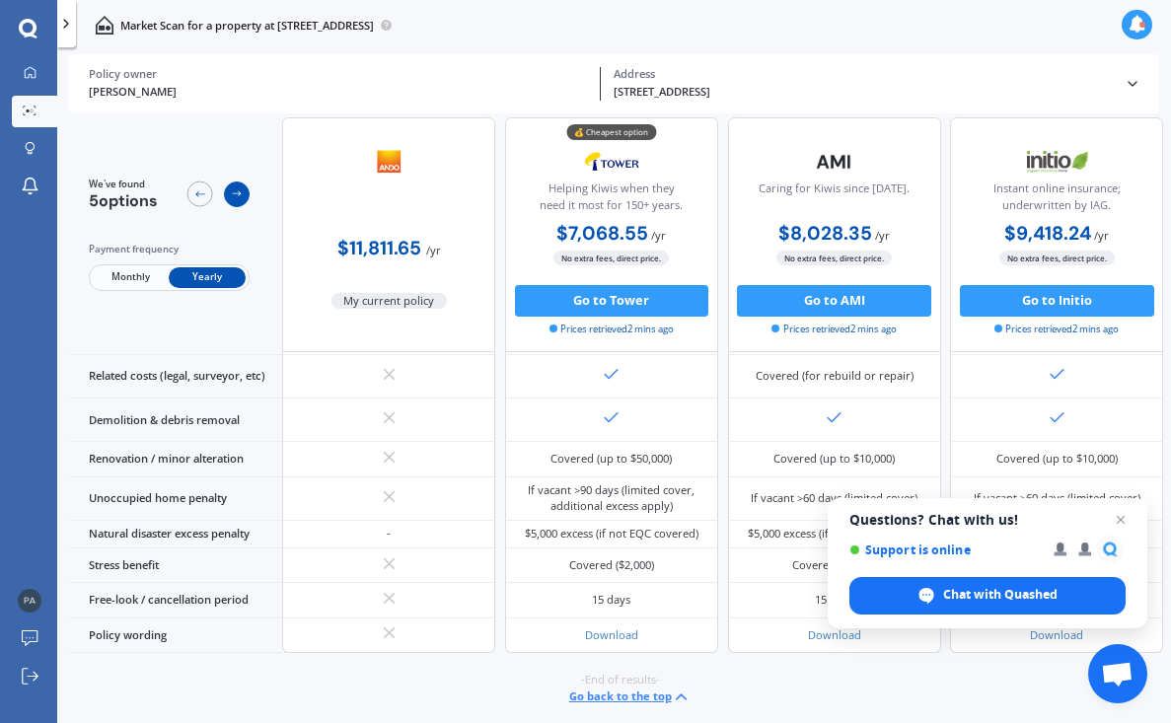
click at [235, 193] on icon at bounding box center [237, 194] width 13 height 13
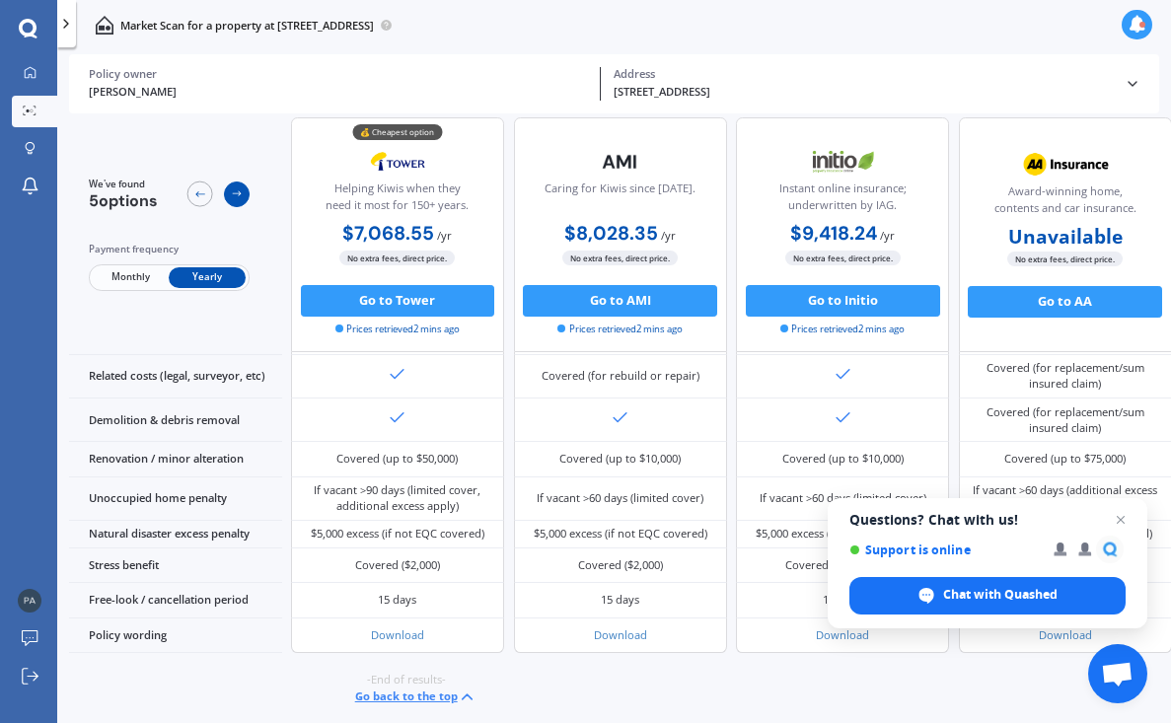
click at [235, 193] on icon at bounding box center [237, 194] width 13 height 13
click at [195, 194] on icon at bounding box center [199, 194] width 13 height 13
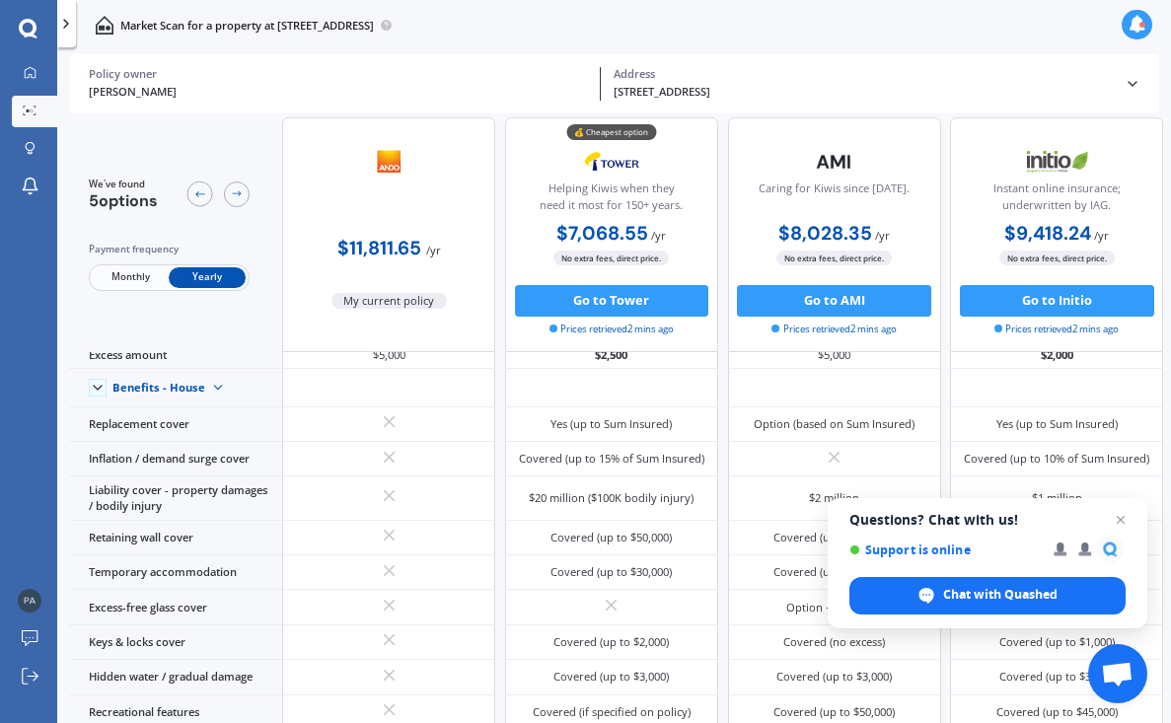
scroll to position [70, 0]
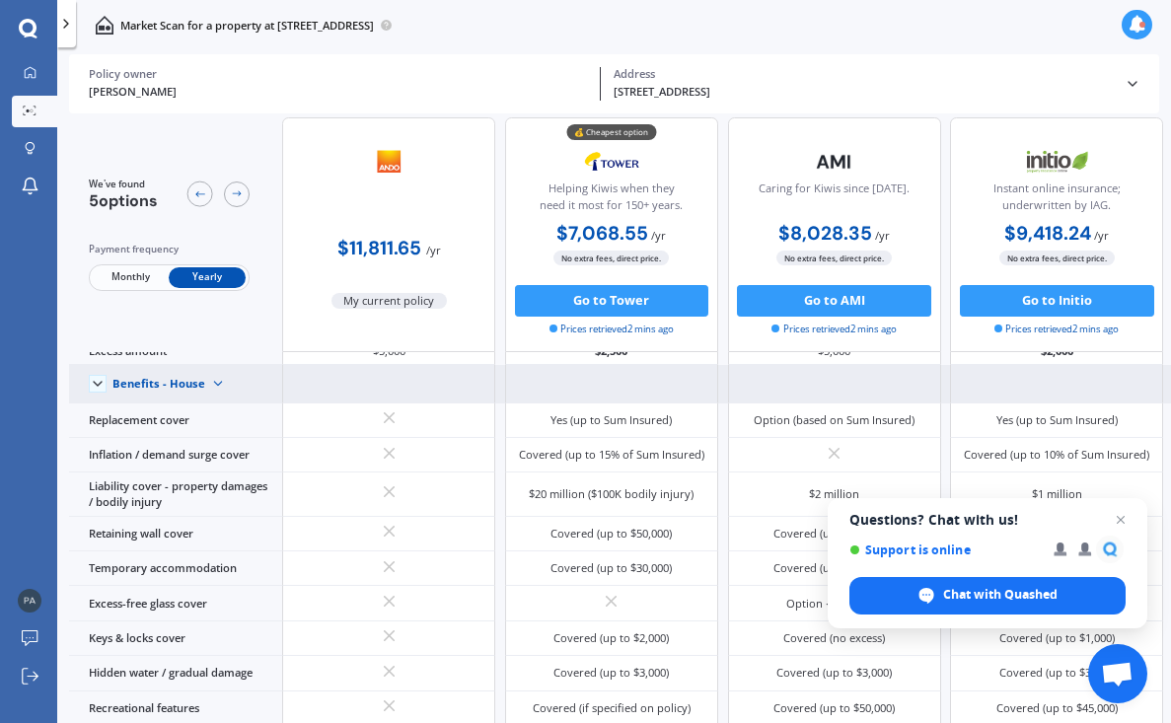
click at [214, 397] on img at bounding box center [218, 384] width 26 height 26
click at [199, 447] on span "Benefits - Contents" at bounding box center [175, 439] width 98 height 15
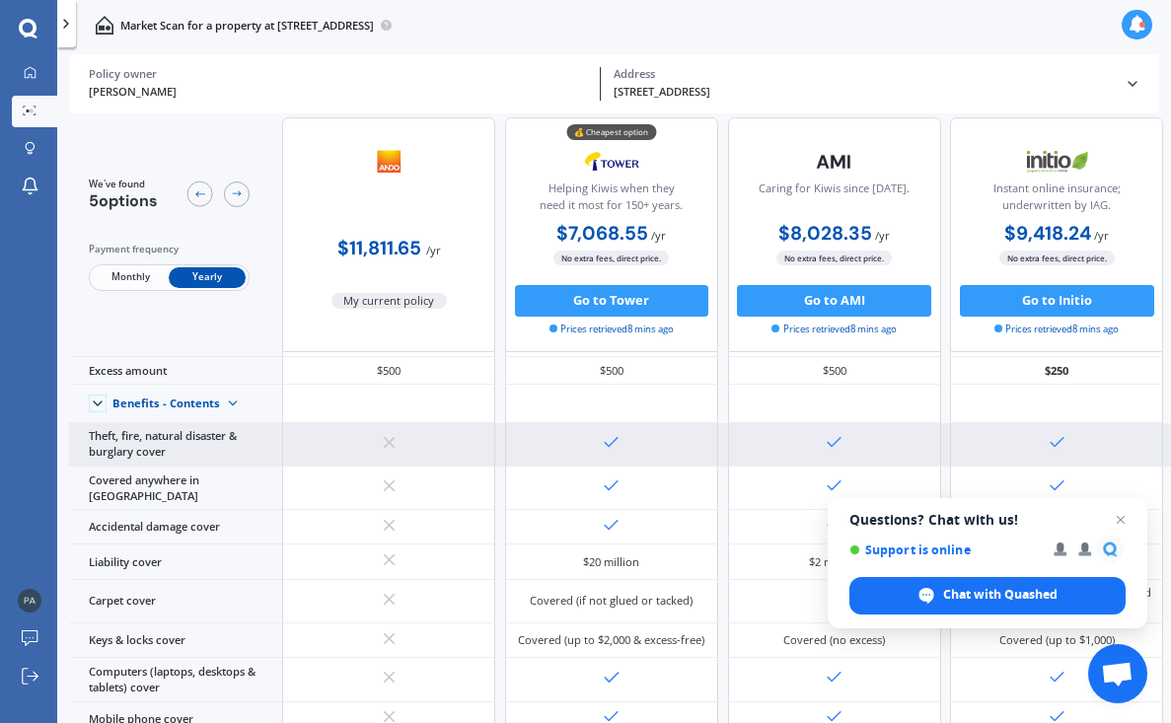
scroll to position [0, 0]
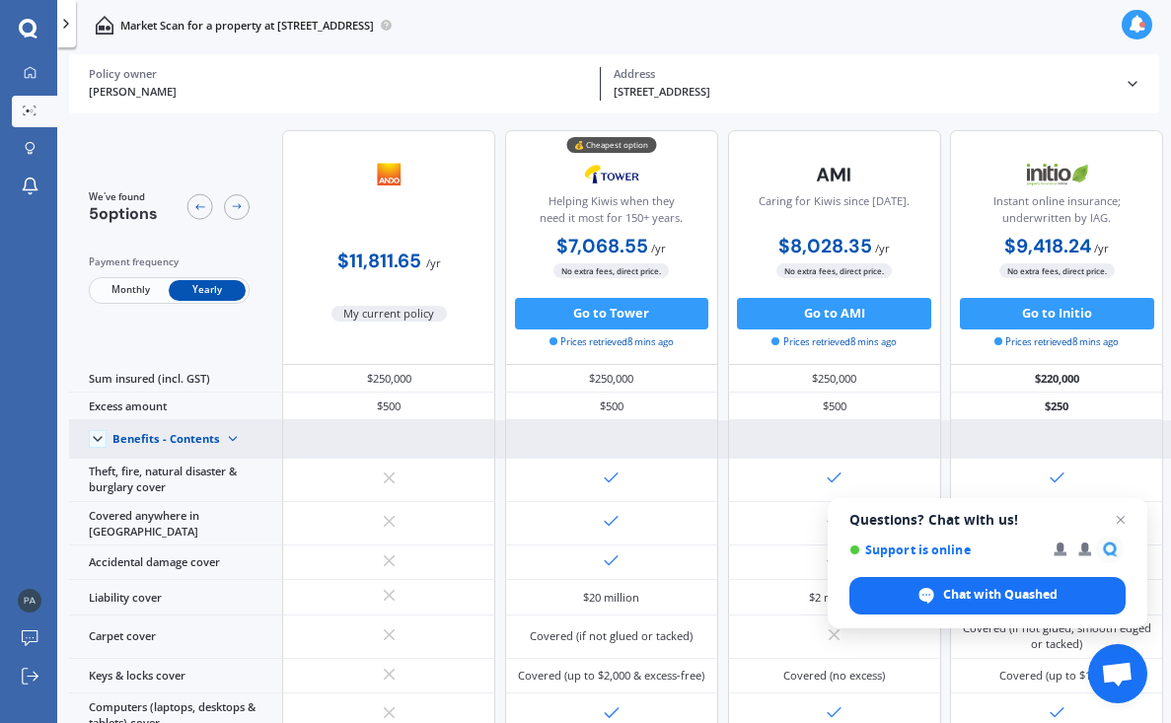
click at [142, 446] on div "Benefits - Contents" at bounding box center [166, 439] width 108 height 14
click at [142, 473] on span "Benefits - House" at bounding box center [168, 467] width 84 height 15
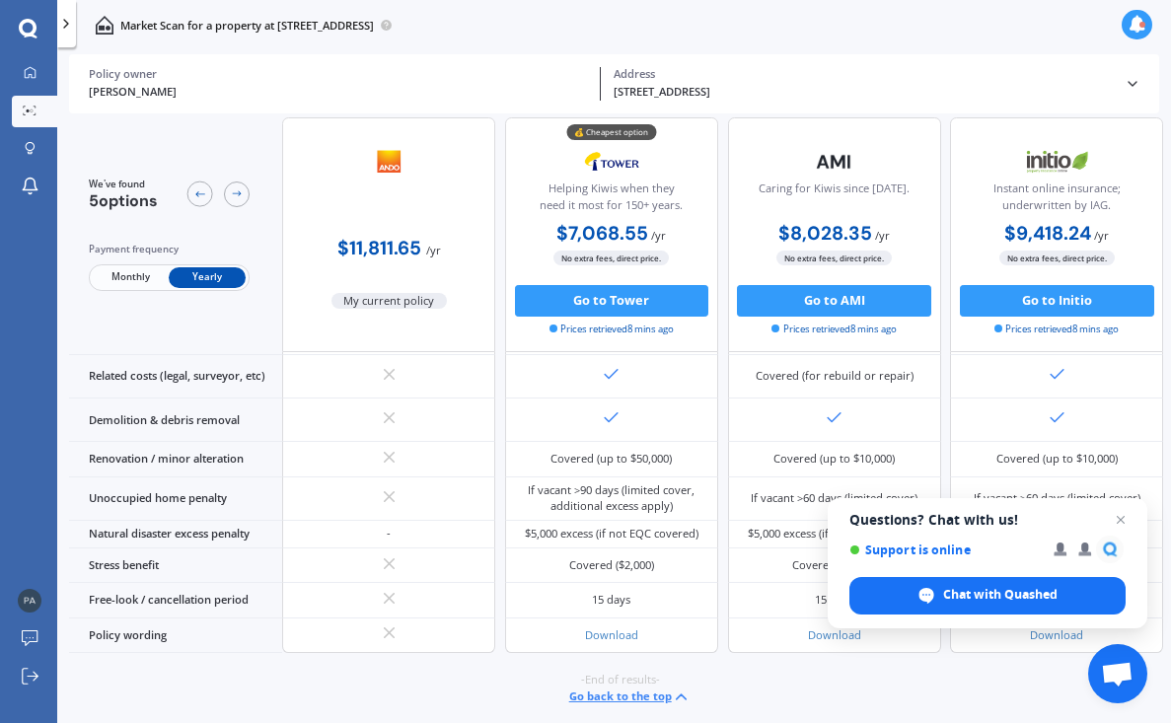
scroll to position [1023, 0]
click at [583, 689] on button "Go back to the top" at bounding box center [629, 697] width 121 height 19
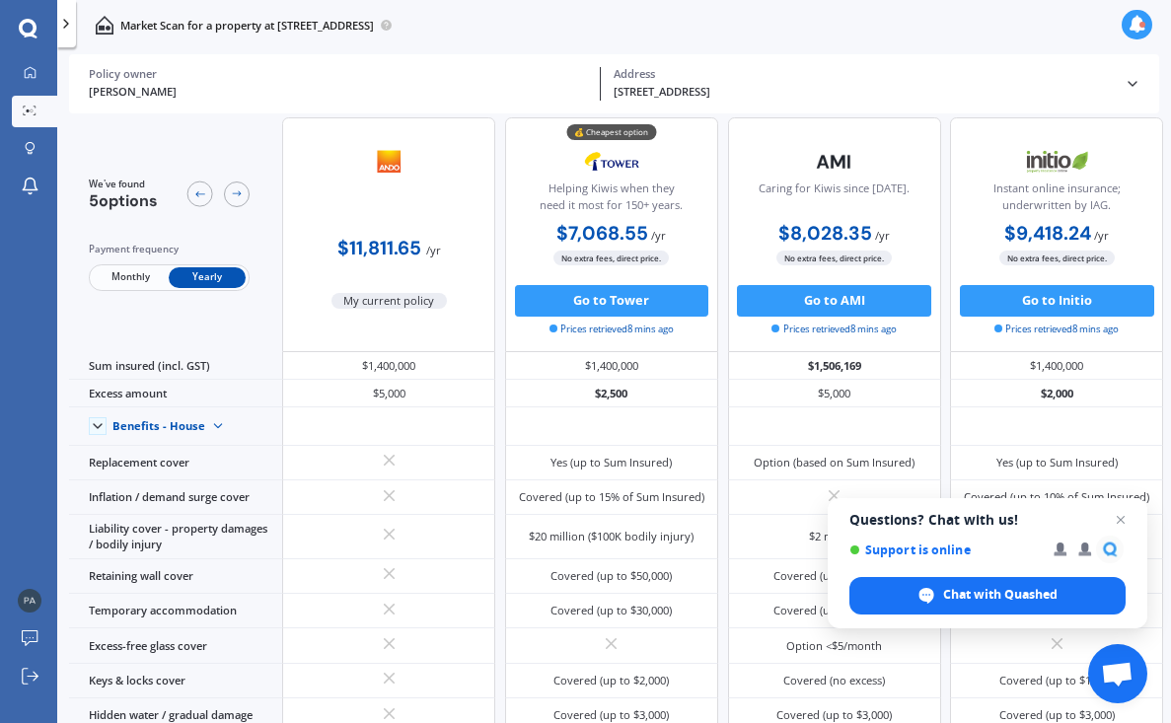
scroll to position [22, 0]
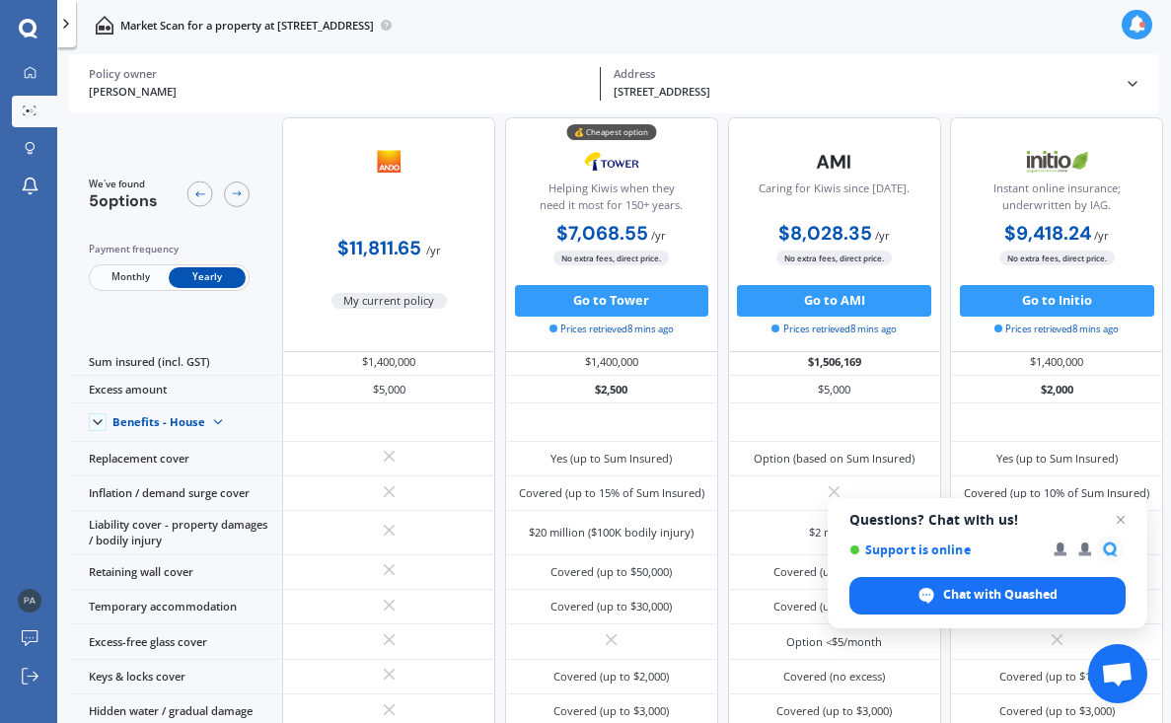
click at [1133, 84] on polyline at bounding box center [1132, 84] width 8 height 4
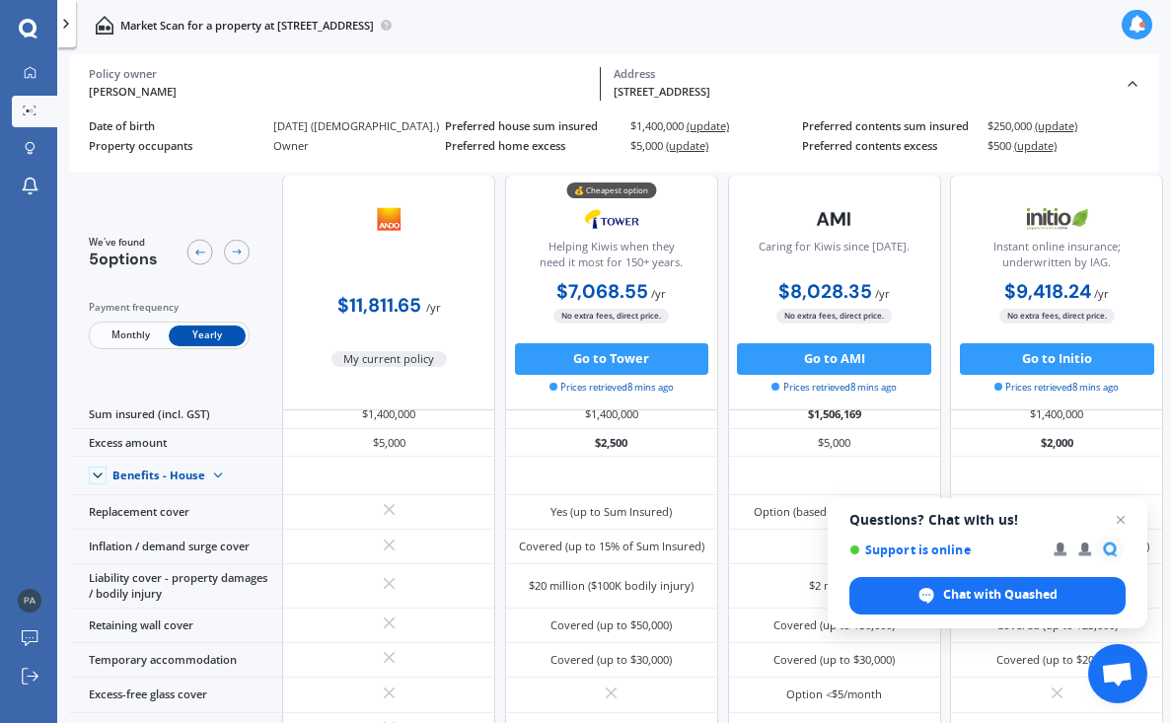
scroll to position [0, 0]
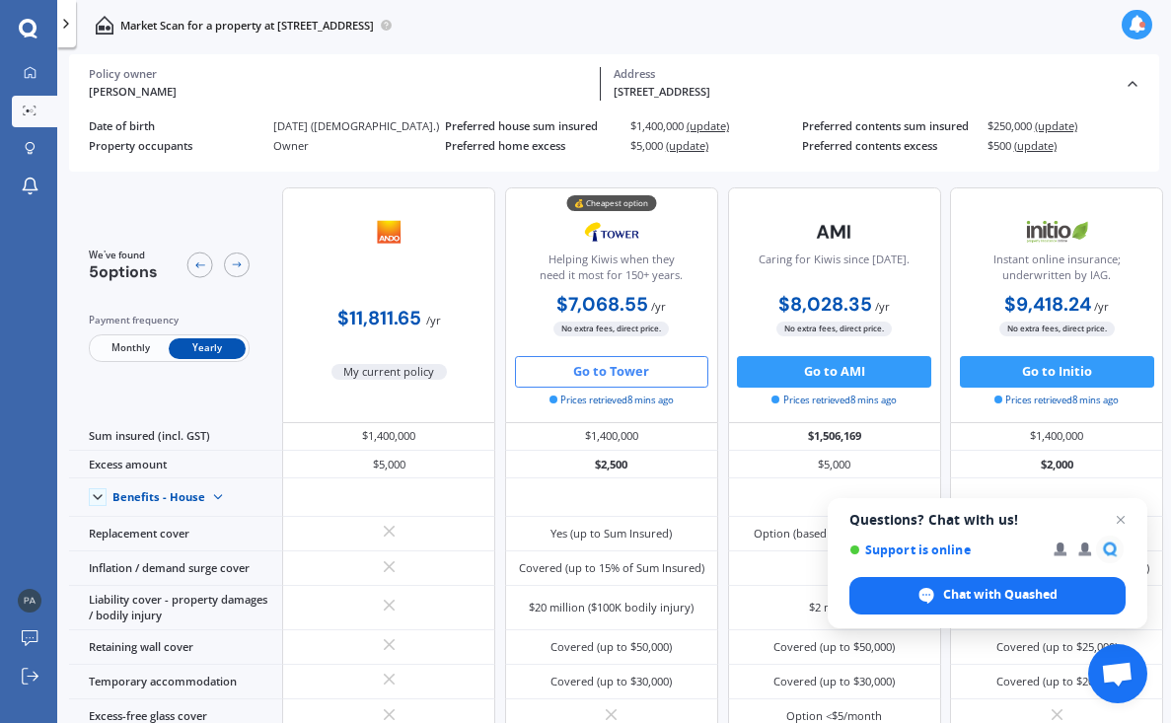
click at [629, 371] on button "Go to Tower" at bounding box center [612, 372] width 194 height 32
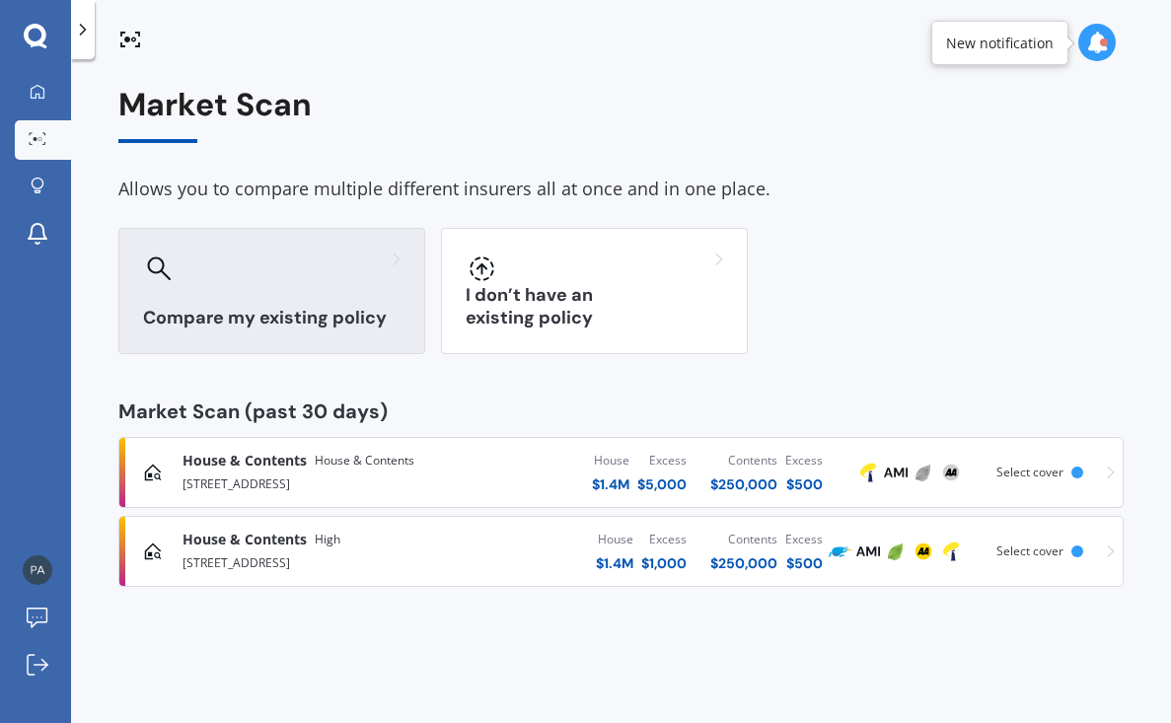
click at [273, 238] on div "Compare my existing policy" at bounding box center [271, 291] width 307 height 126
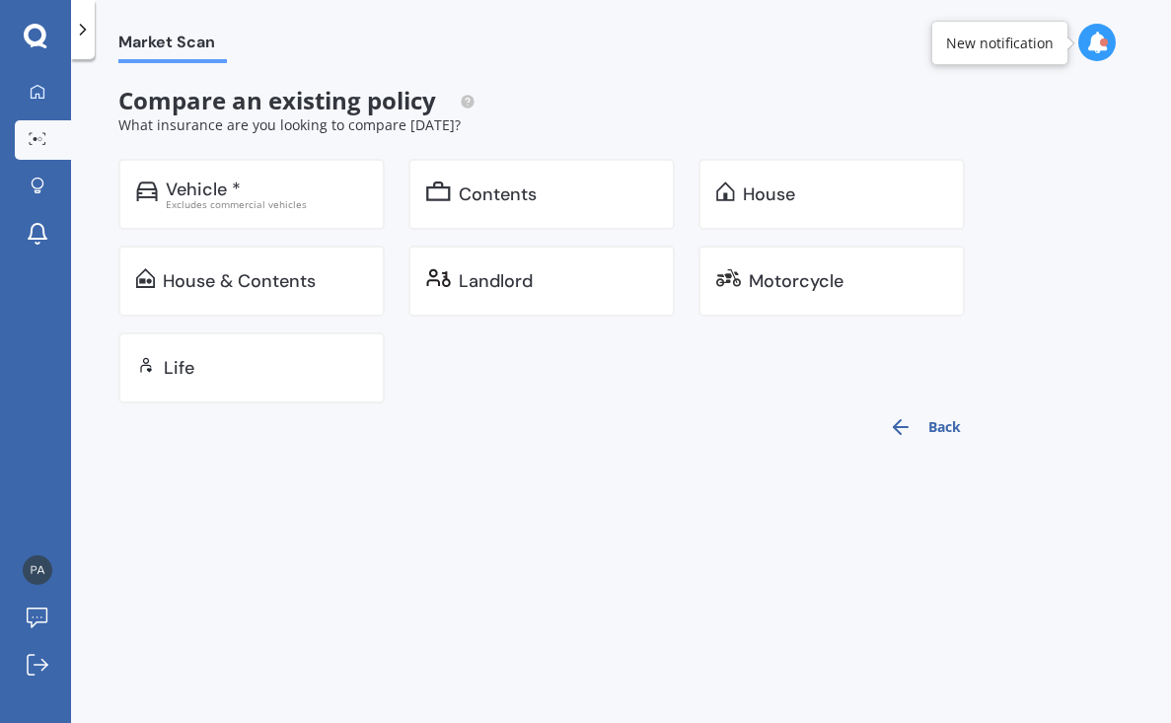
click at [1094, 40] on icon at bounding box center [1097, 43] width 22 height 22
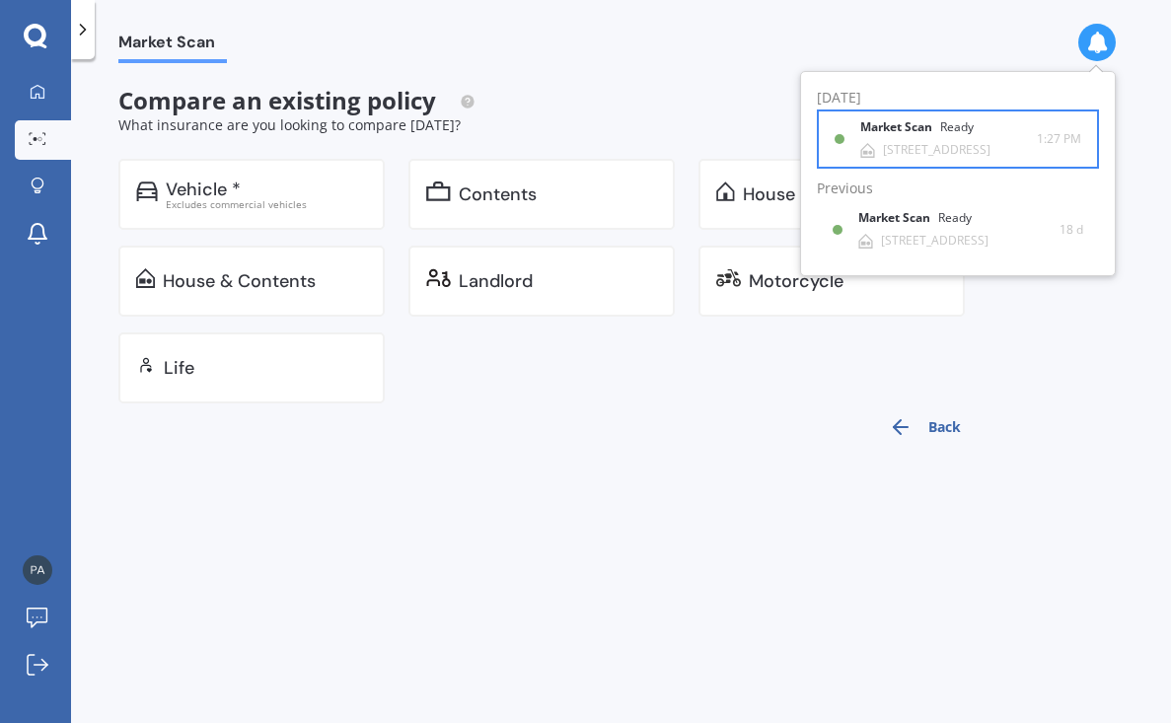
click at [942, 133] on div "Ready" at bounding box center [957, 127] width 34 height 14
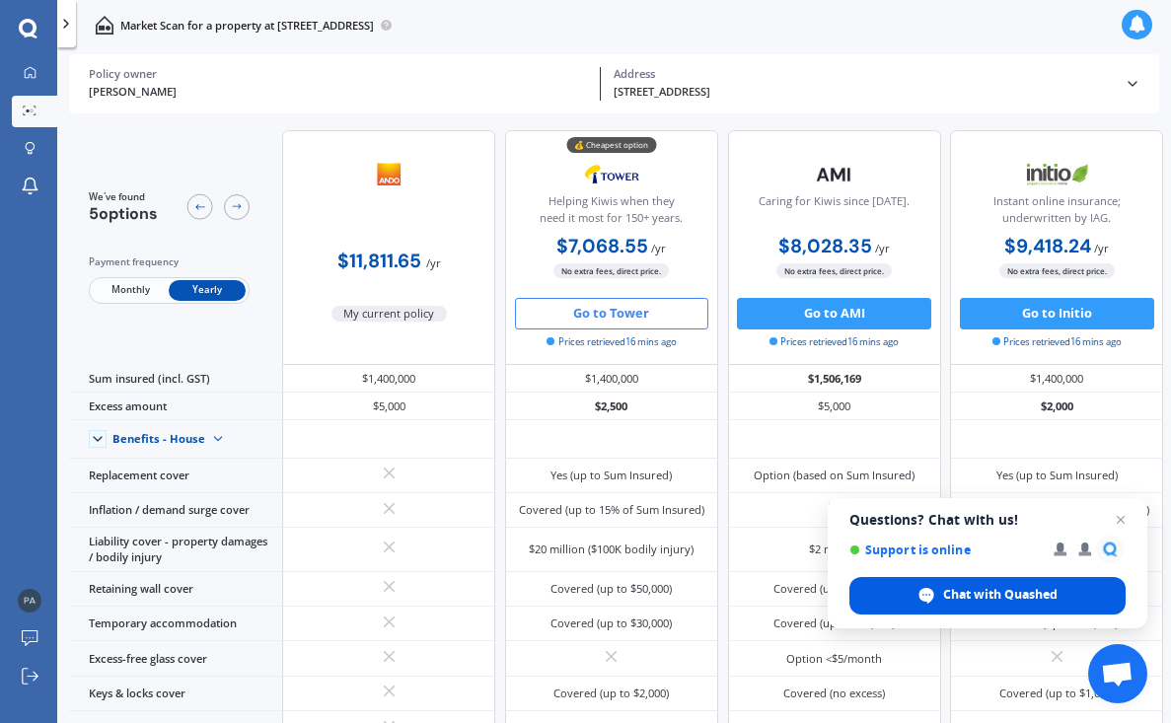
click at [974, 592] on span "Chat with Quashed" at bounding box center [1000, 595] width 114 height 18
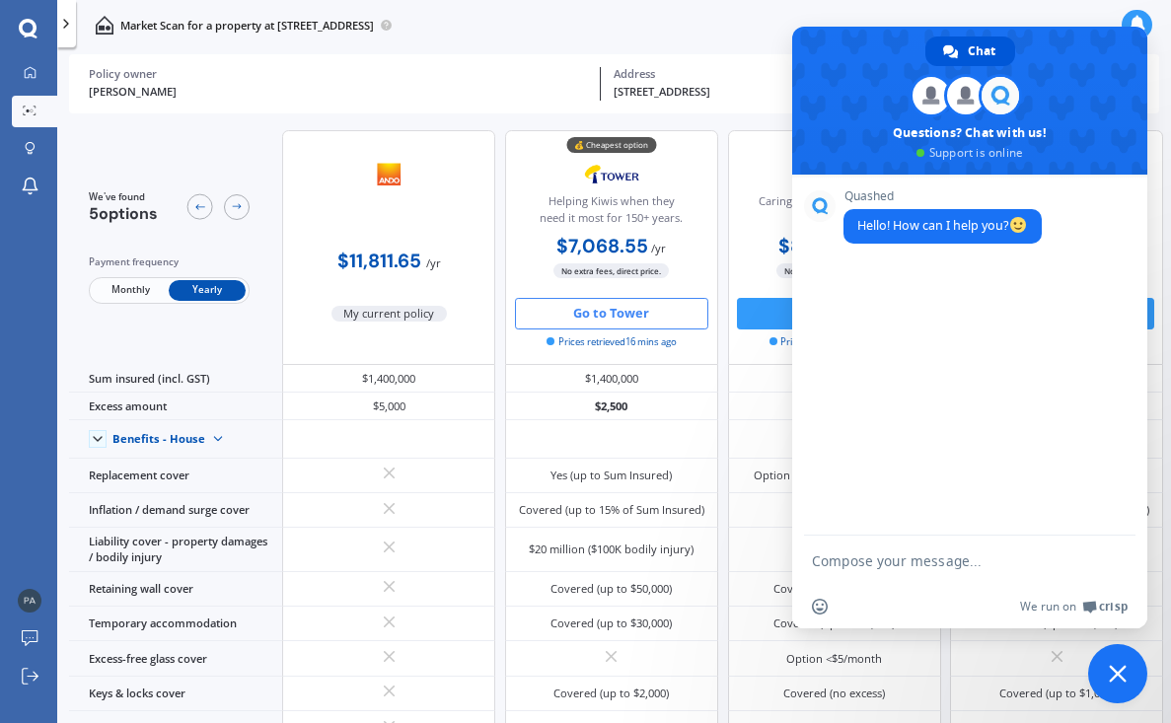
click at [846, 299] on div "Quashed Hello! How can I help you?" at bounding box center [969, 355] width 355 height 361
type textarea "Hello"
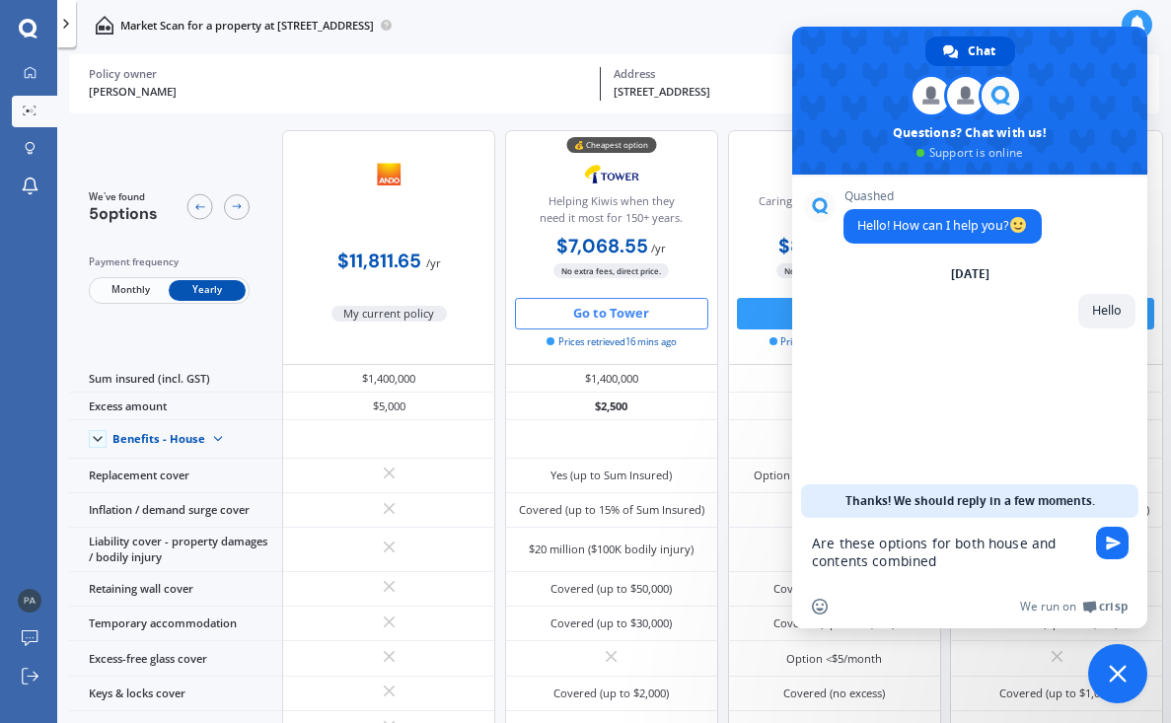
click at [926, 547] on textarea "Are these options for both house and contents combined" at bounding box center [950, 551] width 276 height 67
click at [978, 561] on textarea "Are these options (quotes) for both house and contents combined" at bounding box center [950, 551] width 276 height 67
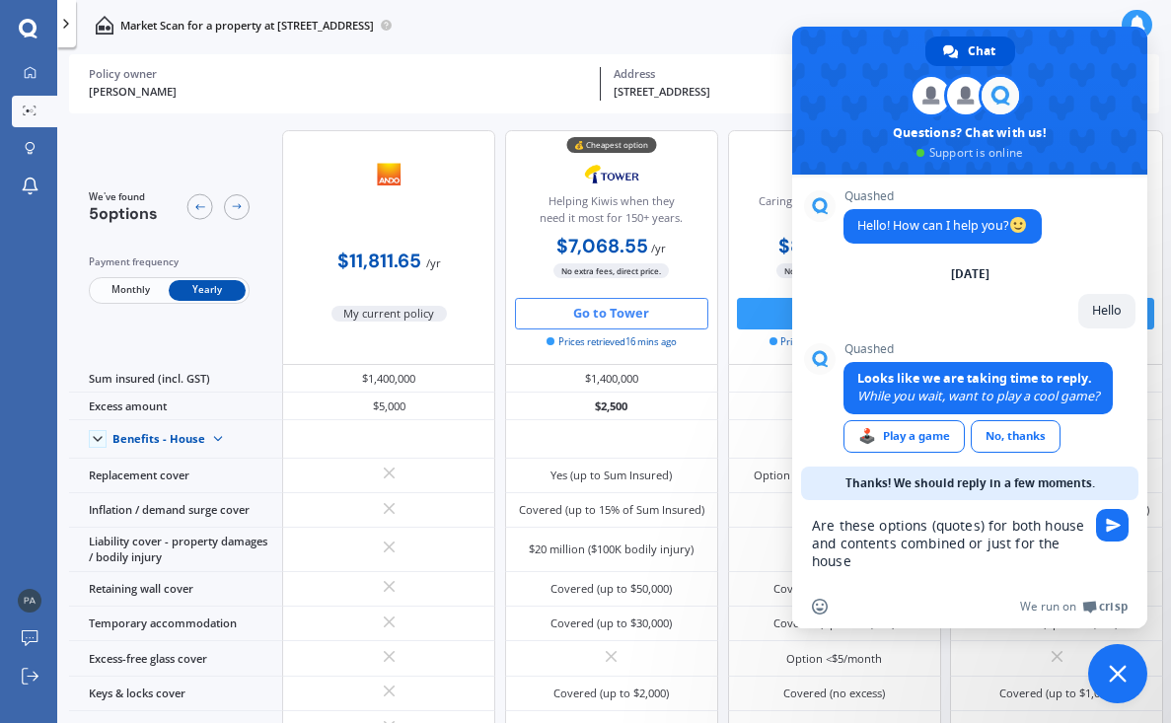
scroll to position [11, 0]
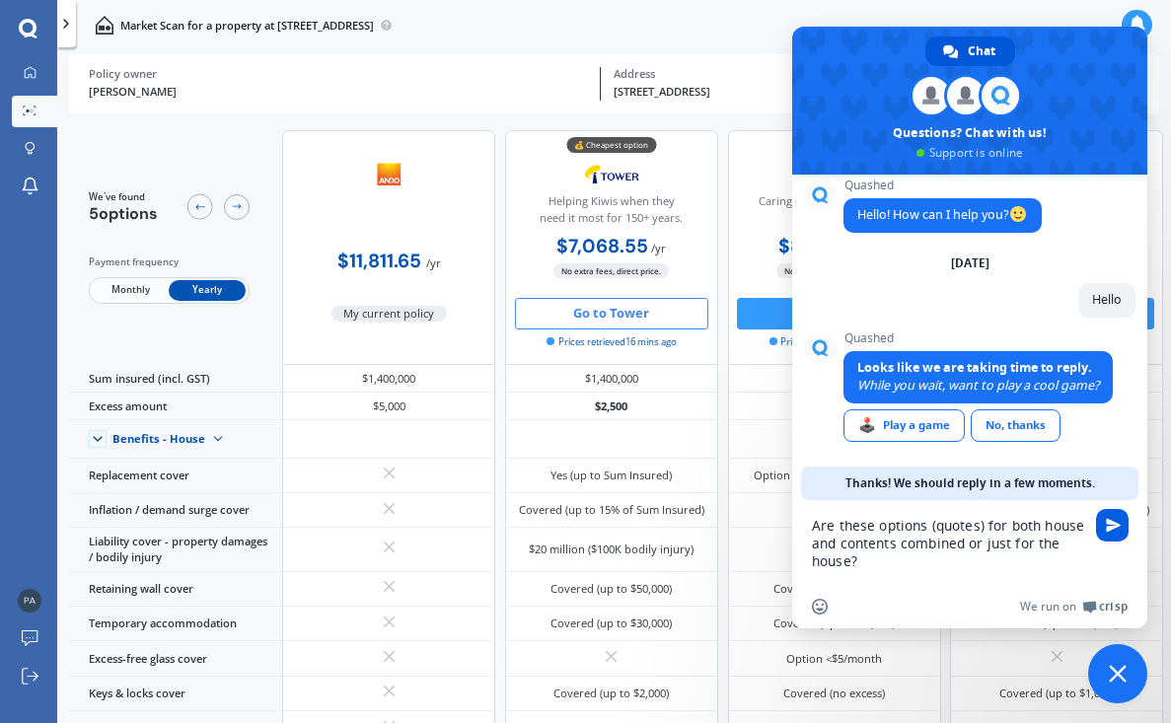
type textarea "Are these options (quotes) for both house and contents combined or just for the…"
click at [1114, 526] on span "Send" at bounding box center [1113, 525] width 15 height 15
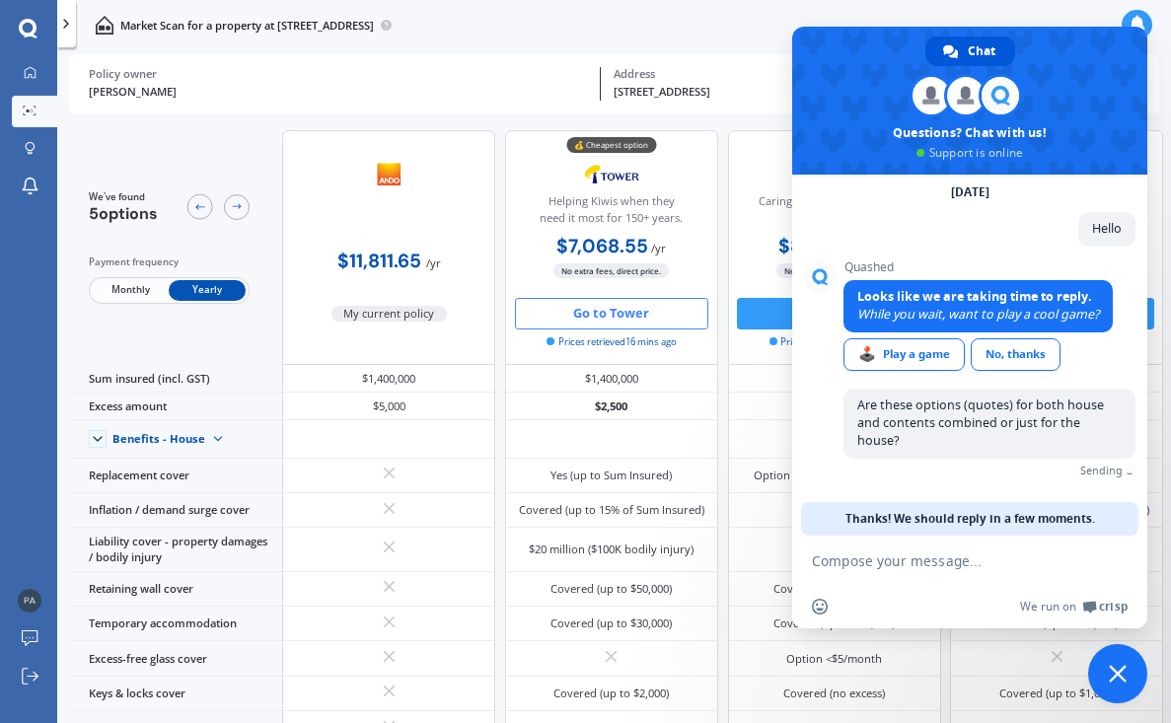
scroll to position [59, 0]
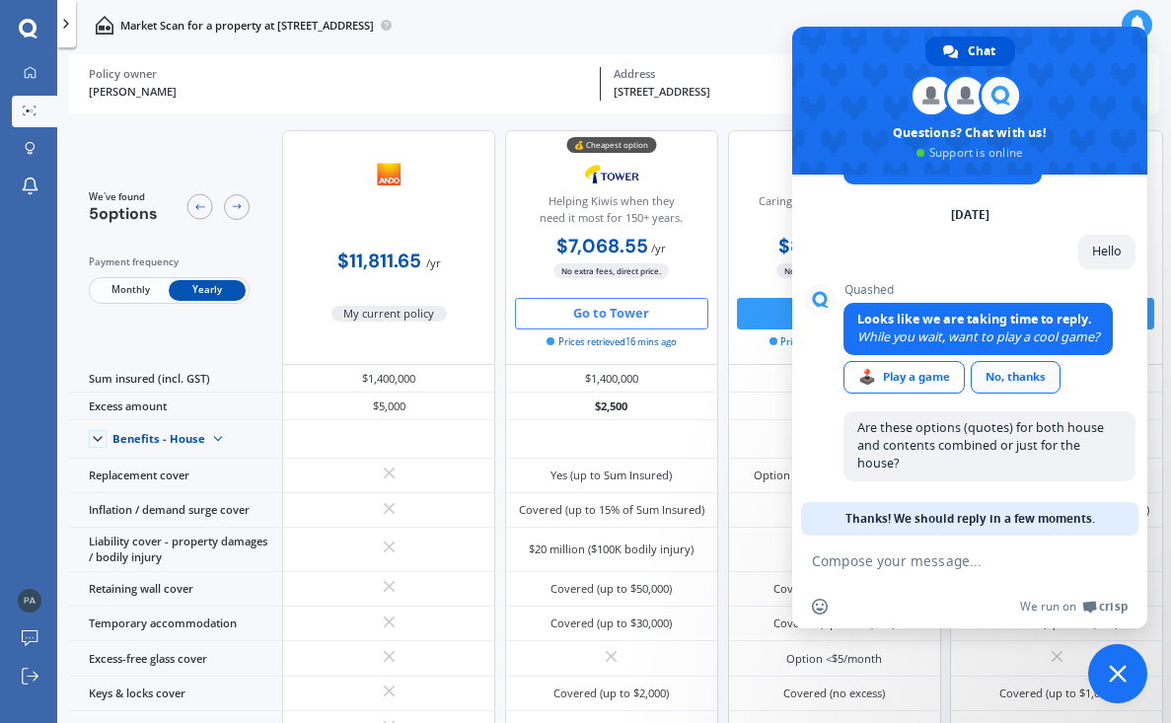
click at [1026, 381] on link "No, thanks" at bounding box center [1016, 377] width 90 height 33
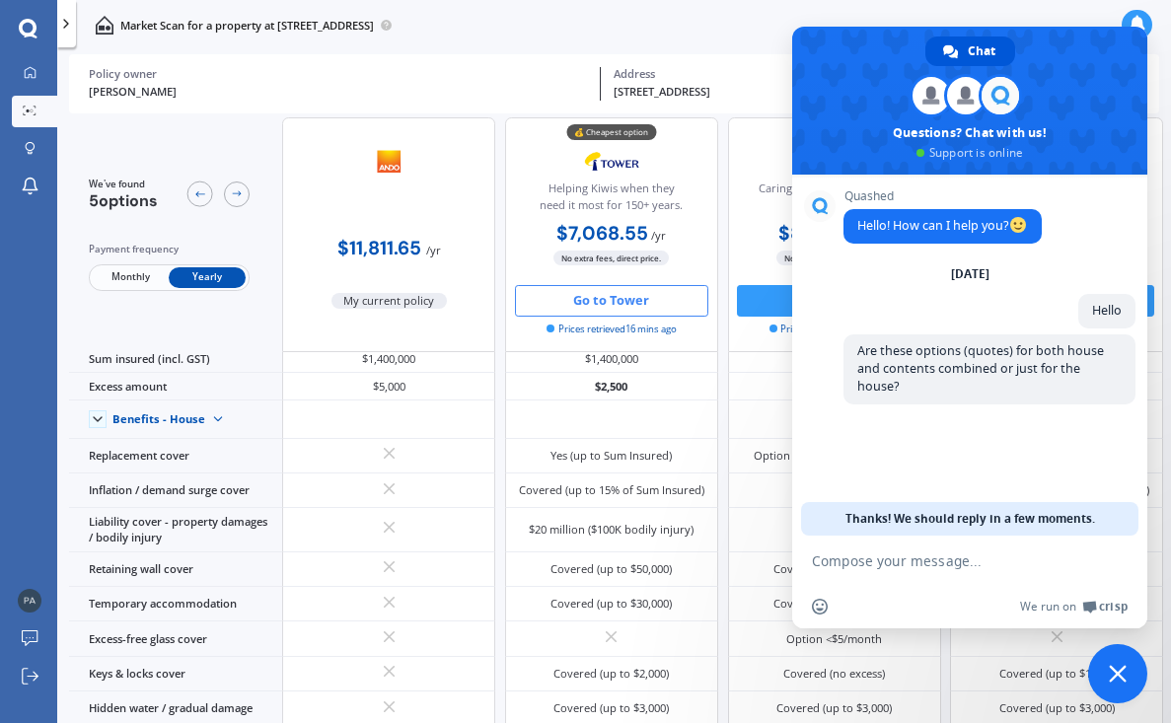
scroll to position [17, 0]
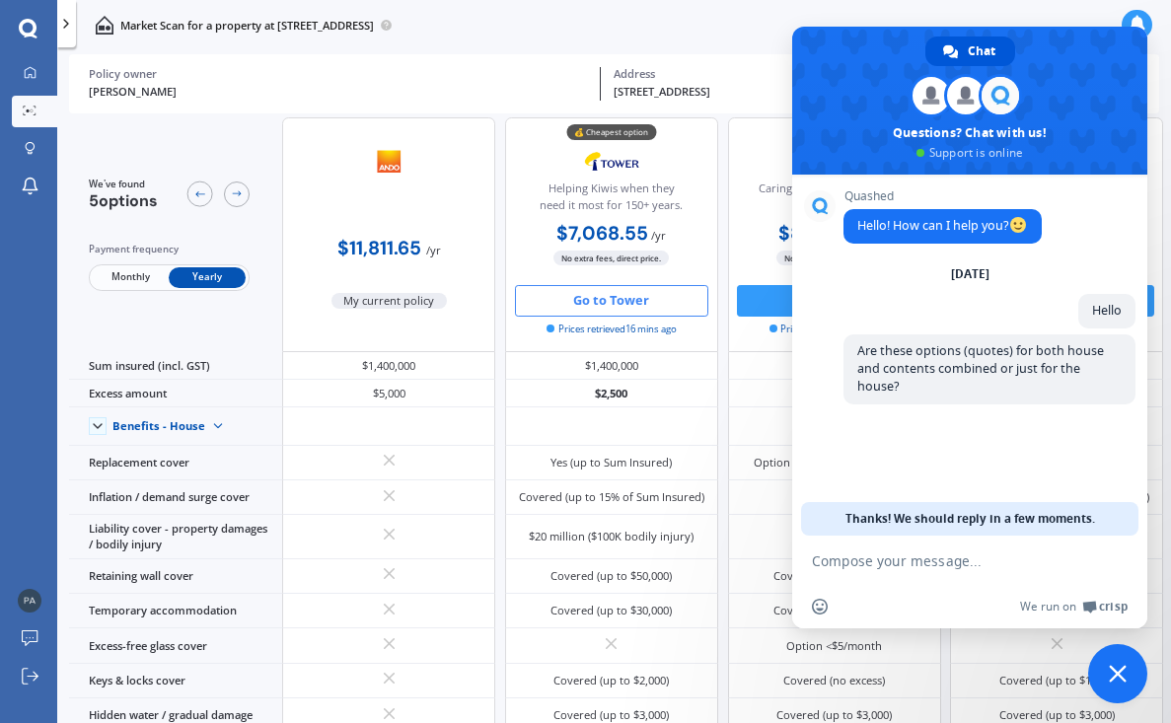
click at [1052, 435] on div "Quashed Hello! How can I help you? [DATE] Hello 6 minutes ago Are these options…" at bounding box center [969, 355] width 355 height 361
click at [939, 451] on div "Quashed Hello! How can I help you? [DATE] Hello 8 minutes ago Are these options…" at bounding box center [969, 355] width 355 height 361
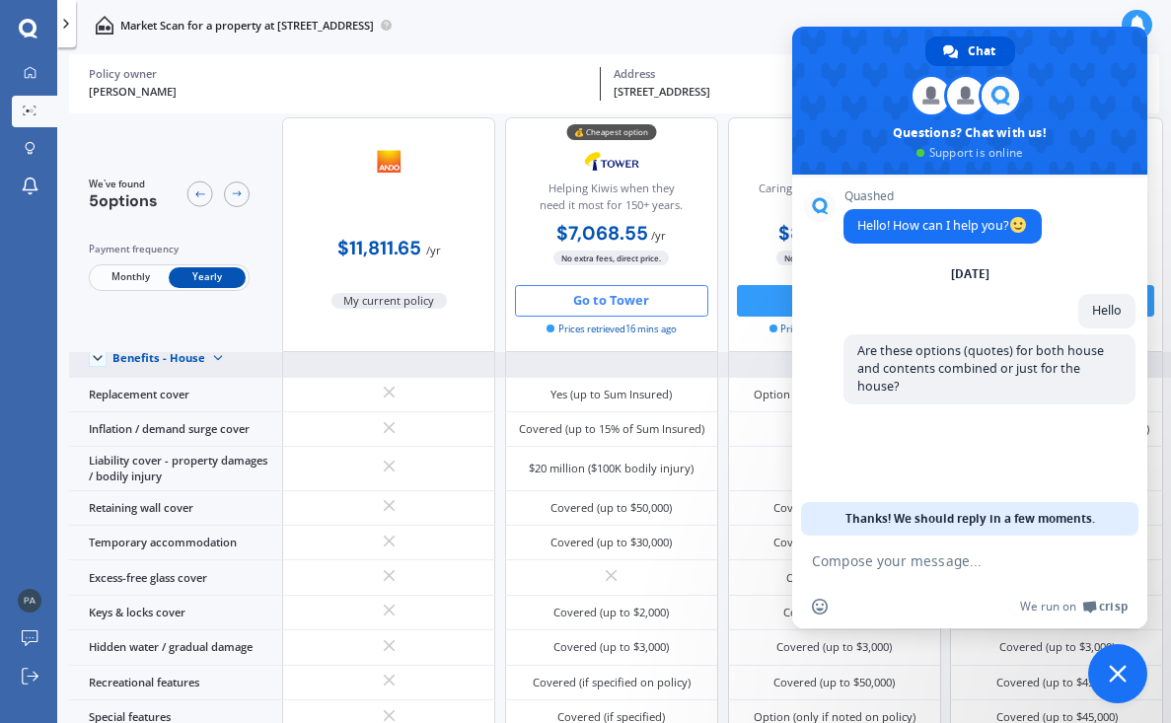
scroll to position [87, 0]
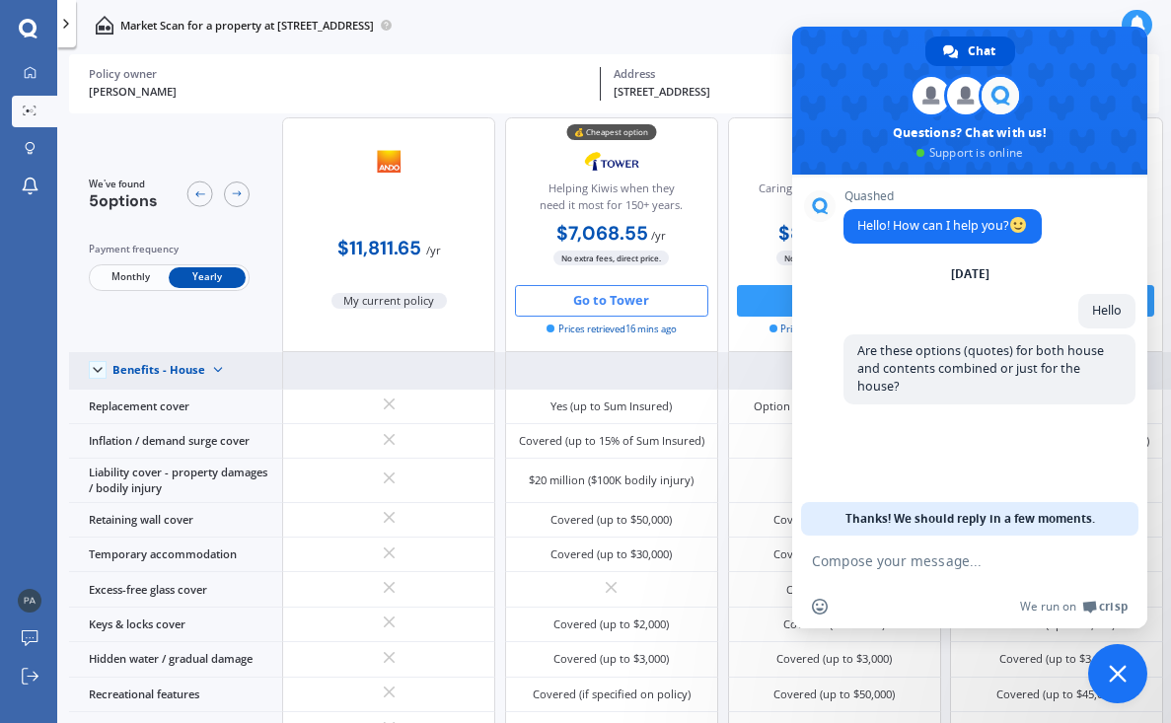
click at [216, 381] on img at bounding box center [218, 370] width 26 height 26
click at [177, 433] on span "Benefits - Contents" at bounding box center [175, 425] width 98 height 15
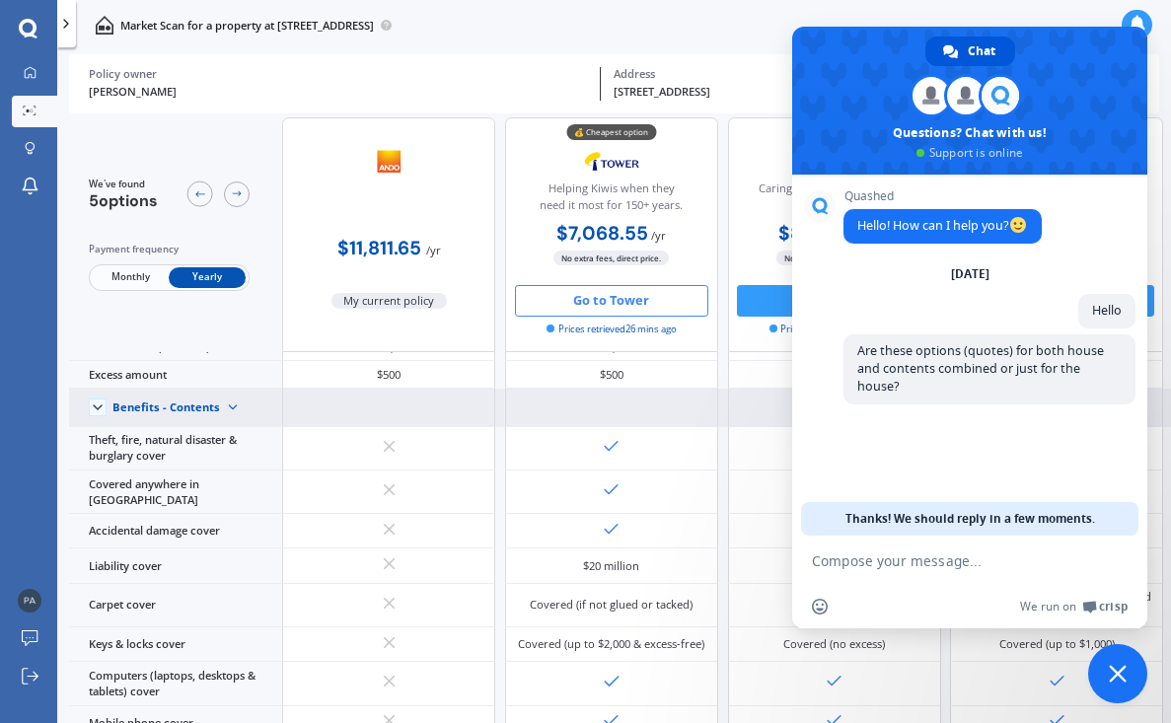
scroll to position [45, 0]
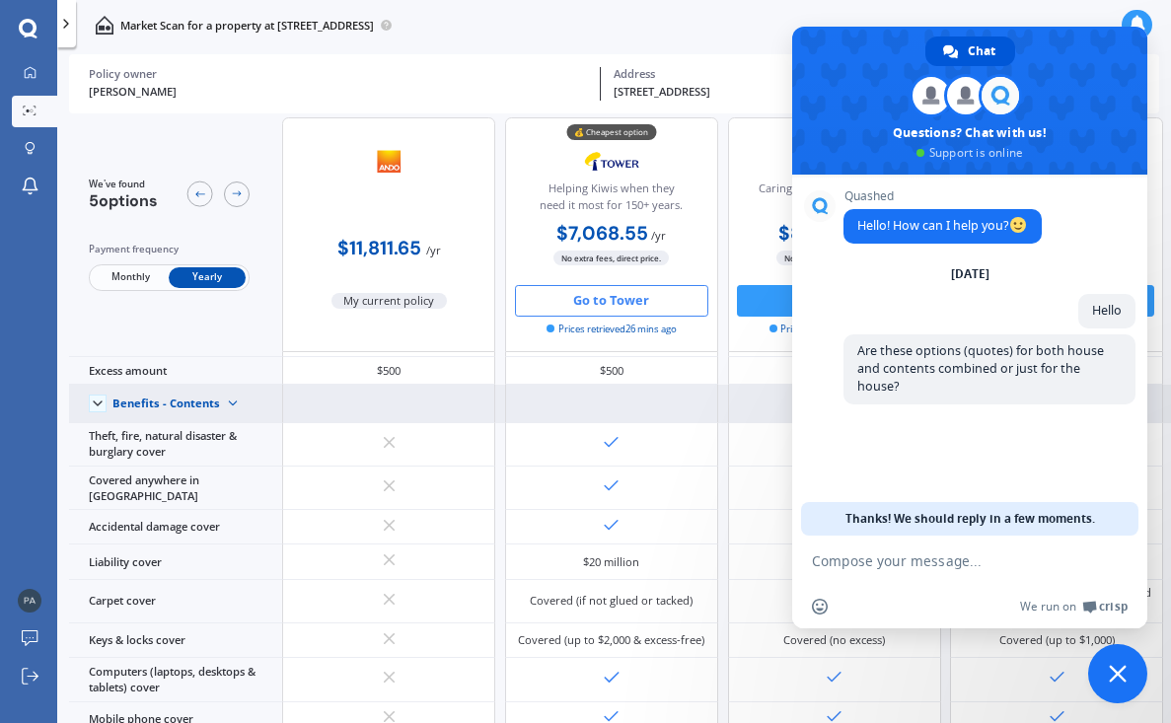
click at [230, 416] on img at bounding box center [233, 404] width 26 height 26
click at [219, 467] on span "Benefits - Contents" at bounding box center [180, 459] width 108 height 15
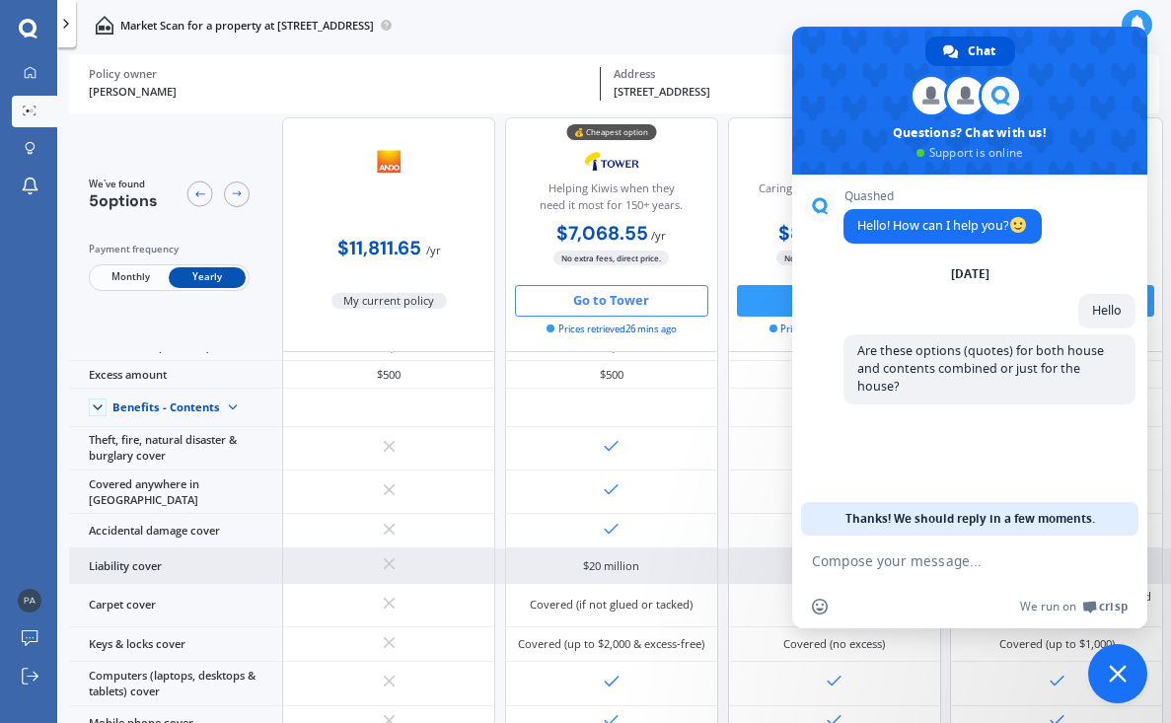
scroll to position [5, 0]
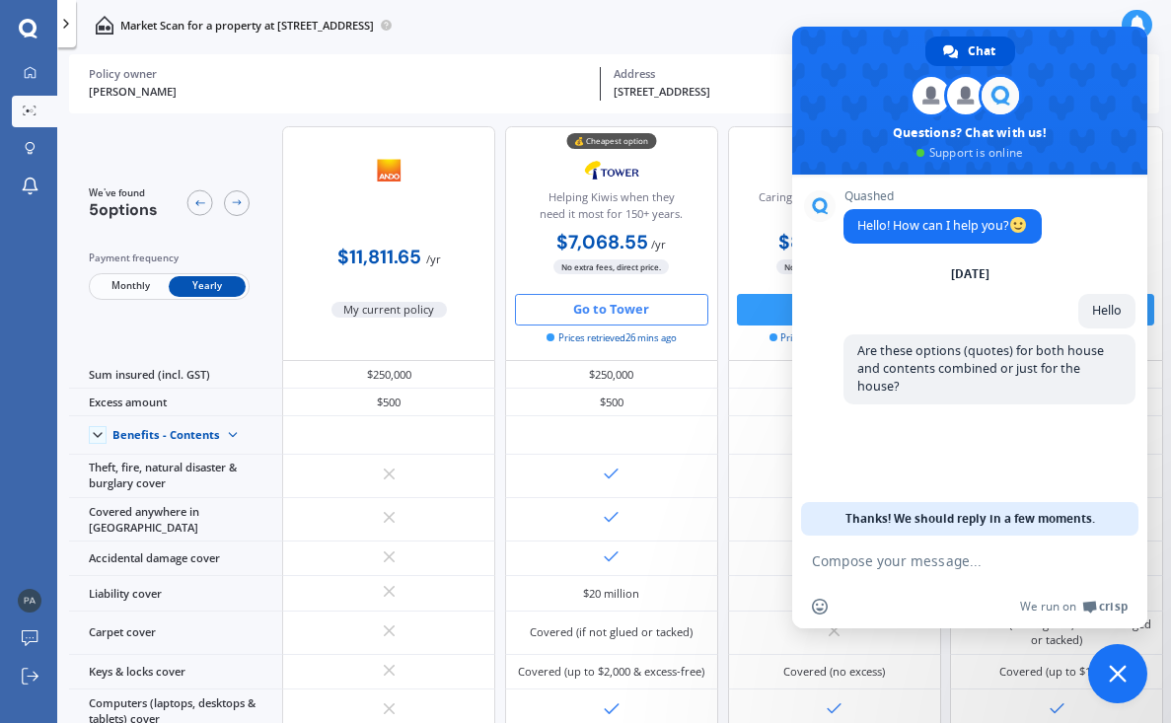
click at [1118, 664] on span "Close chat" at bounding box center [1117, 673] width 59 height 59
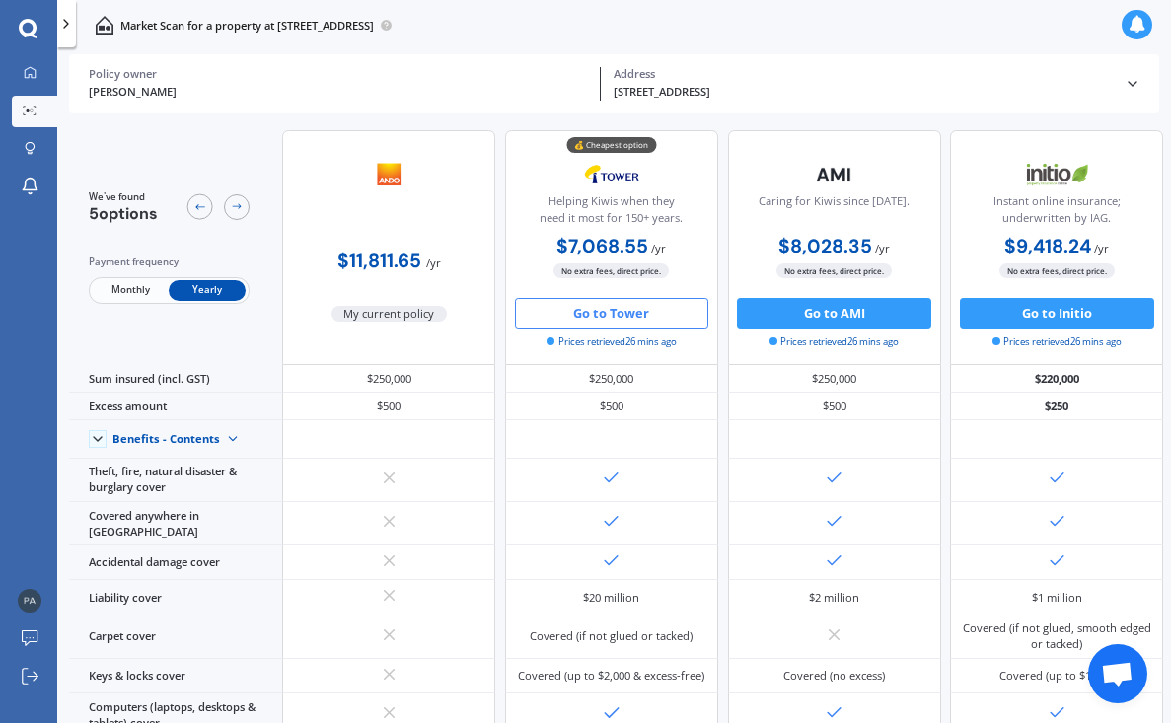
scroll to position [0, 0]
click at [1136, 83] on icon at bounding box center [1133, 84] width 16 height 16
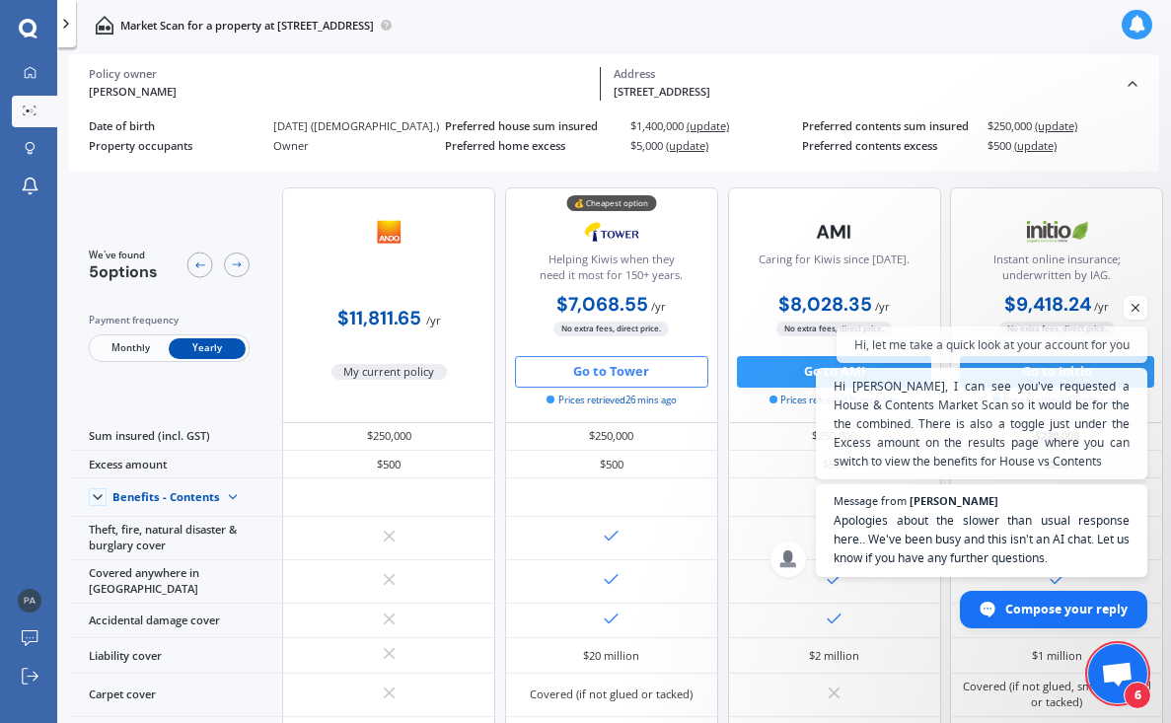
scroll to position [5, 0]
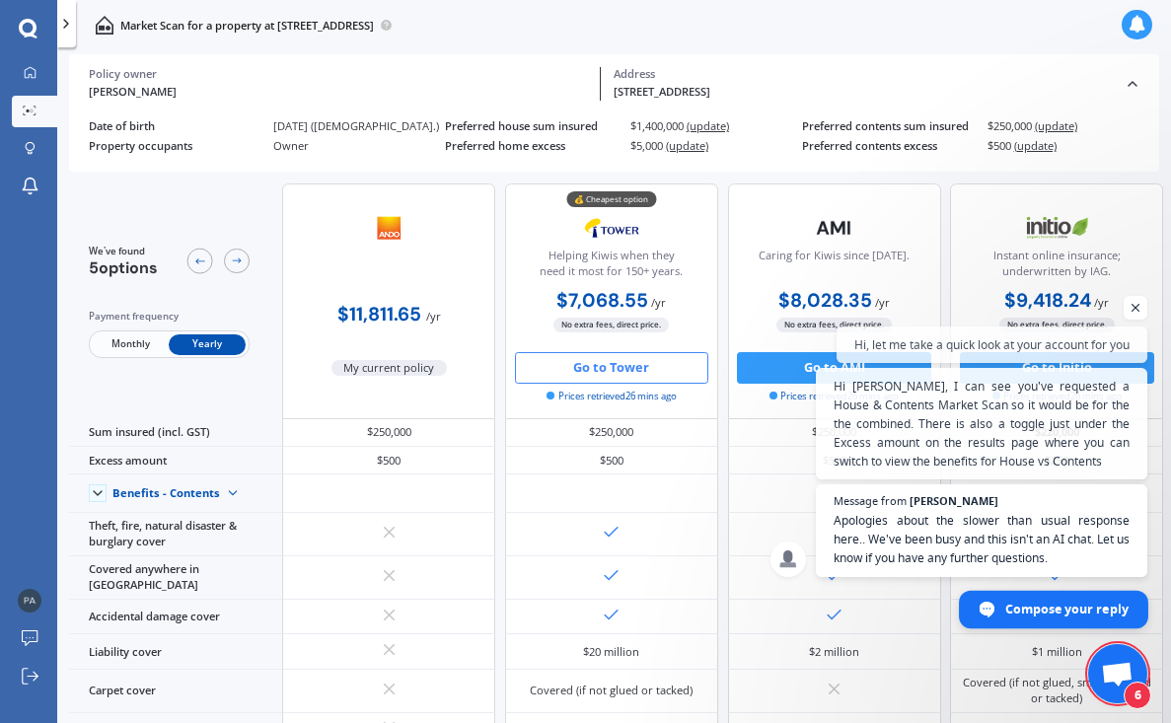
click at [1021, 609] on span "Compose your reply" at bounding box center [1066, 608] width 123 height 35
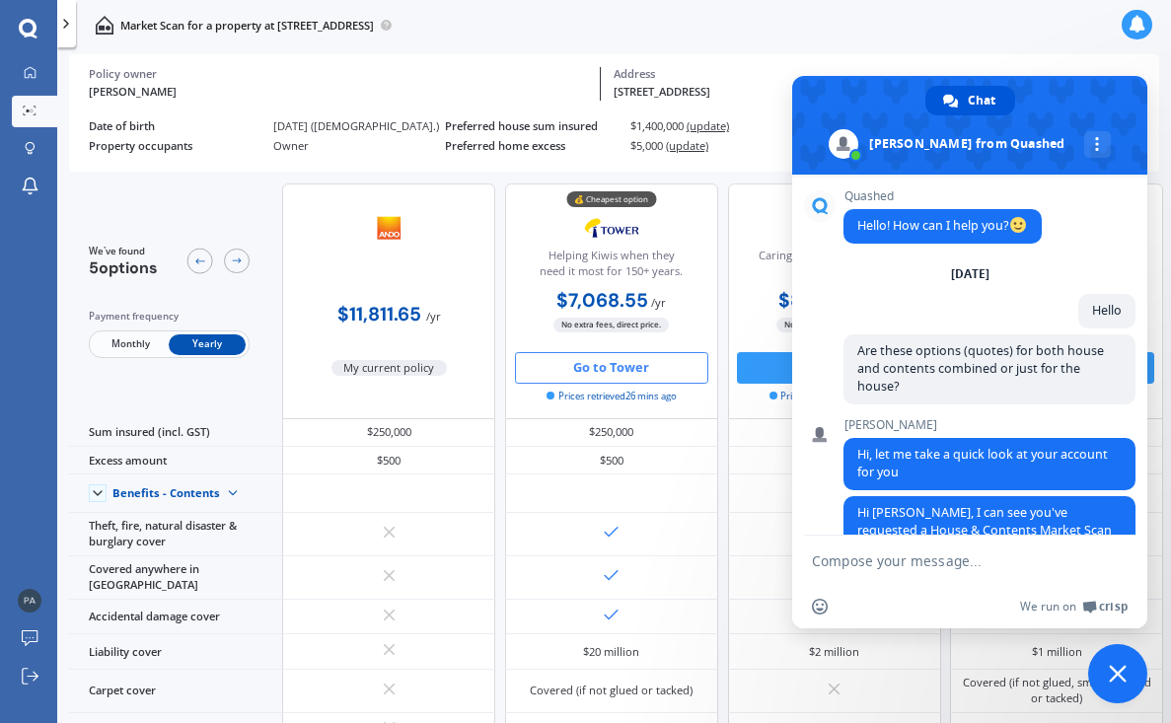
scroll to position [198, 0]
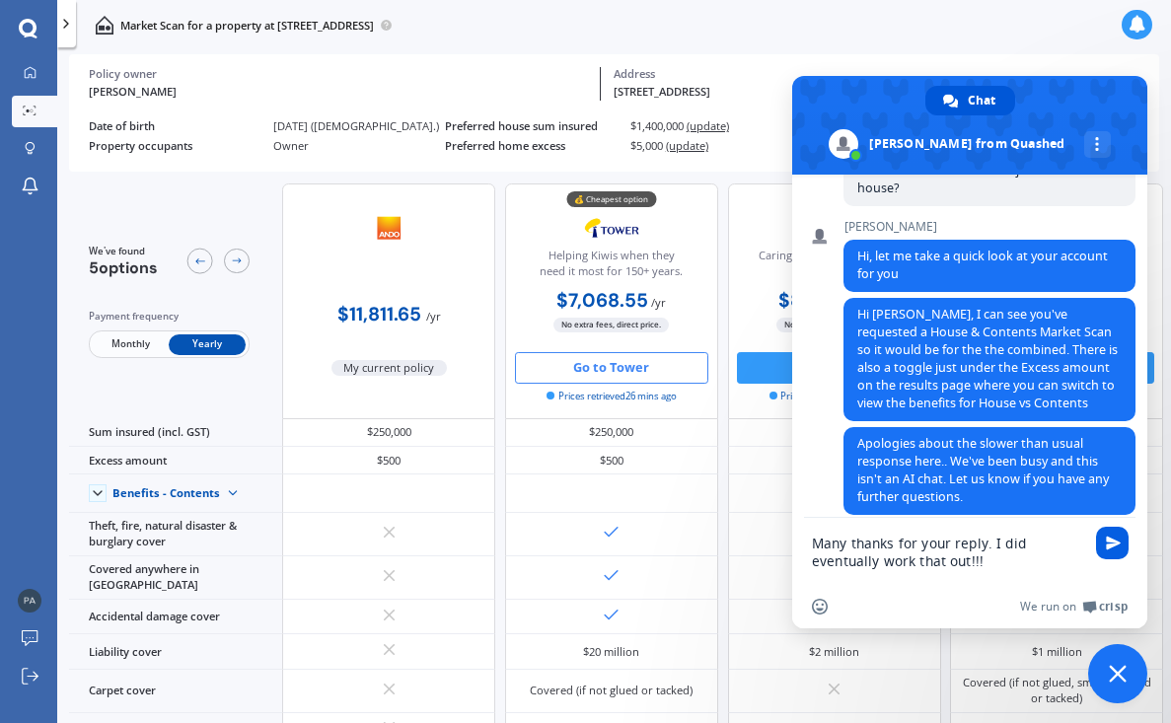
type textarea "Many thanks for your reply. I did eventually work that out!!!"
click at [1106, 537] on span "Send" at bounding box center [1113, 543] width 15 height 15
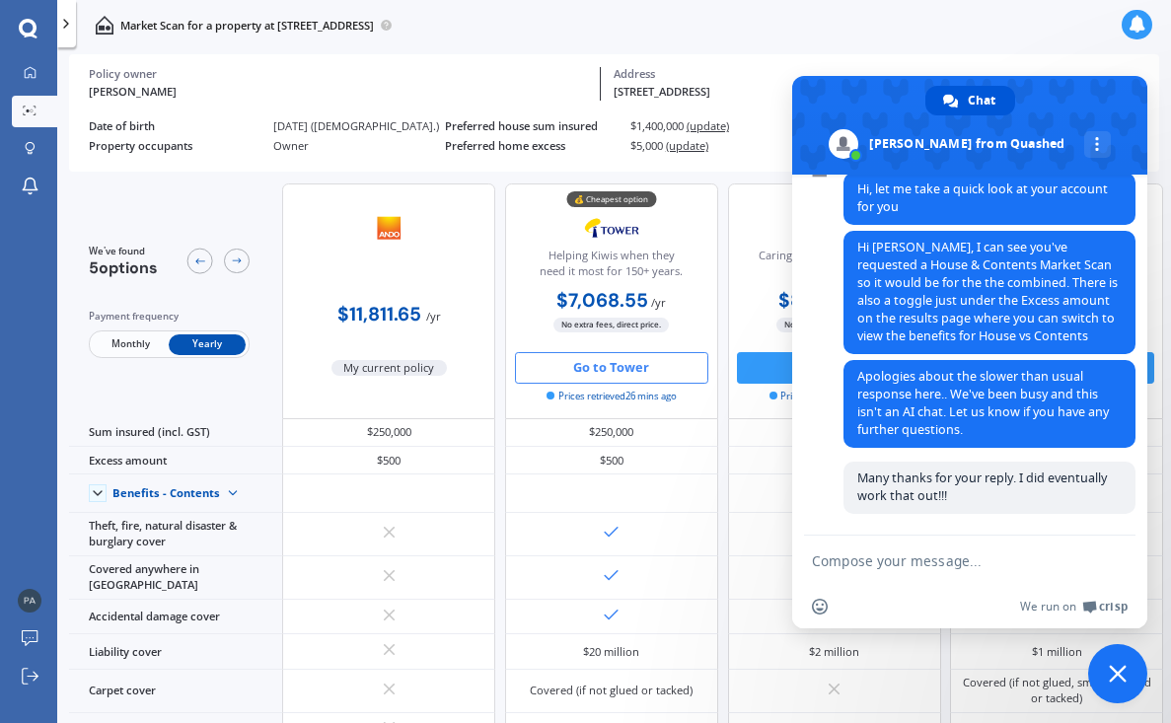
scroll to position [264, 0]
click at [1118, 670] on span "Close chat" at bounding box center [1118, 674] width 18 height 18
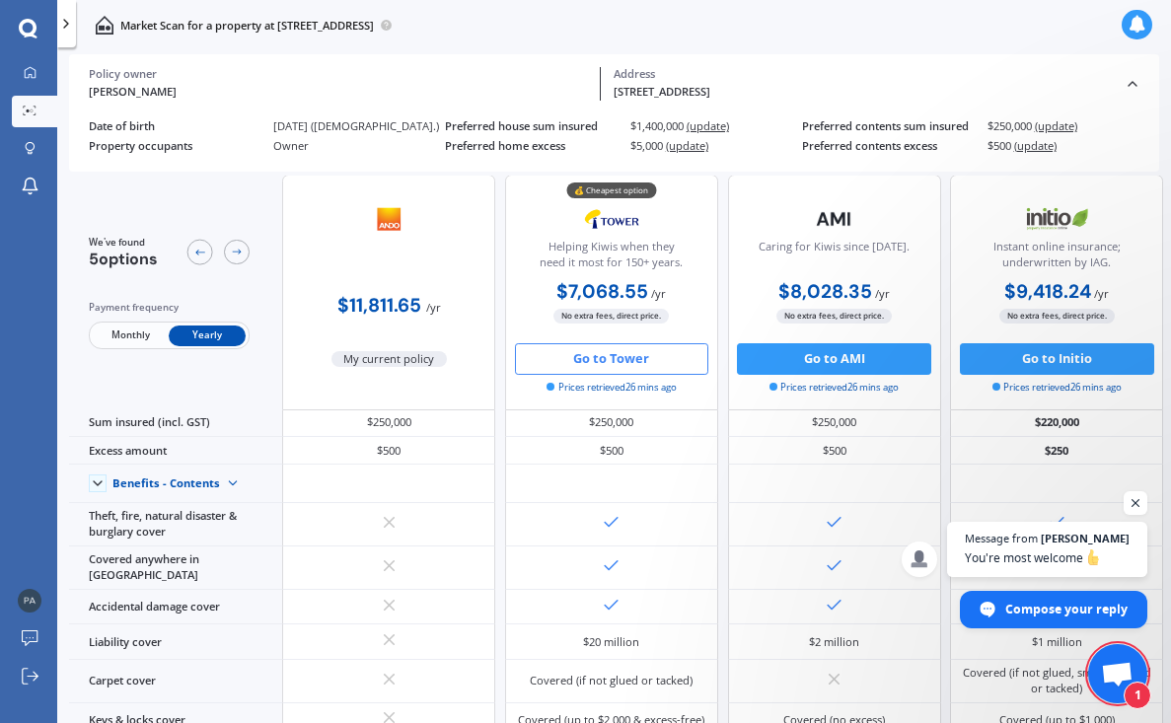
scroll to position [23, 0]
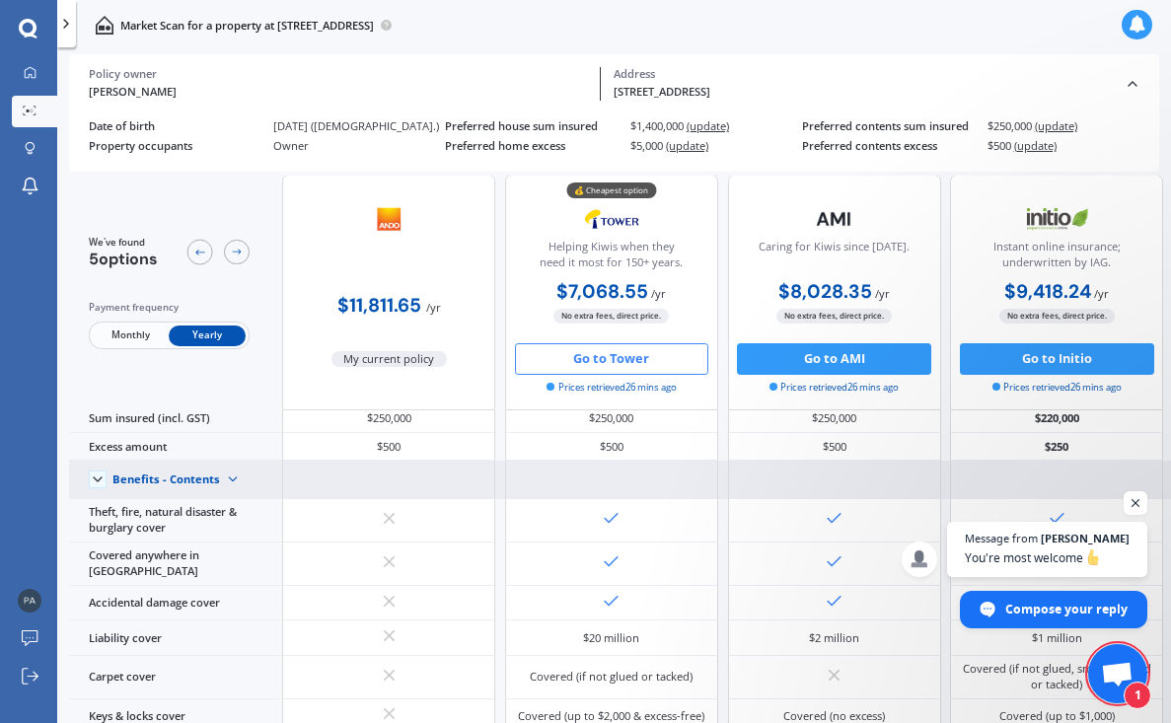
click at [229, 488] on img at bounding box center [233, 480] width 26 height 26
click at [238, 546] on div "Benefits - Contents" at bounding box center [179, 535] width 133 height 29
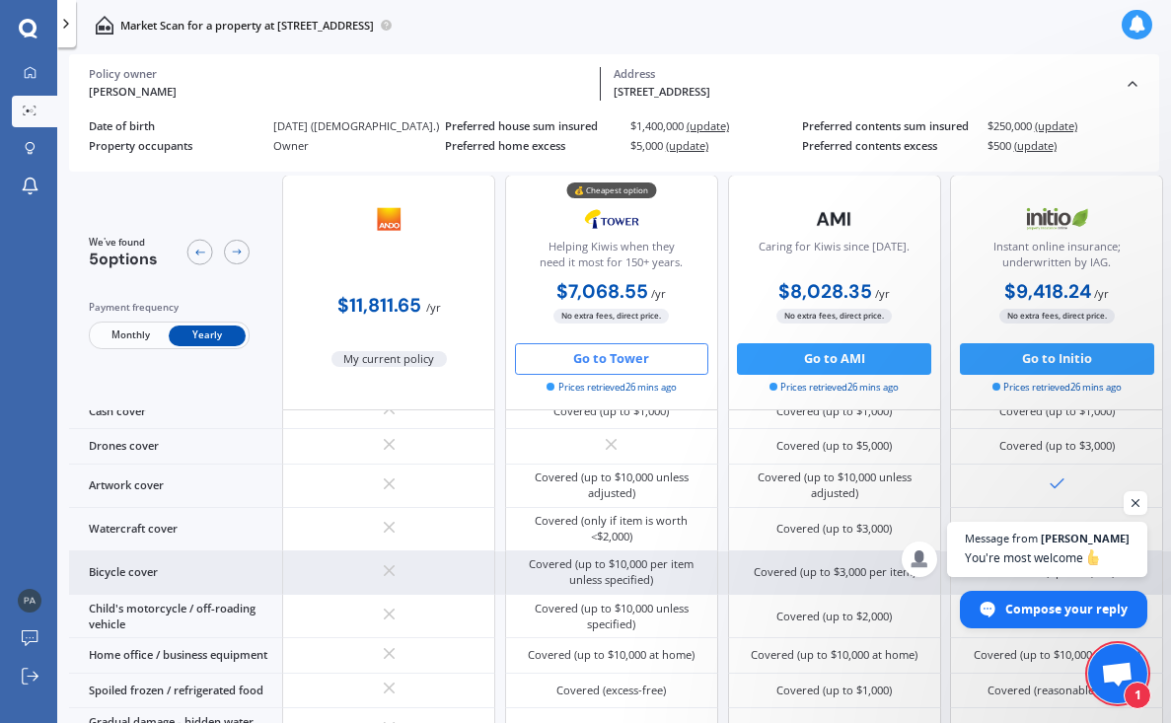
scroll to position [758, 0]
